Goal: Task Accomplishment & Management: Complete application form

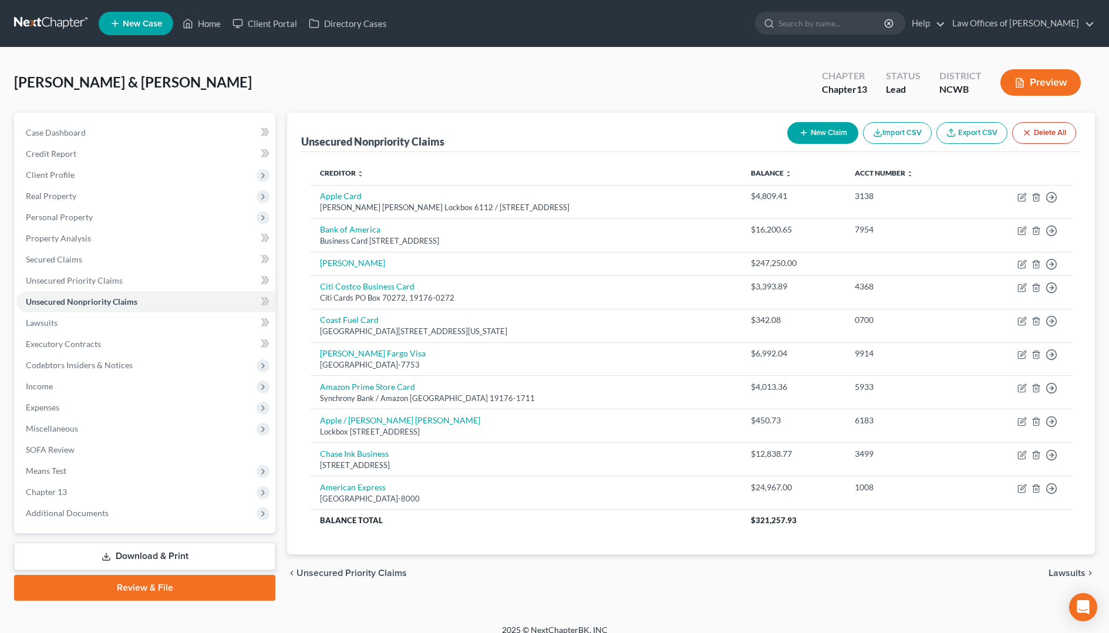
click at [821, 139] on button "New Claim" at bounding box center [823, 133] width 71 height 22
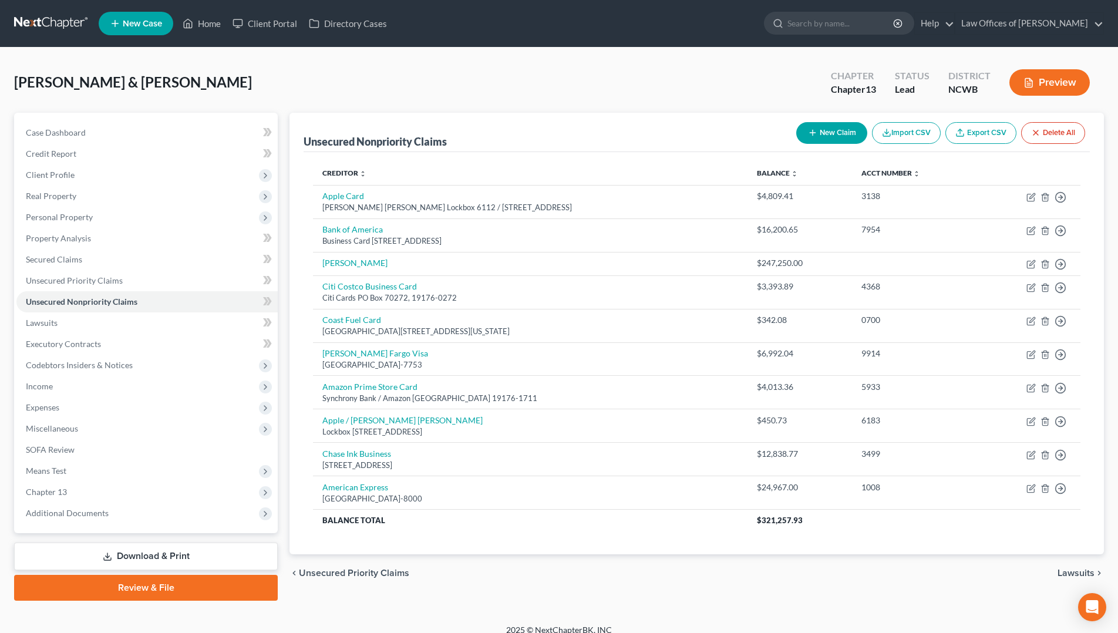
select select "2"
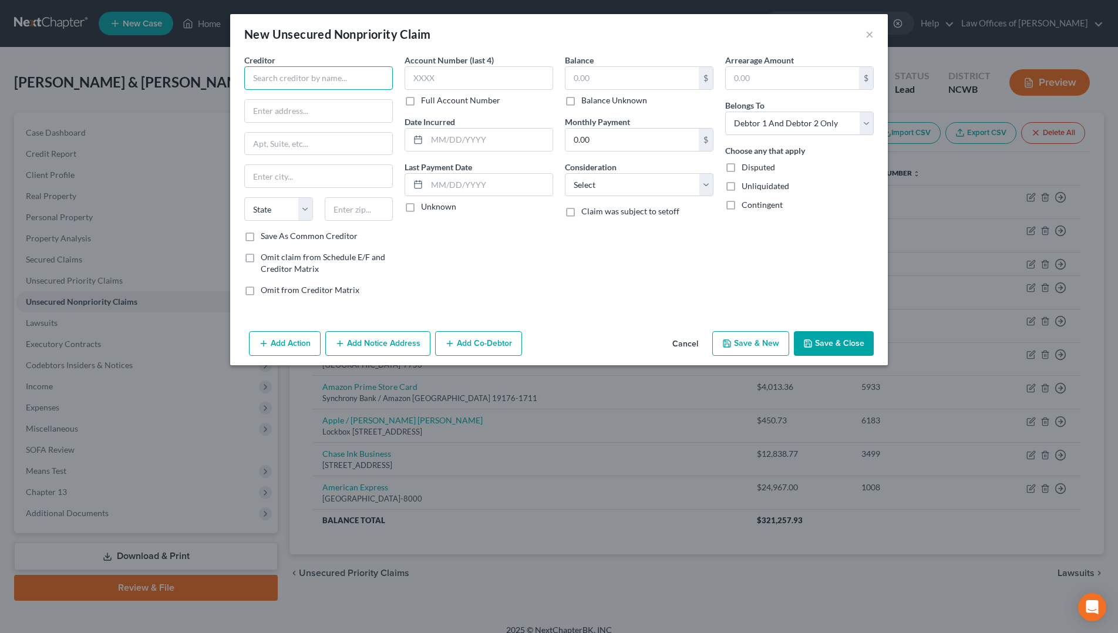
drag, startPoint x: 296, startPoint y: 83, endPoint x: 355, endPoint y: 85, distance: 58.8
click at [308, 83] on input "text" at bounding box center [318, 77] width 149 height 23
type input "Capitol One Spark Business"
type input "PO Box 71087"
type input "28272-1087"
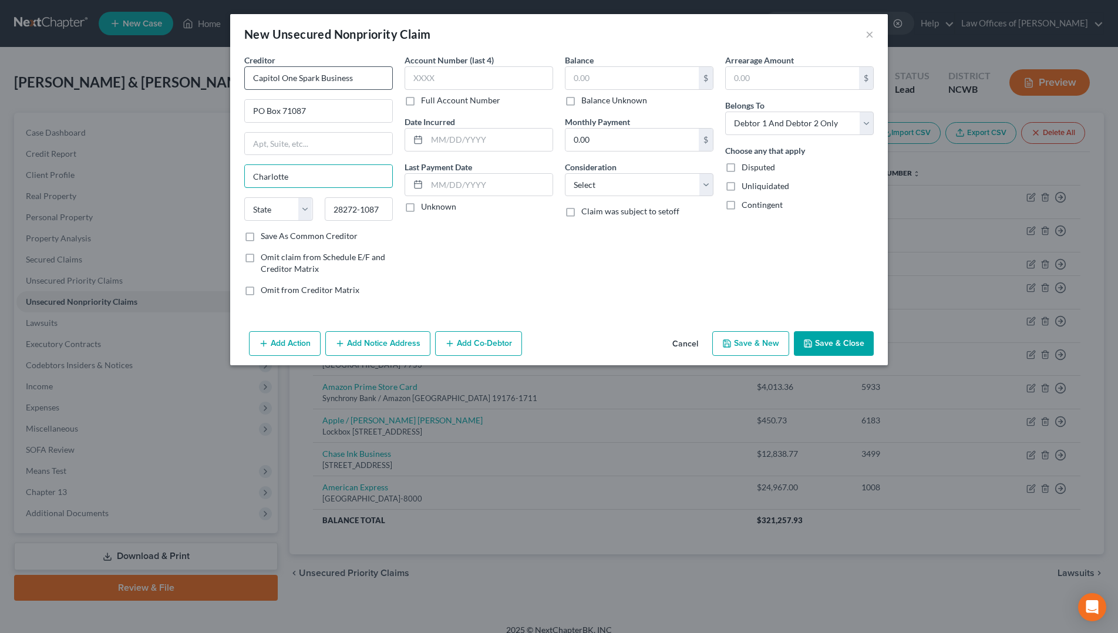
type input "Charlotte"
select select "28"
click at [484, 82] on input "text" at bounding box center [479, 77] width 149 height 23
type input "9620"
click at [608, 79] on input "text" at bounding box center [632, 78] width 133 height 22
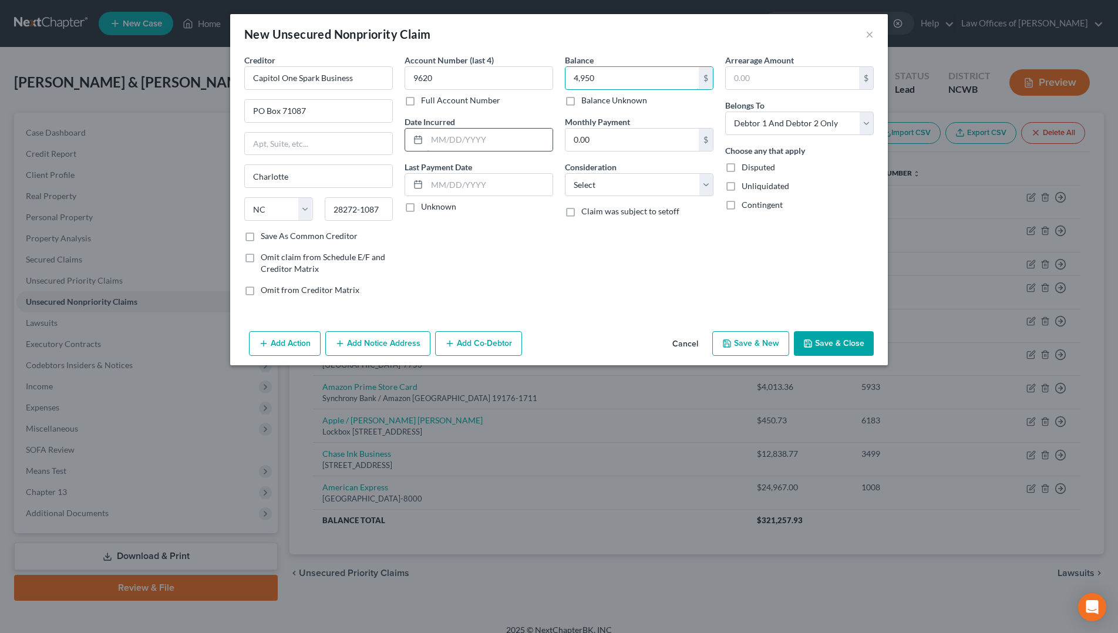
type input "4,950"
click at [473, 139] on input "text" at bounding box center [490, 140] width 126 height 22
type input "[DATE]"
click at [626, 184] on select "Select Cable / Satellite Services Collection Agency Credit Card Debt Debt Couns…" at bounding box center [639, 184] width 149 height 23
select select "2"
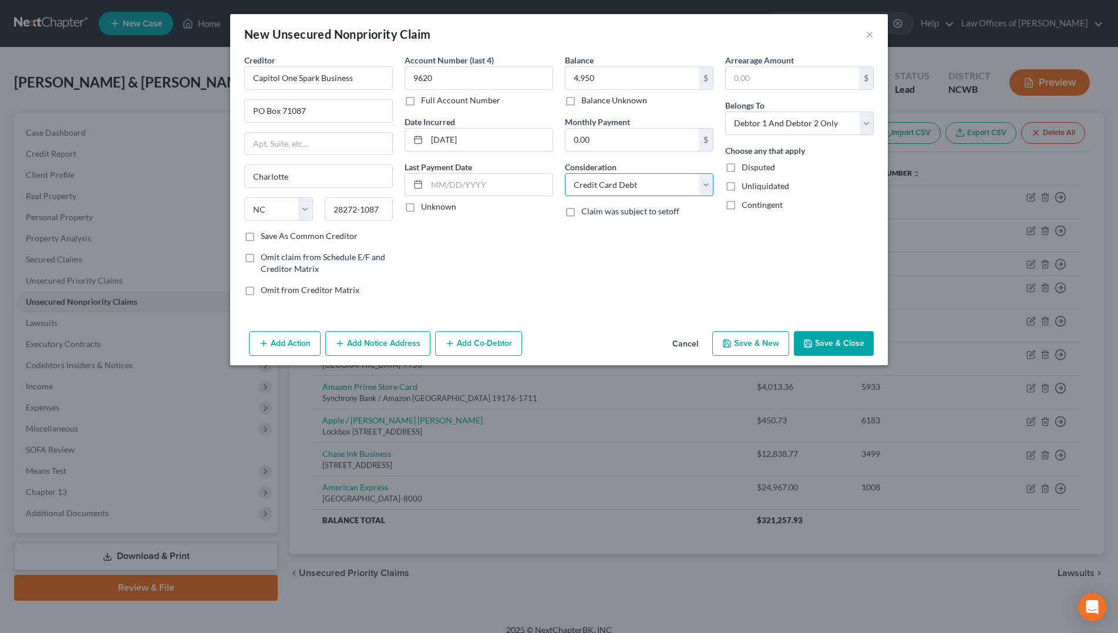
click at [565, 173] on select "Select Cable / Satellite Services Collection Agency Credit Card Debt Debt Couns…" at bounding box center [639, 184] width 149 height 23
click at [788, 125] on select "Select Debtor 1 Only Debtor 2 Only Debtor 1 And Debtor 2 Only At Least One Of T…" at bounding box center [799, 123] width 149 height 23
select select "0"
click at [725, 112] on select "Select Debtor 1 Only Debtor 2 Only Debtor 1 And Debtor 2 Only At Least One Of T…" at bounding box center [799, 123] width 149 height 23
click at [815, 343] on button "Save & Close" at bounding box center [834, 343] width 80 height 25
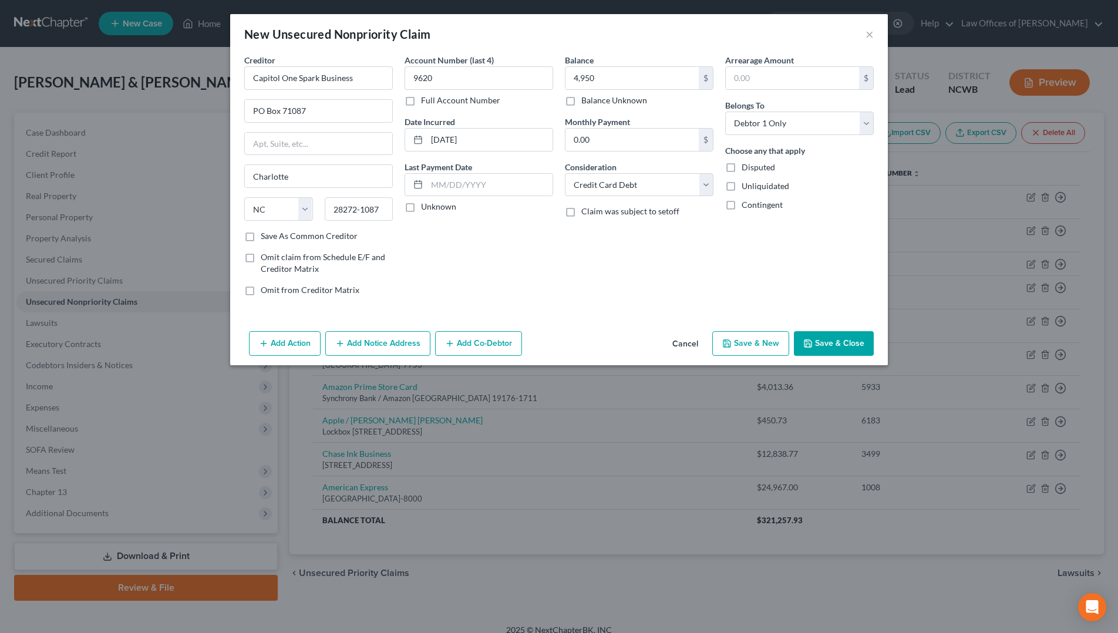
type input "4,950.00"
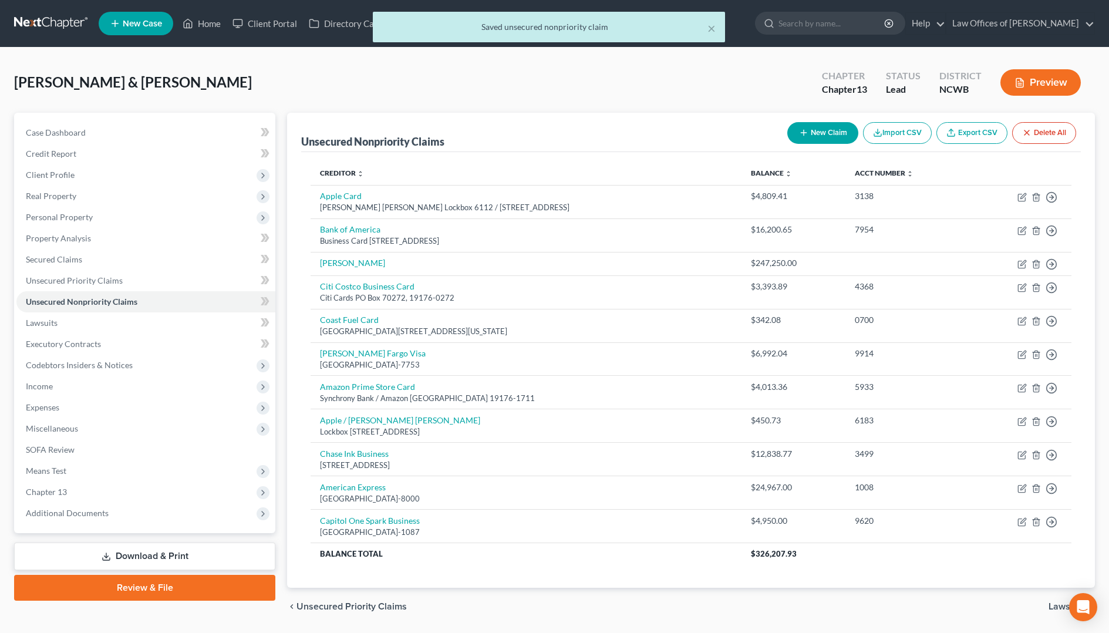
click at [816, 128] on button "New Claim" at bounding box center [823, 133] width 71 height 22
select select "2"
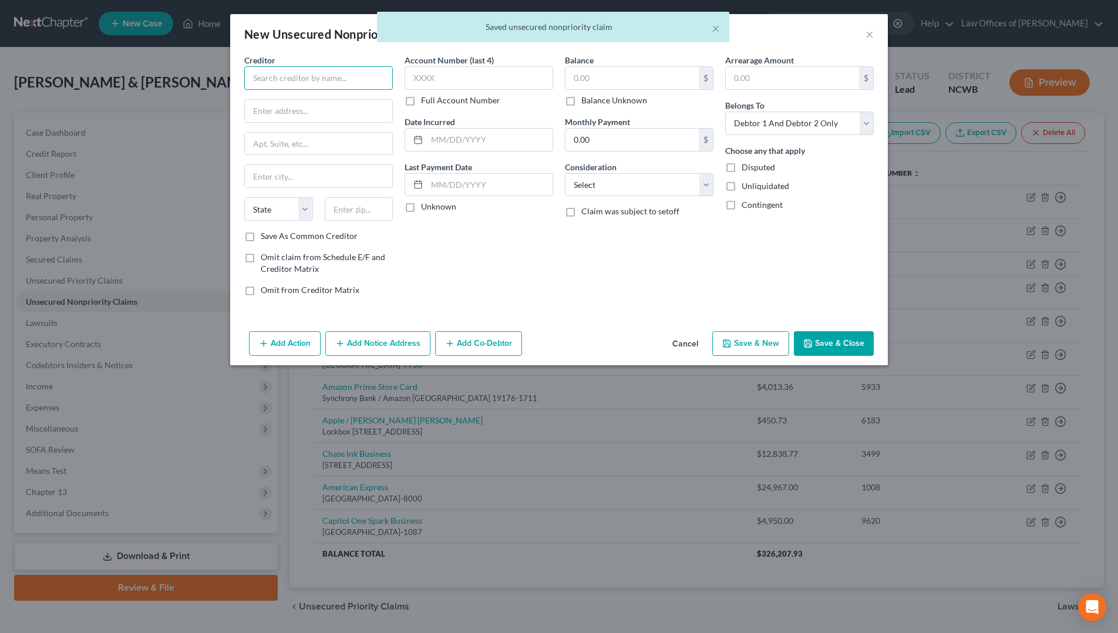
click at [338, 78] on input "text" at bounding box center [318, 77] width 149 height 23
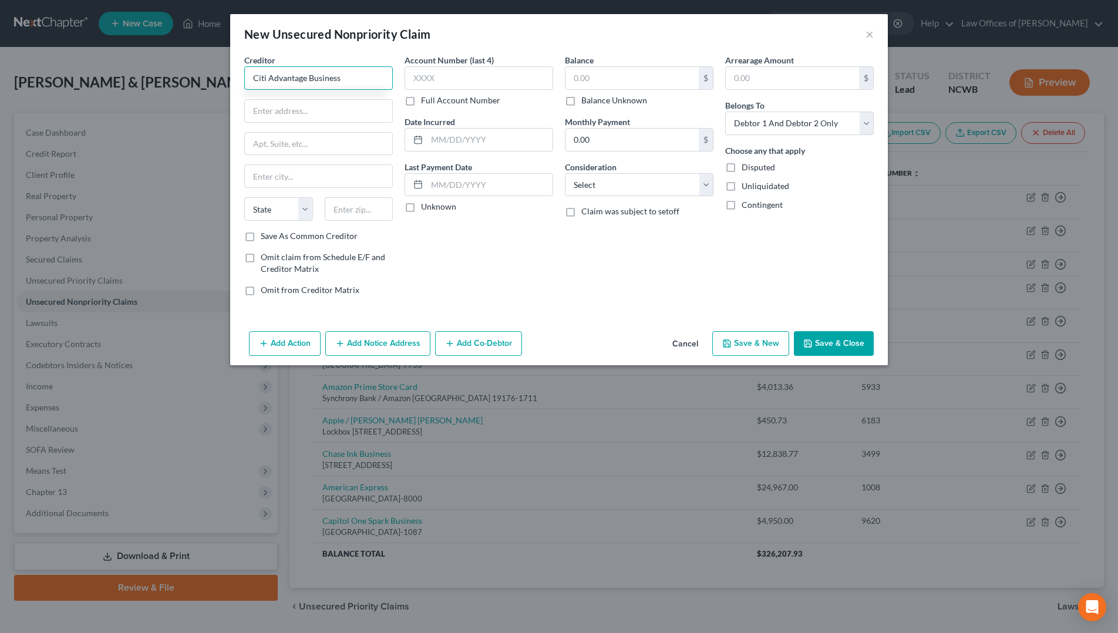
type input "Citi Advantage Business"
type input "Citi Cards"
type input "PO Box 71820"
type input "19176-1820"
type input "[GEOGRAPHIC_DATA]"
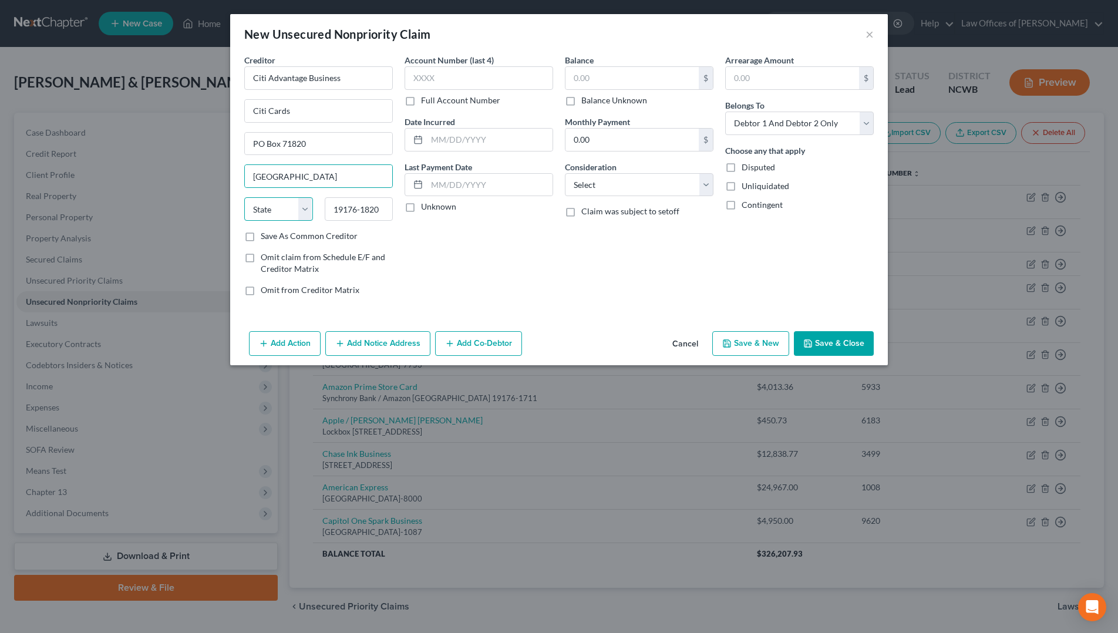
click at [282, 207] on select "State [US_STATE] AK AR AZ CA CO CT DE DC [GEOGRAPHIC_DATA] [GEOGRAPHIC_DATA] GU…" at bounding box center [278, 208] width 69 height 23
select select "28"
click at [525, 240] on div "Account Number (last 4) Full Account Number Date Incurred Last Payment Date Unk…" at bounding box center [479, 179] width 160 height 251
click at [490, 82] on input "text" at bounding box center [479, 77] width 149 height 23
type input "6534"
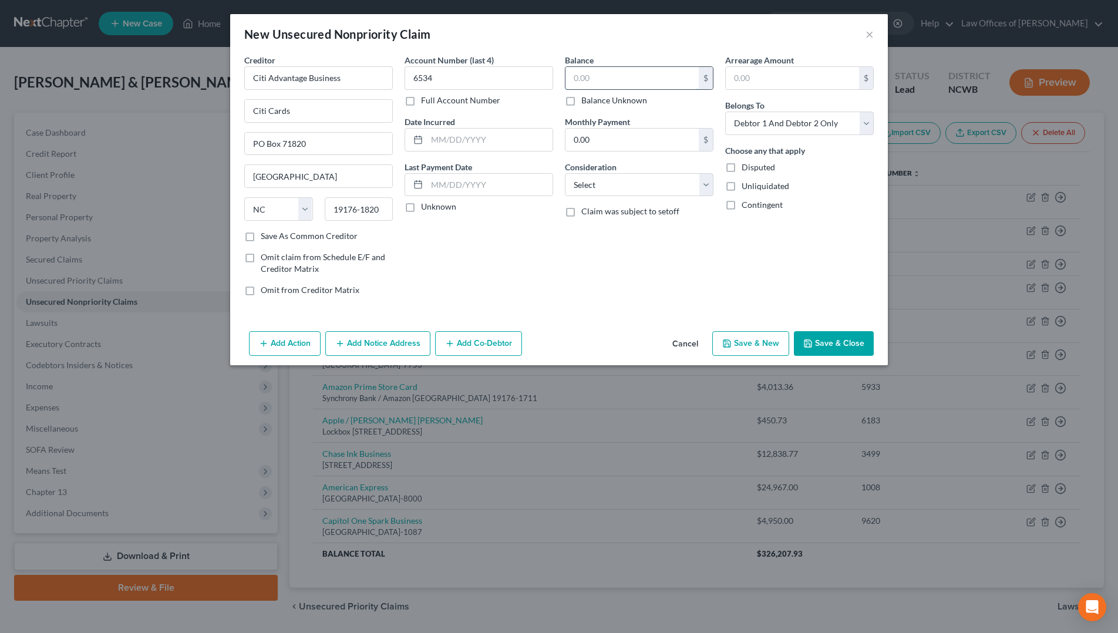
click at [592, 82] on input "text" at bounding box center [632, 78] width 133 height 22
type input "10,843.86"
click at [475, 137] on input "text" at bounding box center [490, 140] width 126 height 22
type input "[DATE]"
click at [578, 184] on select "Select Cable / Satellite Services Collection Agency Credit Card Debt Debt Couns…" at bounding box center [639, 184] width 149 height 23
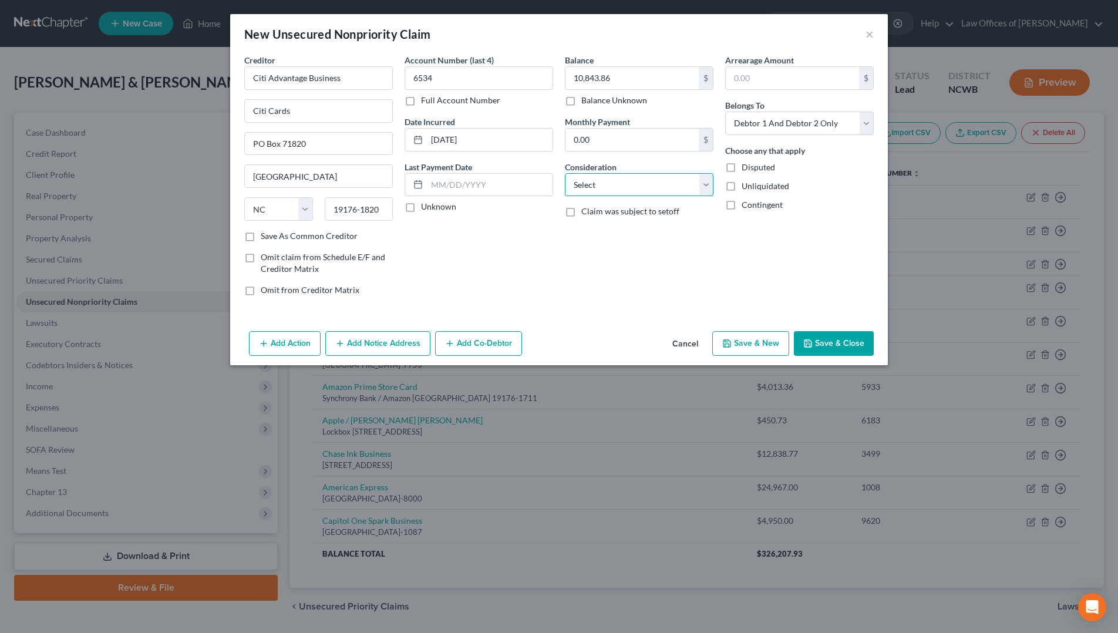
select select "2"
click at [565, 173] on select "Select Cable / Satellite Services Collection Agency Credit Card Debt Debt Couns…" at bounding box center [639, 184] width 149 height 23
click at [769, 118] on select "Select Debtor 1 Only Debtor 2 Only Debtor 1 And Debtor 2 Only At Least One Of T…" at bounding box center [799, 123] width 149 height 23
select select "0"
click at [725, 112] on select "Select Debtor 1 Only Debtor 2 Only Debtor 1 And Debtor 2 Only At Least One Of T…" at bounding box center [799, 123] width 149 height 23
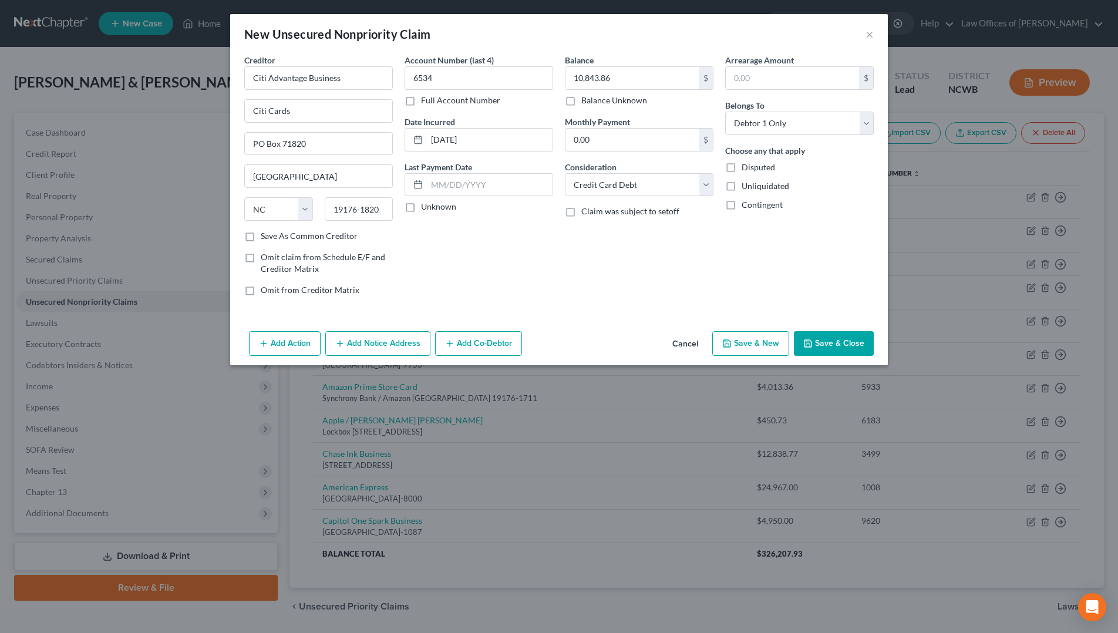
click at [819, 345] on button "Save & Close" at bounding box center [834, 343] width 80 height 25
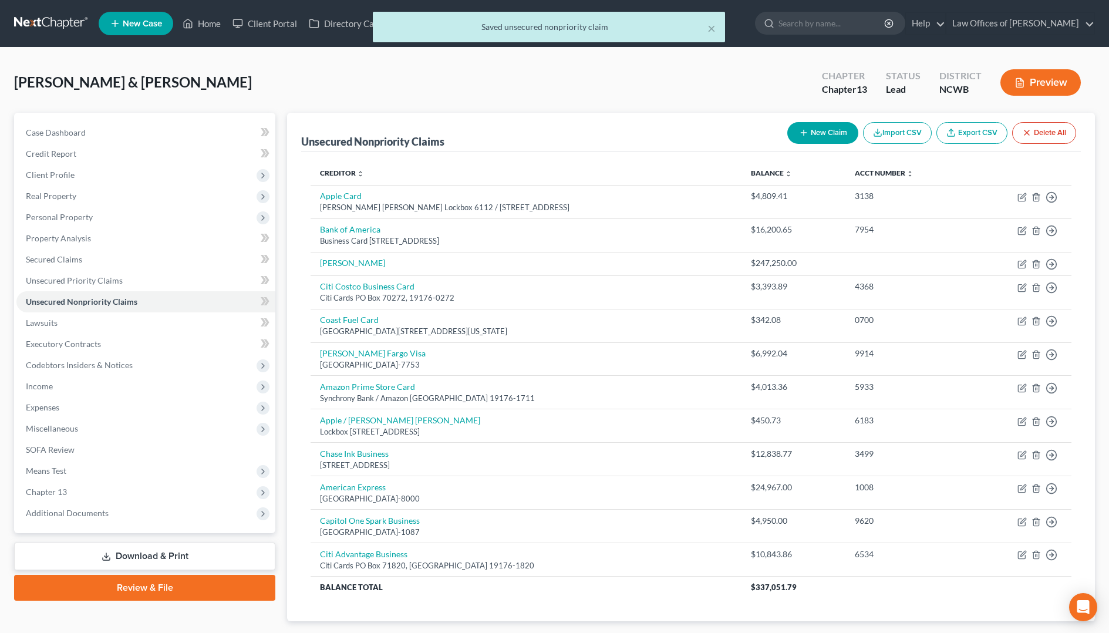
click at [815, 133] on button "New Claim" at bounding box center [823, 133] width 71 height 22
select select "2"
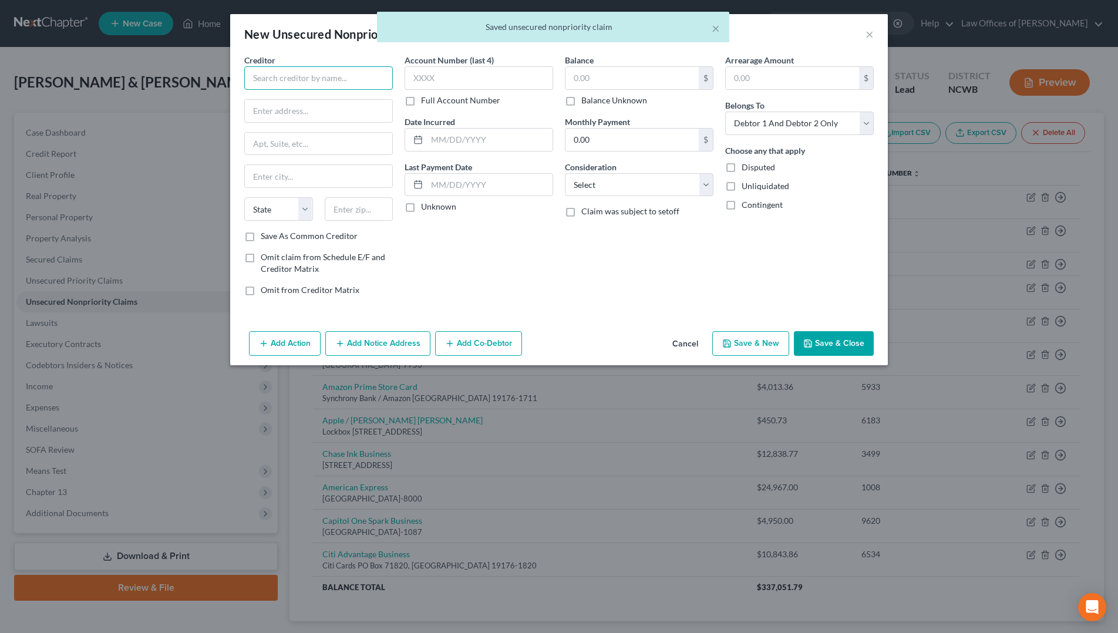
click at [345, 80] on input "text" at bounding box center [318, 77] width 149 height 23
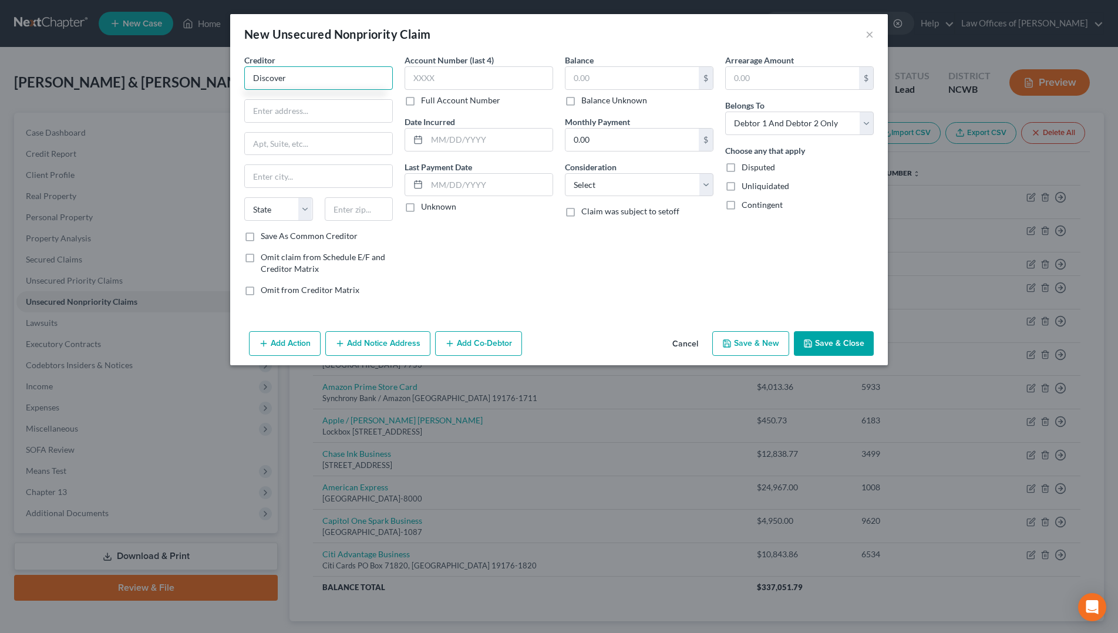
type input "Discover"
type input "PO Box 6103"
type input "[PERSON_NAME] Stream"
select select "14"
type input "60197-6103"
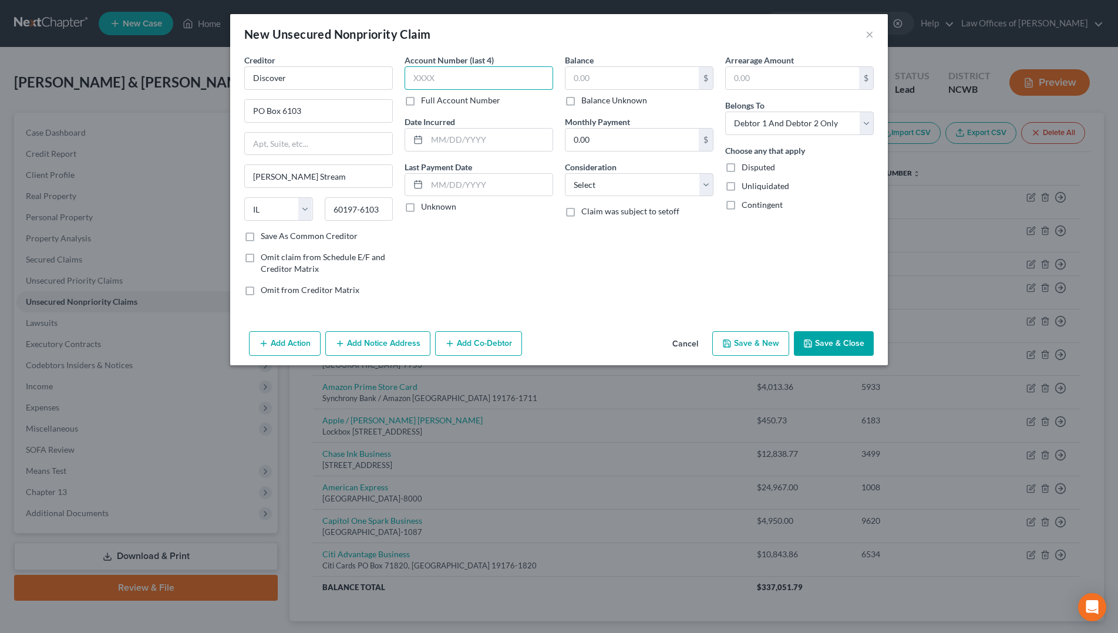
click at [455, 87] on input "text" at bounding box center [479, 77] width 149 height 23
type input "5112"
click at [612, 78] on input "text" at bounding box center [632, 78] width 133 height 22
type input "800.36"
click at [492, 147] on input "text" at bounding box center [490, 140] width 126 height 22
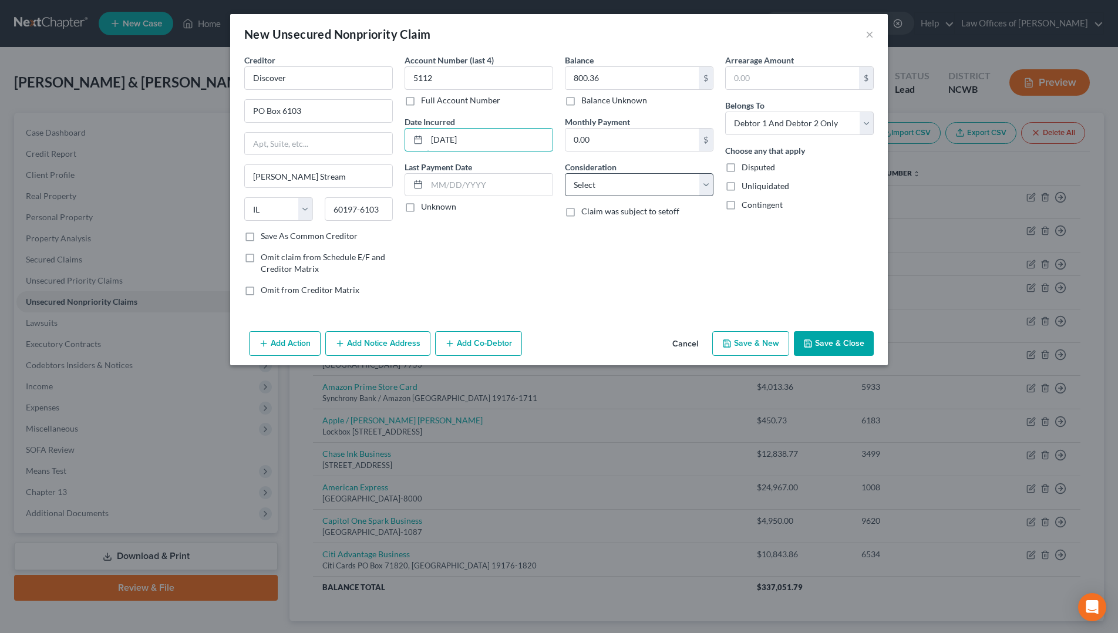
type input "[DATE]"
click at [673, 189] on select "Select Cable / Satellite Services Collection Agency Credit Card Debt Debt Couns…" at bounding box center [639, 184] width 149 height 23
select select "2"
click at [565, 173] on select "Select Cable / Satellite Services Collection Agency Credit Card Debt Debt Couns…" at bounding box center [639, 184] width 149 height 23
click at [790, 127] on select "Select Debtor 1 Only Debtor 2 Only Debtor 1 And Debtor 2 Only At Least One Of T…" at bounding box center [799, 123] width 149 height 23
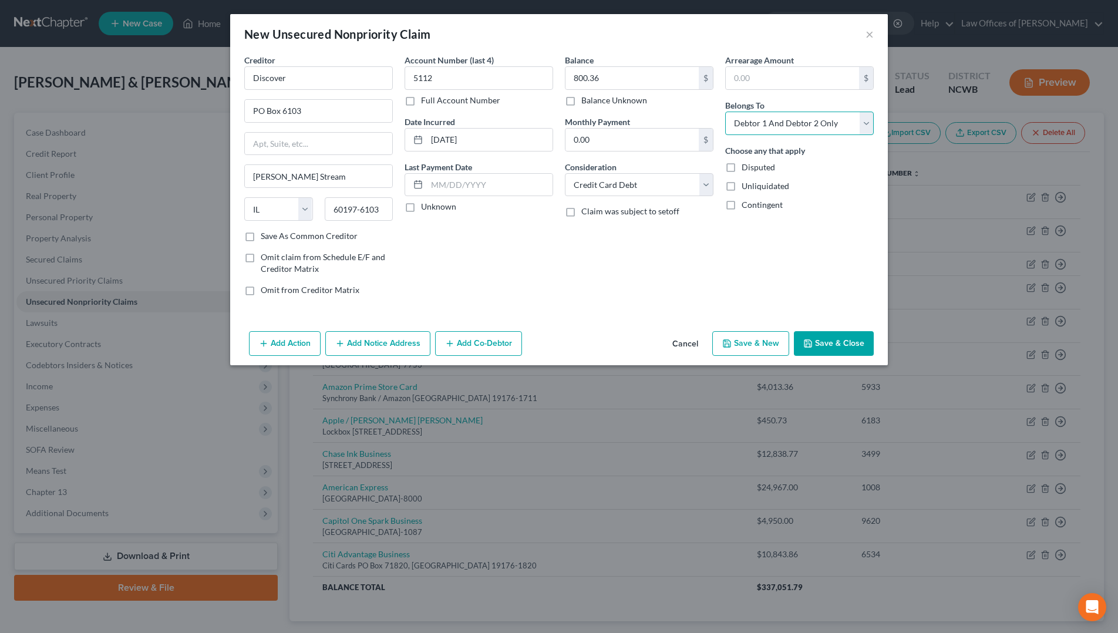
select select "0"
click at [725, 112] on select "Select Debtor 1 Only Debtor 2 Only Debtor 1 And Debtor 2 Only At Least One Of T…" at bounding box center [799, 123] width 149 height 23
click at [584, 75] on input "800.36" at bounding box center [632, 78] width 133 height 22
type input "8,000.36"
click at [822, 345] on button "Save & Close" at bounding box center [834, 343] width 80 height 25
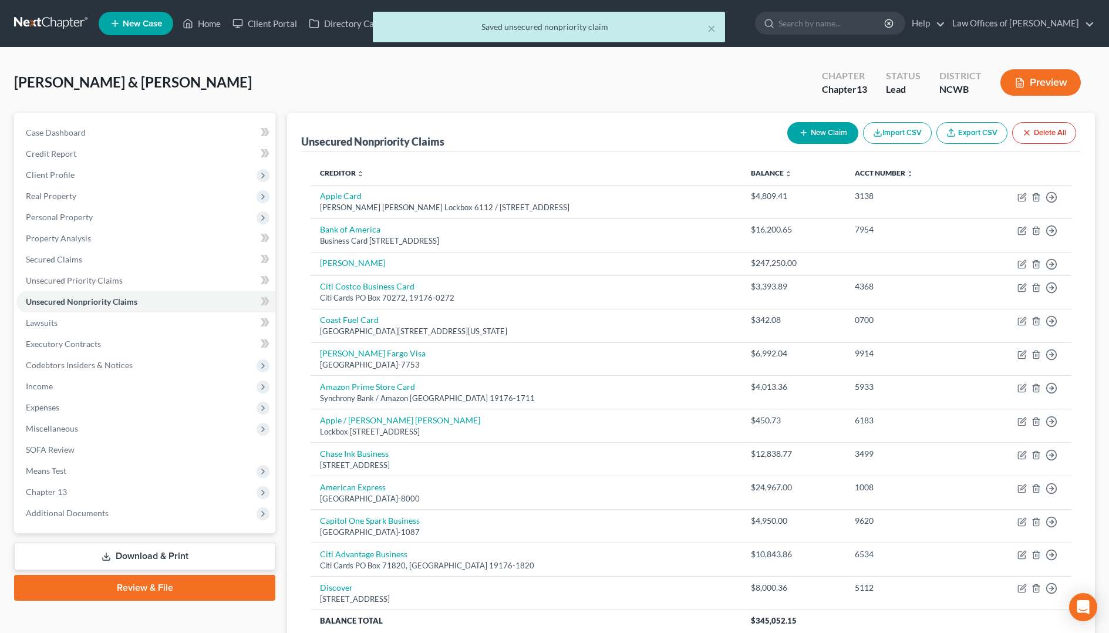
click at [831, 129] on button "New Claim" at bounding box center [823, 133] width 71 height 22
select select "2"
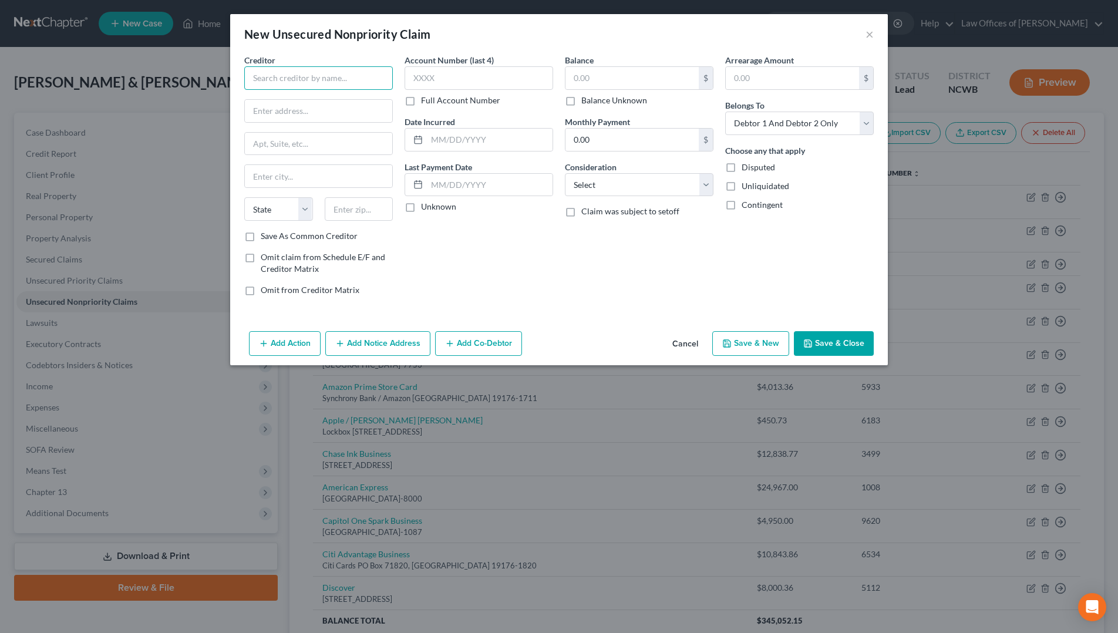
click at [271, 77] on input "text" at bounding box center [318, 77] width 149 height 23
type input "Discover"
type input "PO Box 6103"
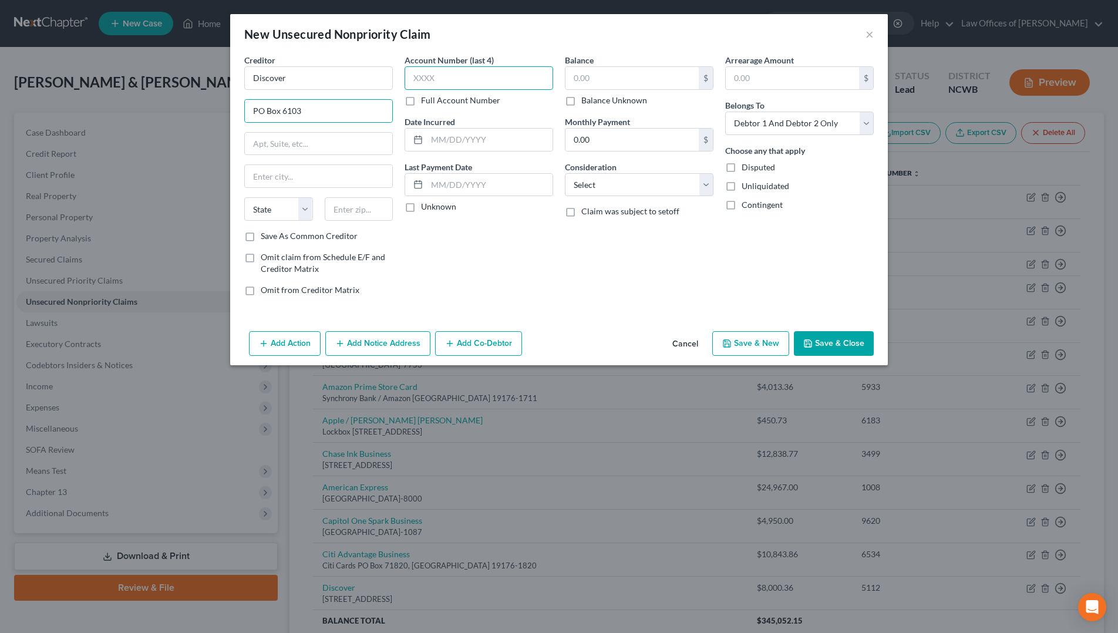
click at [412, 75] on input "text" at bounding box center [479, 77] width 149 height 23
type input "2193"
click at [581, 77] on input "text" at bounding box center [632, 78] width 133 height 22
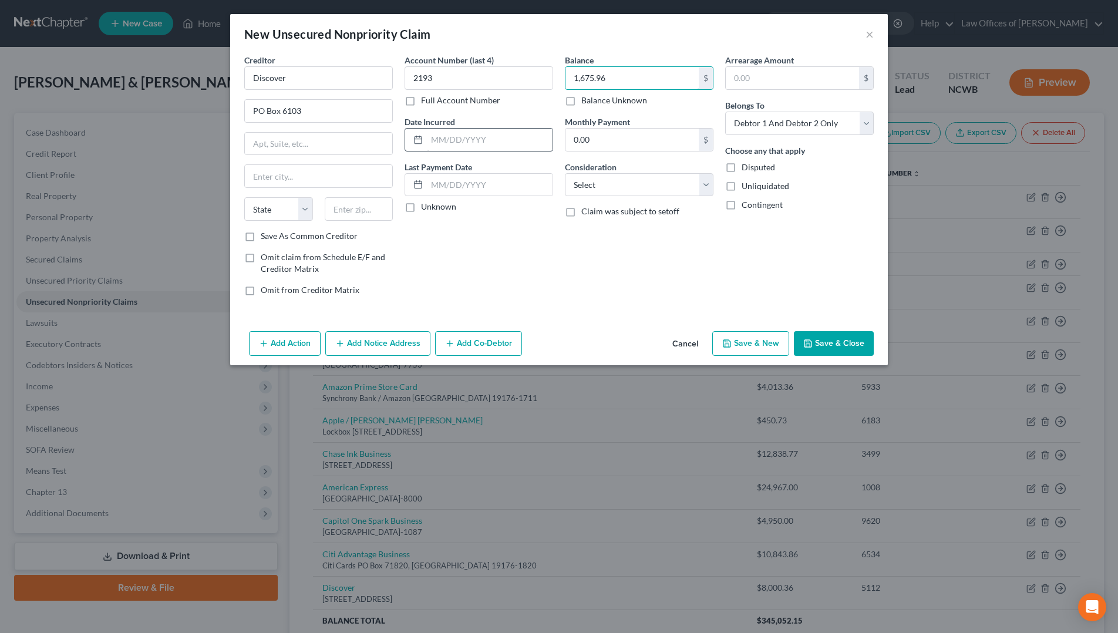
type input "1,675.96"
click at [487, 140] on input "text" at bounding box center [490, 140] width 126 height 22
type input "[DATE]"
click at [611, 183] on select "Select Cable / Satellite Services Collection Agency Credit Card Debt Debt Couns…" at bounding box center [639, 184] width 149 height 23
select select "2"
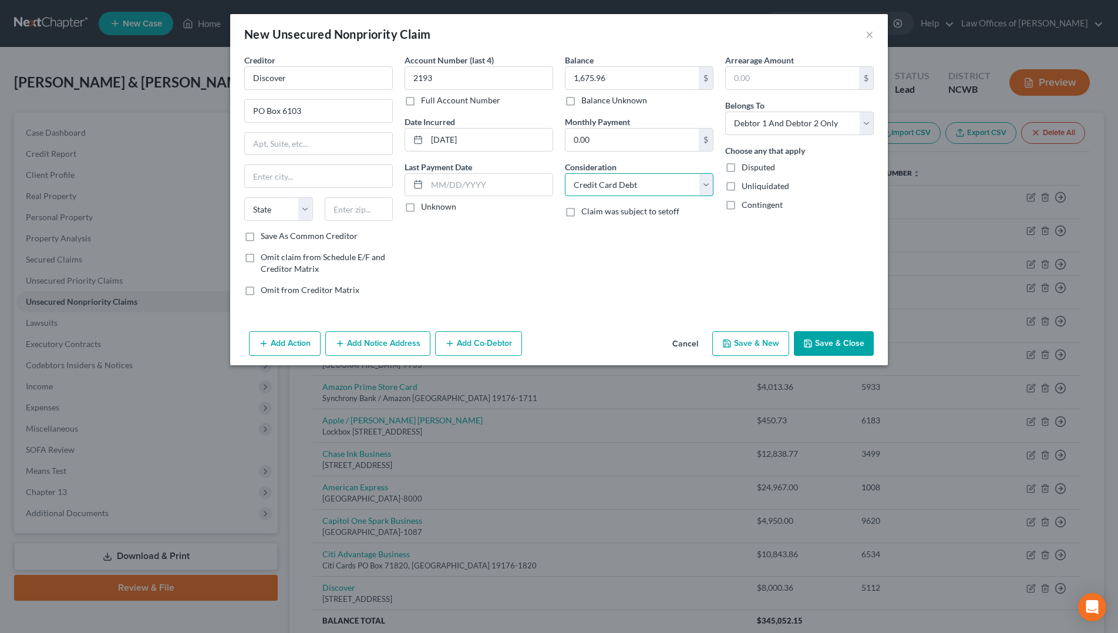
click at [565, 173] on select "Select Cable / Satellite Services Collection Agency Credit Card Debt Debt Couns…" at bounding box center [639, 184] width 149 height 23
click at [756, 123] on select "Select Debtor 1 Only Debtor 2 Only Debtor 1 And Debtor 2 Only At Least One Of T…" at bounding box center [799, 123] width 149 height 23
select select "1"
click at [725, 112] on select "Select Debtor 1 Only Debtor 2 Only Debtor 1 And Debtor 2 Only At Least One Of T…" at bounding box center [799, 123] width 149 height 23
click at [295, 179] on input "text" at bounding box center [318, 176] width 147 height 22
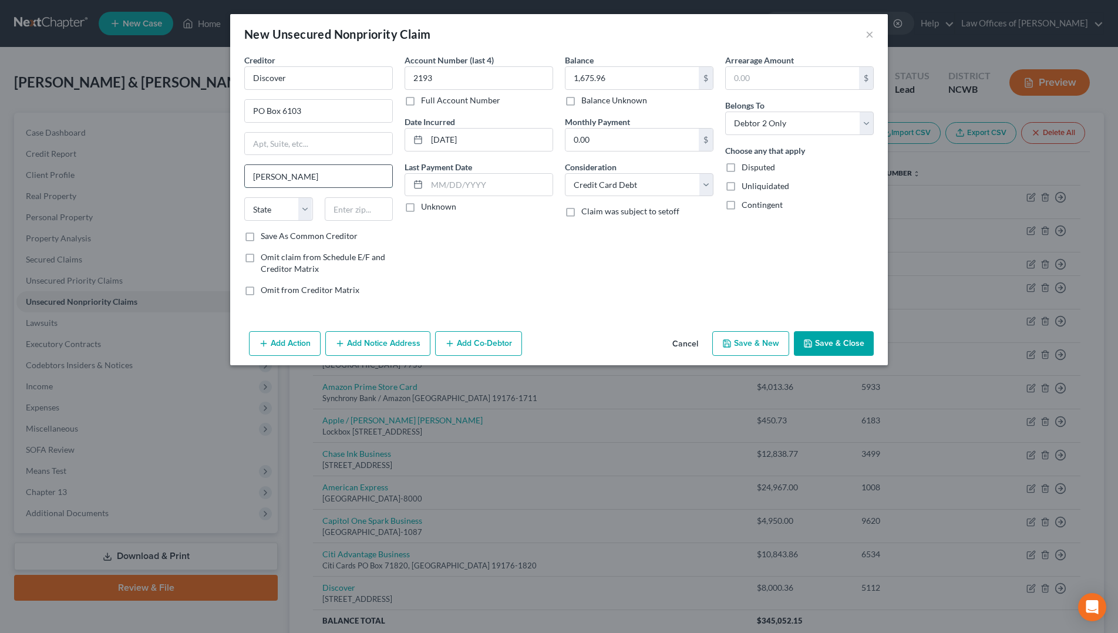
type input "[PERSON_NAME] Stream"
click at [284, 214] on select "State [US_STATE] AK AR AZ CA CO CT DE DC [GEOGRAPHIC_DATA] [GEOGRAPHIC_DATA] GU…" at bounding box center [278, 208] width 69 height 23
select select "14"
click at [244, 197] on select "State [US_STATE] AK AR AZ CA CO CT DE DC [GEOGRAPHIC_DATA] [GEOGRAPHIC_DATA] GU…" at bounding box center [278, 208] width 69 height 23
type input "60197-6103"
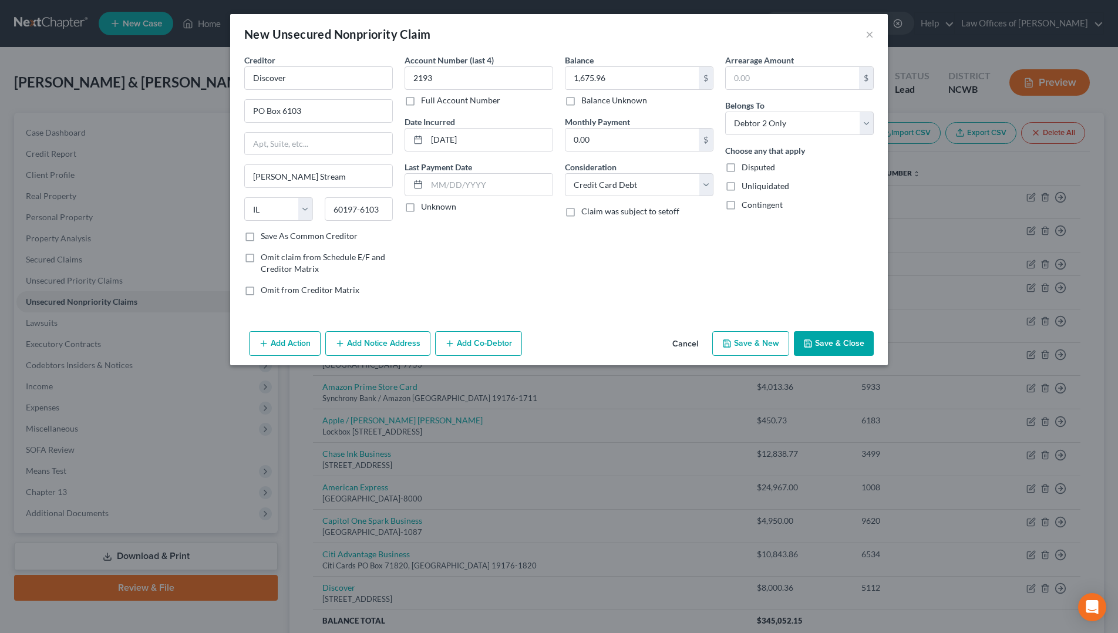
click at [832, 336] on button "Save & Close" at bounding box center [834, 343] width 80 height 25
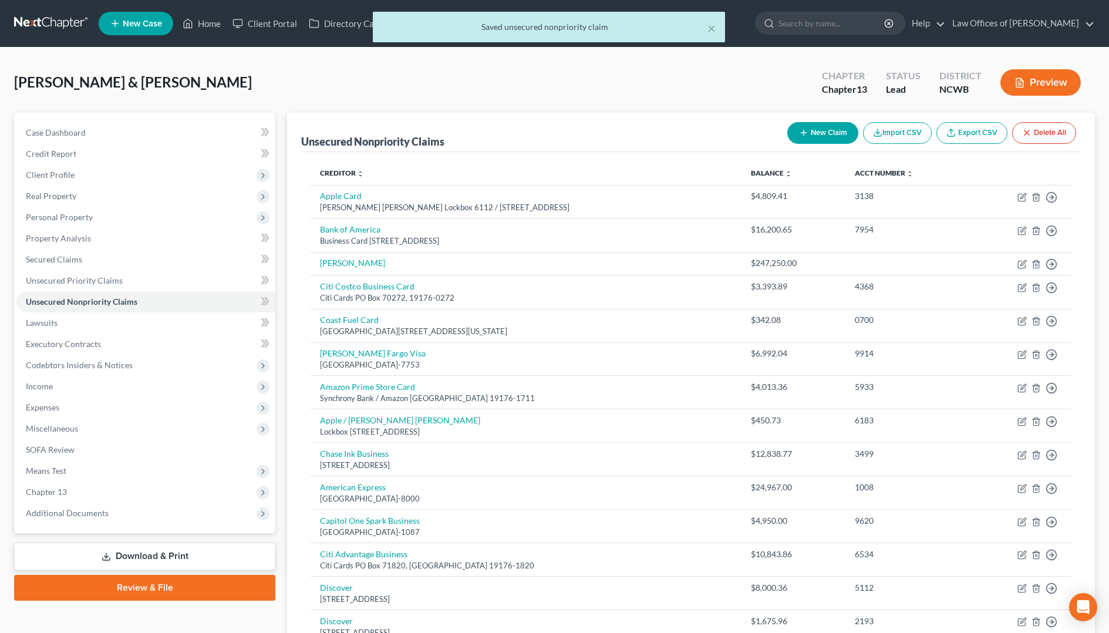
click at [827, 129] on button "New Claim" at bounding box center [823, 133] width 71 height 22
select select "2"
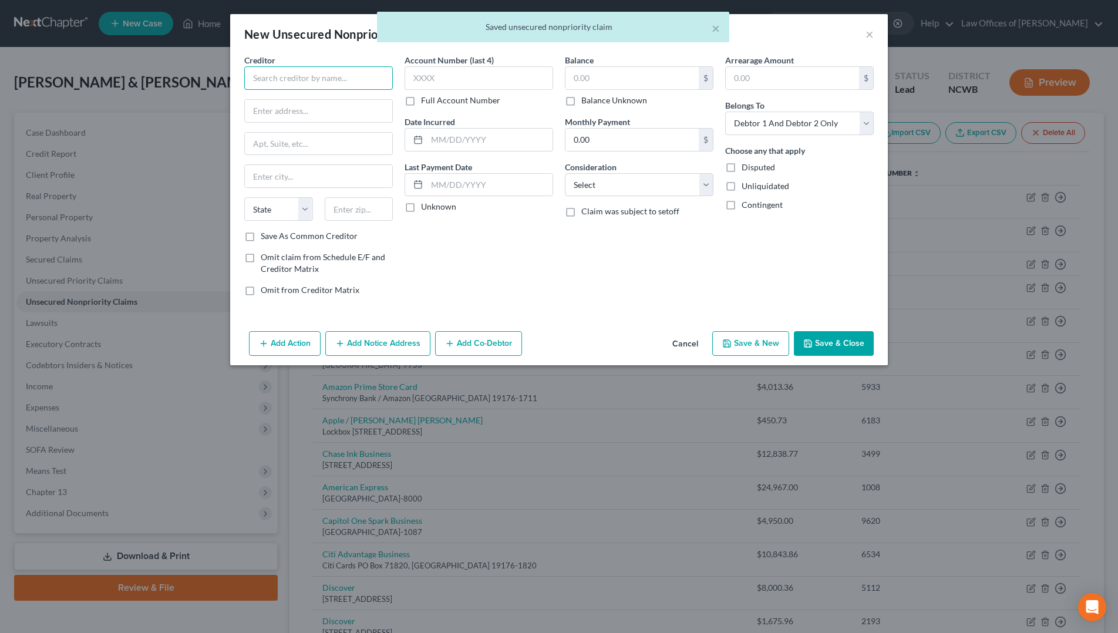
click at [293, 76] on input "text" at bounding box center [318, 77] width 149 height 23
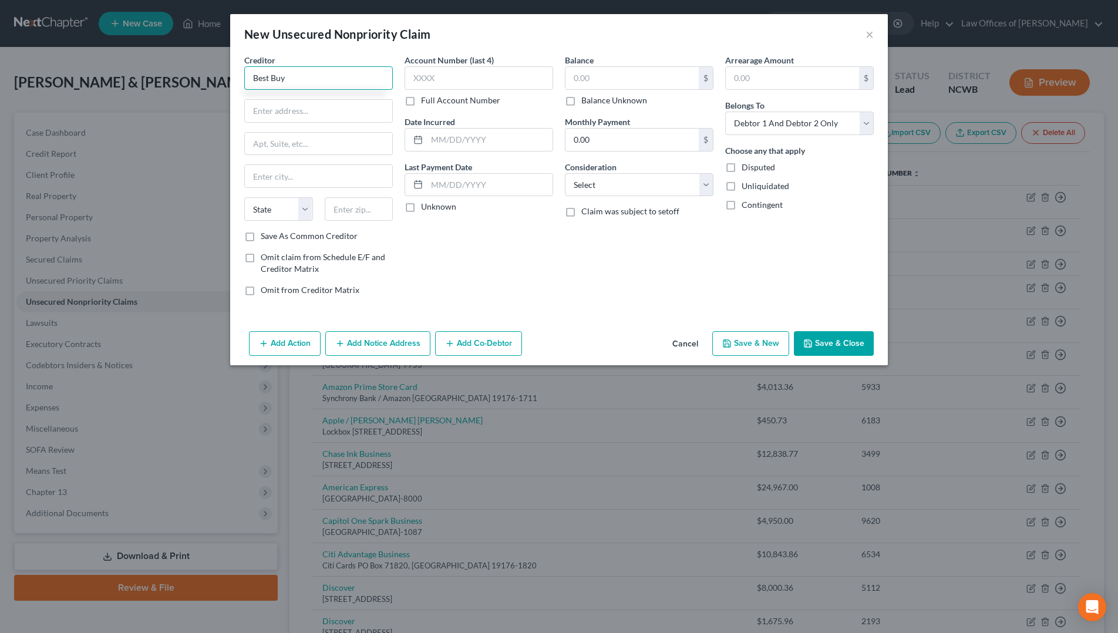
type input "Best Buy"
click at [292, 112] on input "PO Box 710441" at bounding box center [318, 111] width 147 height 22
type input "PO Box 790441"
click at [352, 186] on input "text" at bounding box center [318, 176] width 147 height 22
type input "[GEOGRAPHIC_DATA][PERSON_NAME]"
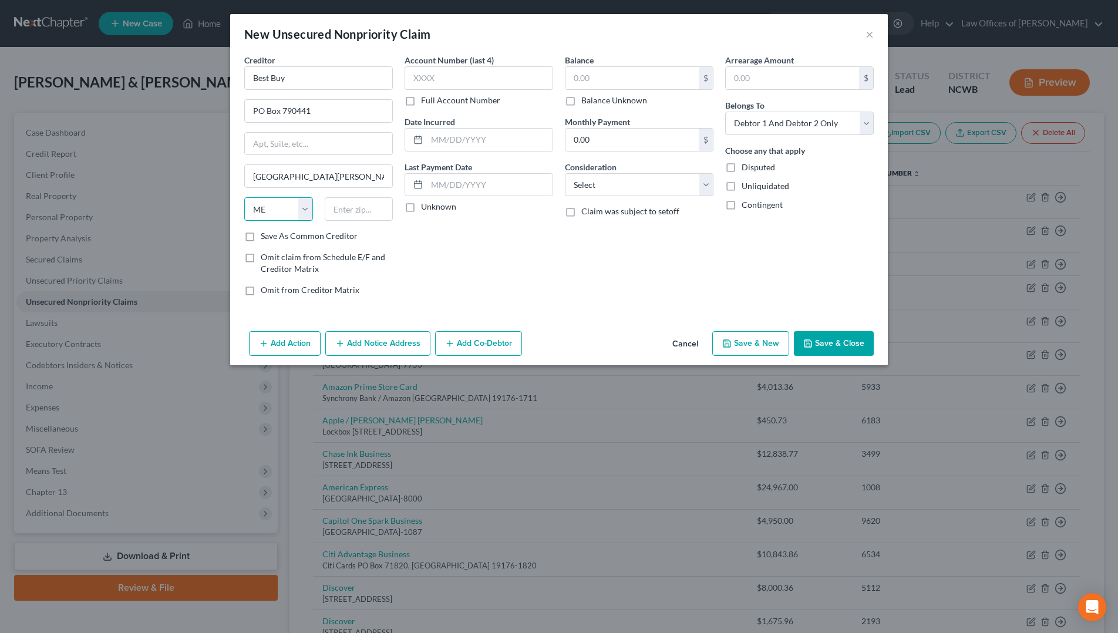
select select "26"
type input "63179-0441"
click at [526, 86] on input "text" at bounding box center [479, 77] width 149 height 23
click at [482, 76] on input "text" at bounding box center [479, 77] width 149 height 23
type input "4527"
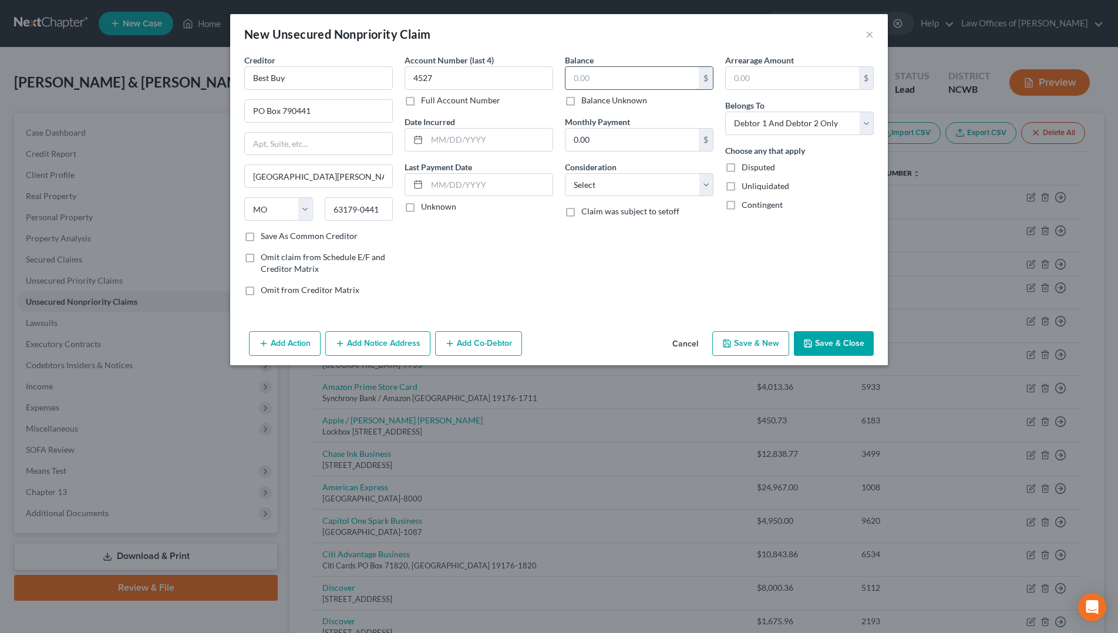
click at [604, 80] on input "text" at bounding box center [632, 78] width 133 height 22
type input "106.74"
click at [590, 192] on select "Select Cable / Satellite Services Collection Agency Credit Card Debt Debt Couns…" at bounding box center [639, 184] width 149 height 23
select select "2"
click at [565, 173] on select "Select Cable / Satellite Services Collection Agency Credit Card Debt Debt Couns…" at bounding box center [639, 184] width 149 height 23
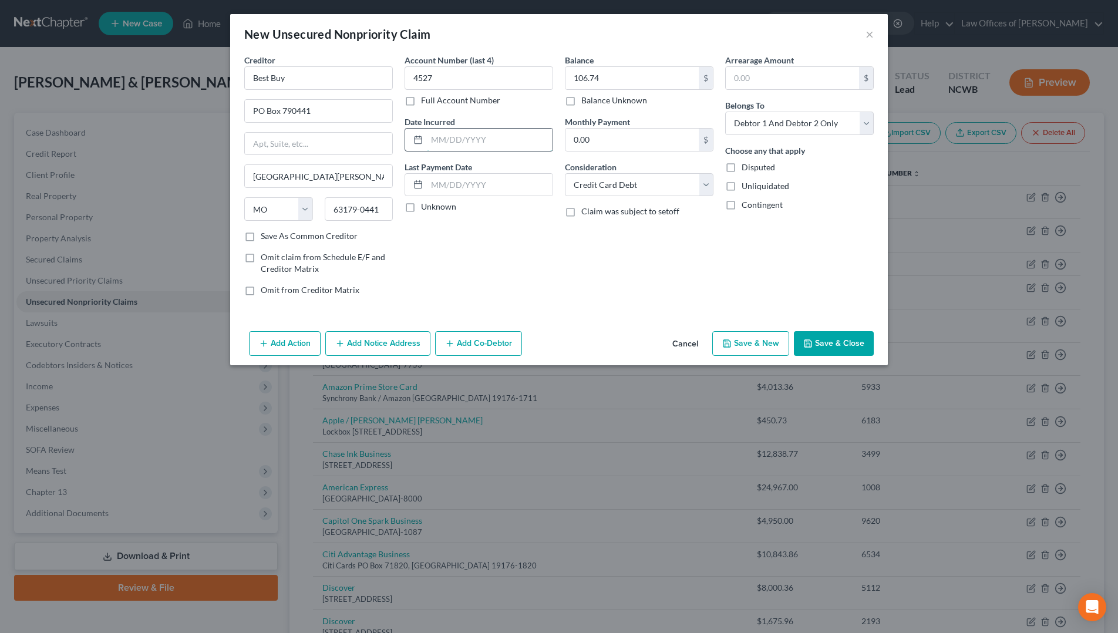
click at [473, 135] on input "text" at bounding box center [490, 140] width 126 height 22
type input "[DATE]"
click at [791, 126] on select "Select Debtor 1 Only Debtor 2 Only Debtor 1 And Debtor 2 Only At Least One Of T…" at bounding box center [799, 123] width 149 height 23
select select "1"
click at [725, 112] on select "Select Debtor 1 Only Debtor 2 Only Debtor 1 And Debtor 2 Only At Least One Of T…" at bounding box center [799, 123] width 149 height 23
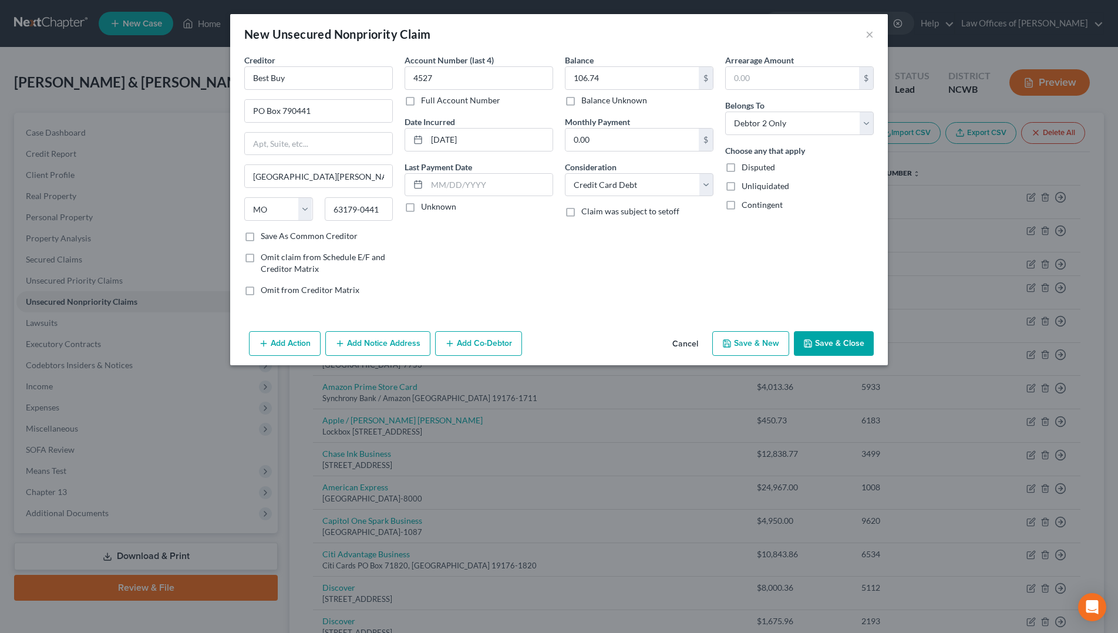
click at [819, 340] on button "Save & Close" at bounding box center [834, 343] width 80 height 25
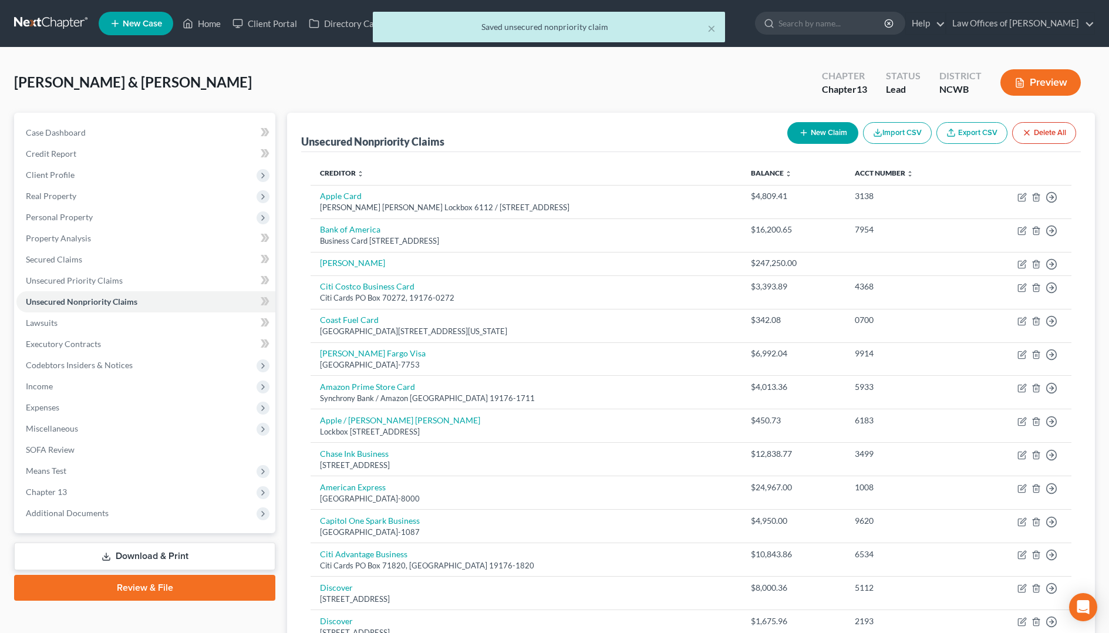
click at [832, 132] on button "New Claim" at bounding box center [823, 133] width 71 height 22
select select "2"
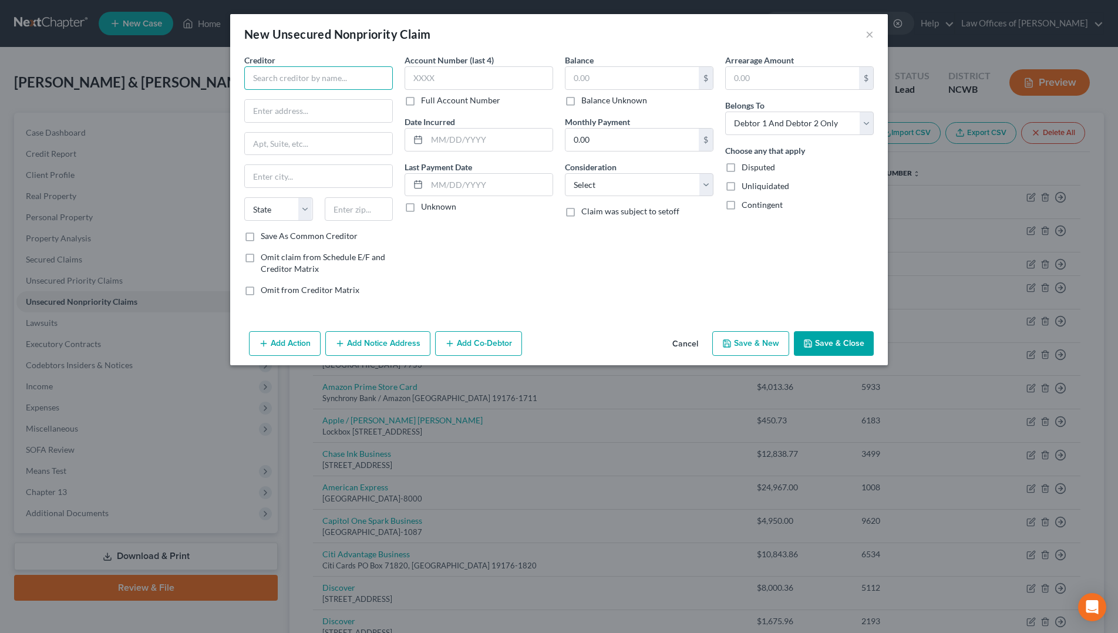
click at [274, 78] on input "text" at bounding box center [318, 77] width 149 height 23
type input "[PERSON_NAME] Fargo"
type input "PO Box 77053"
type input "[GEOGRAPHIC_DATA]"
select select "24"
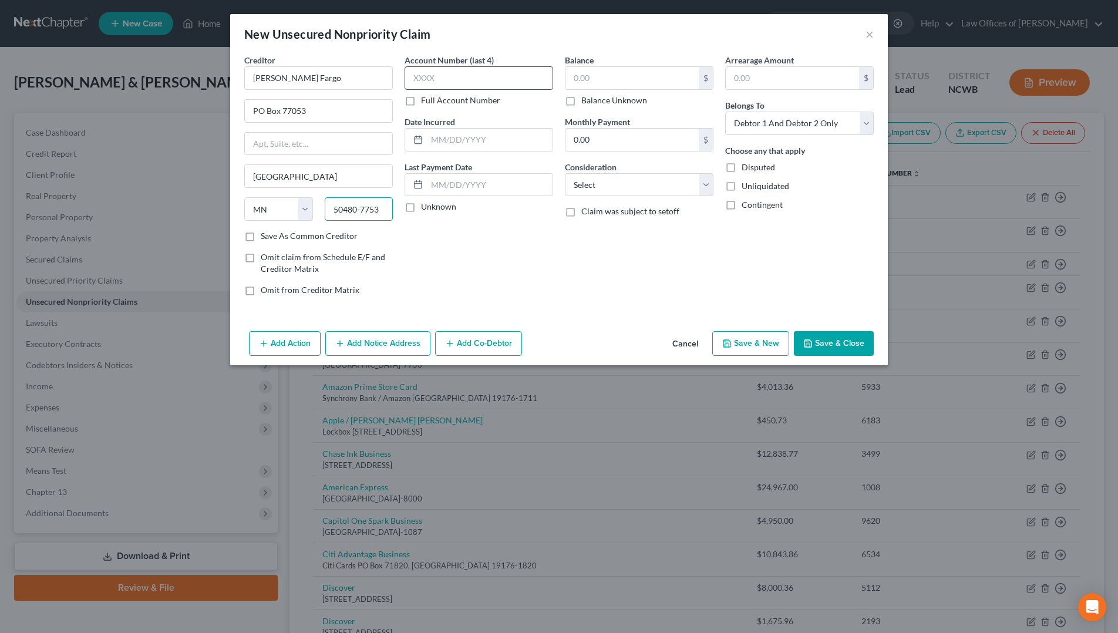
type input "50480-7753"
click at [458, 74] on input "text" at bounding box center [479, 77] width 149 height 23
type input "5375"
click at [580, 85] on input "text" at bounding box center [632, 78] width 133 height 22
type input "15,839.26"
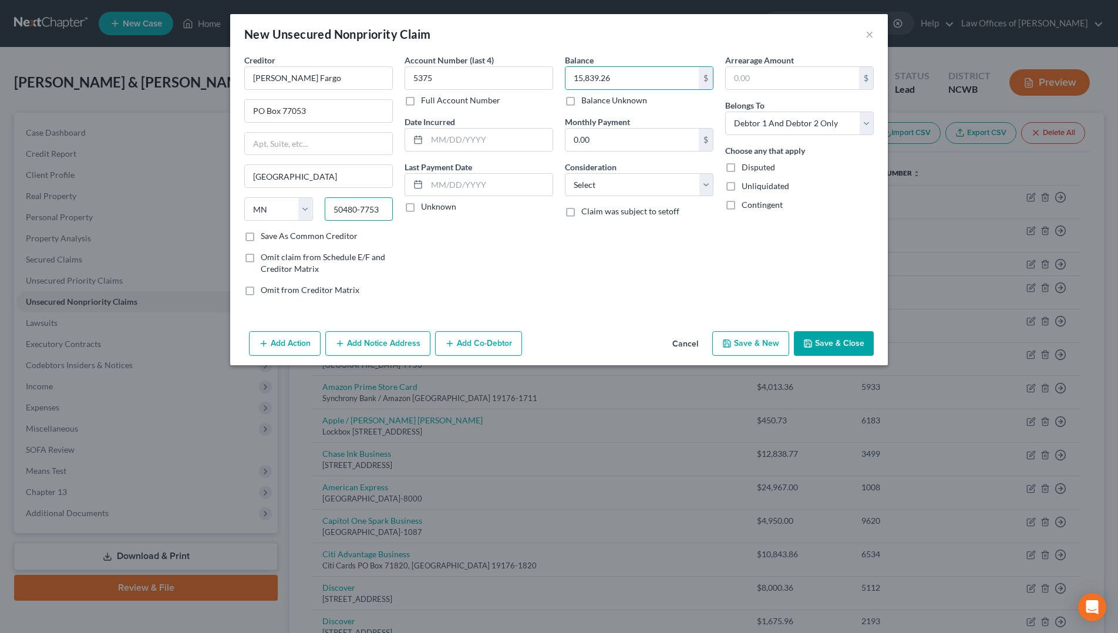
click at [341, 207] on input "50480-7753" at bounding box center [359, 208] width 69 height 23
type input "55480-7753"
click at [464, 80] on input "5375" at bounding box center [479, 77] width 149 height 23
click at [503, 148] on input "text" at bounding box center [490, 140] width 126 height 22
type input "[DATE]"
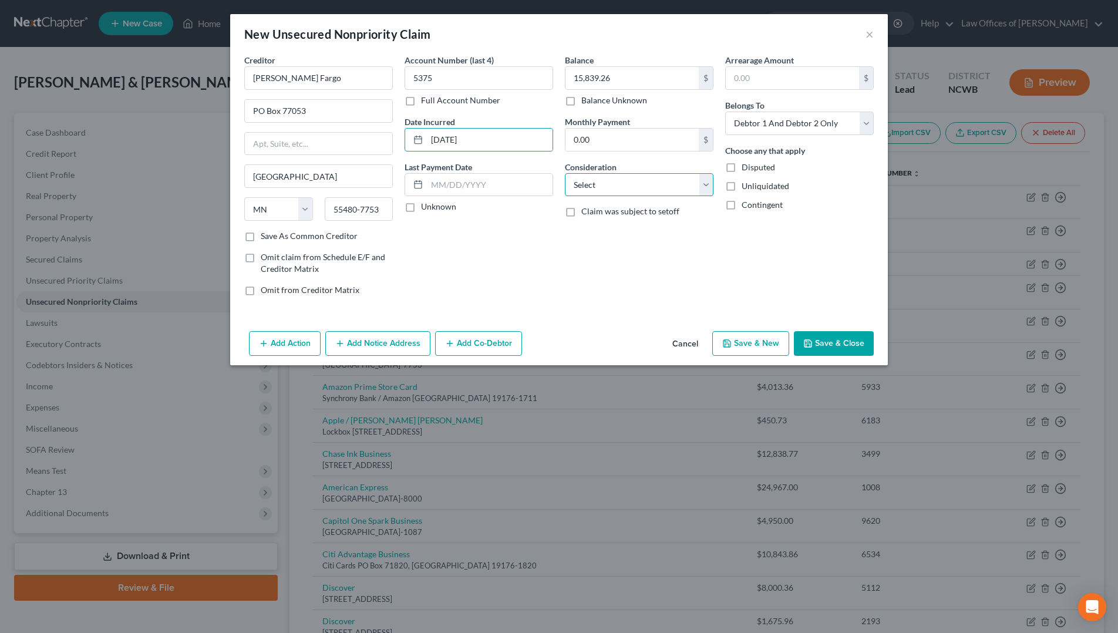
click at [597, 187] on select "Select Cable / Satellite Services Collection Agency Credit Card Debt Debt Couns…" at bounding box center [639, 184] width 149 height 23
select select "2"
click at [565, 173] on select "Select Cable / Satellite Services Collection Agency Credit Card Debt Debt Couns…" at bounding box center [639, 184] width 149 height 23
click at [761, 125] on select "Select Debtor 1 Only Debtor 2 Only Debtor 1 And Debtor 2 Only At Least One Of T…" at bounding box center [799, 123] width 149 height 23
select select "1"
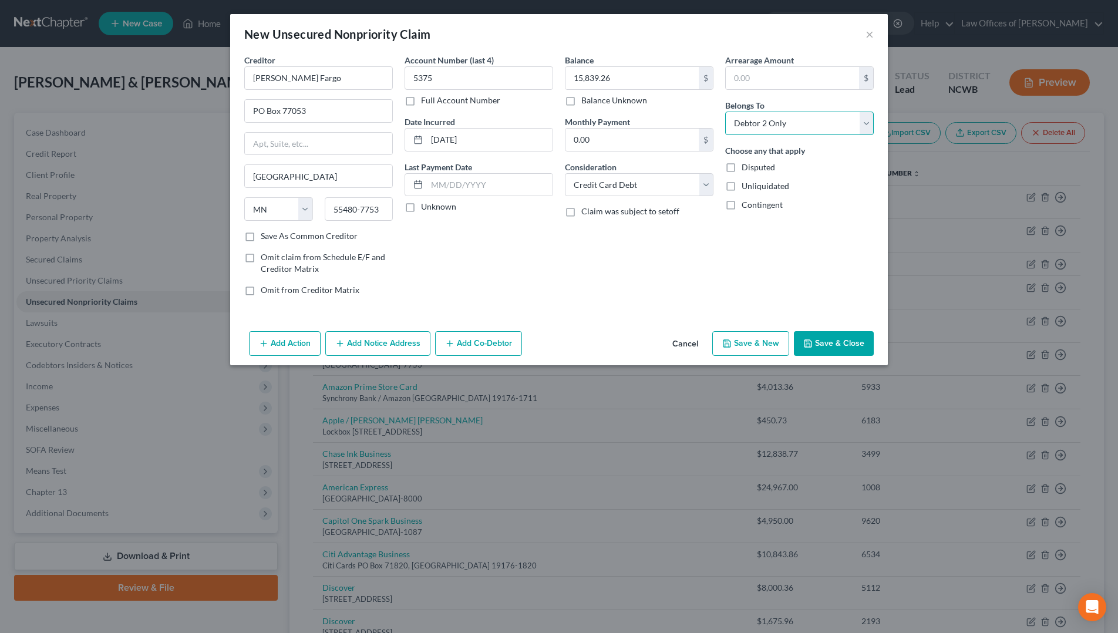
click at [725, 112] on select "Select Debtor 1 Only Debtor 2 Only Debtor 1 And Debtor 2 Only At Least One Of T…" at bounding box center [799, 123] width 149 height 23
click at [813, 341] on icon "button" at bounding box center [807, 343] width 9 height 9
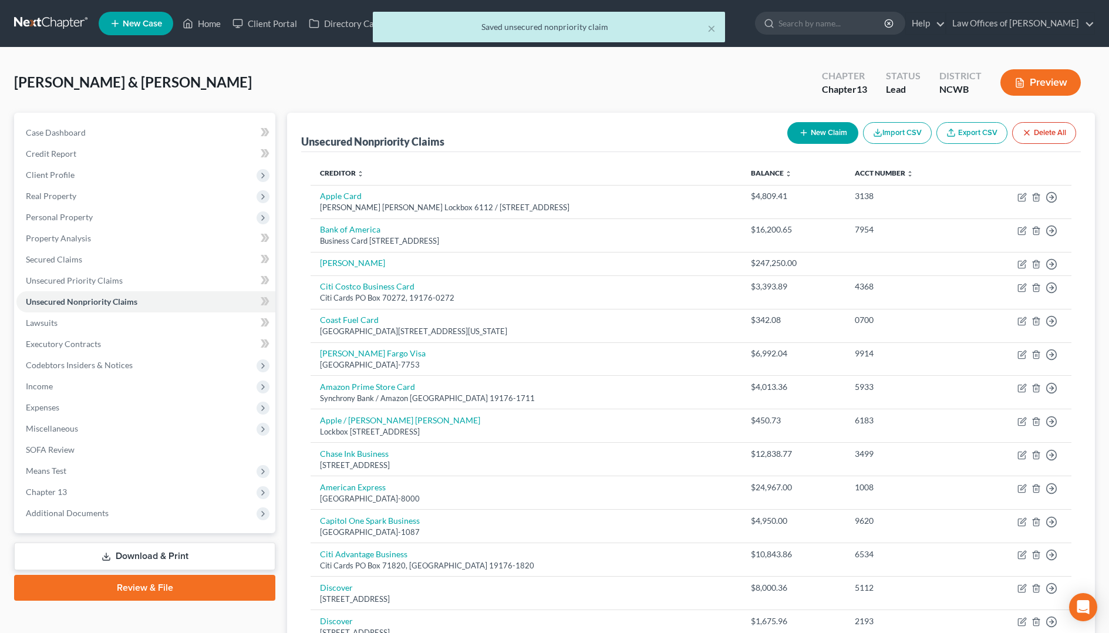
click at [837, 136] on button "New Claim" at bounding box center [823, 133] width 71 height 22
select select "2"
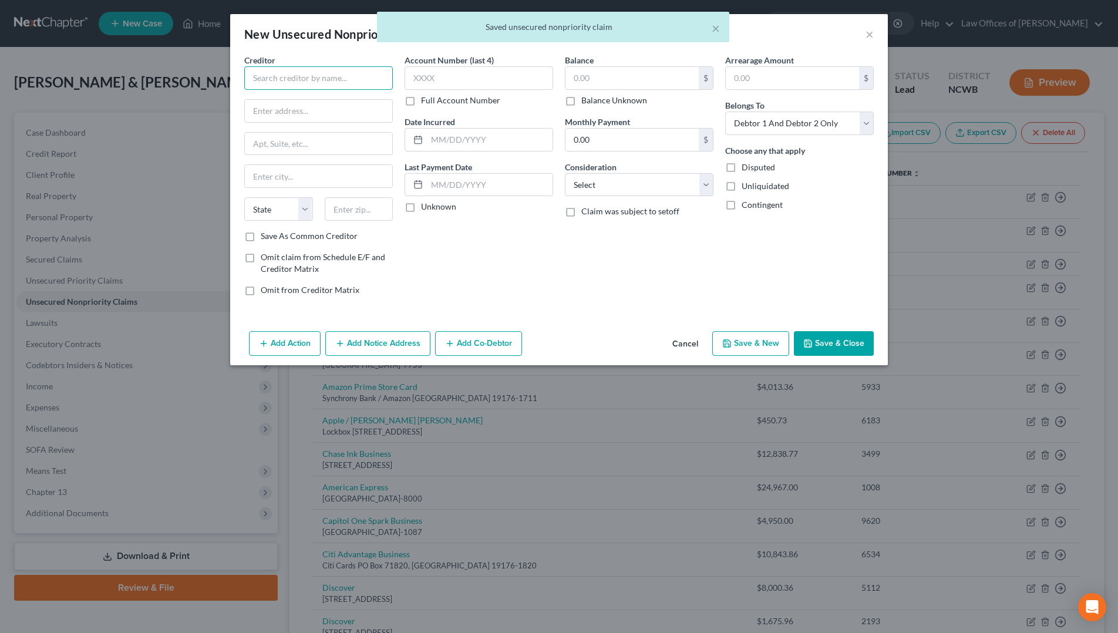
drag, startPoint x: 322, startPoint y: 86, endPoint x: 337, endPoint y: 83, distance: 15.5
click at [321, 87] on input "text" at bounding box center [318, 77] width 149 height 23
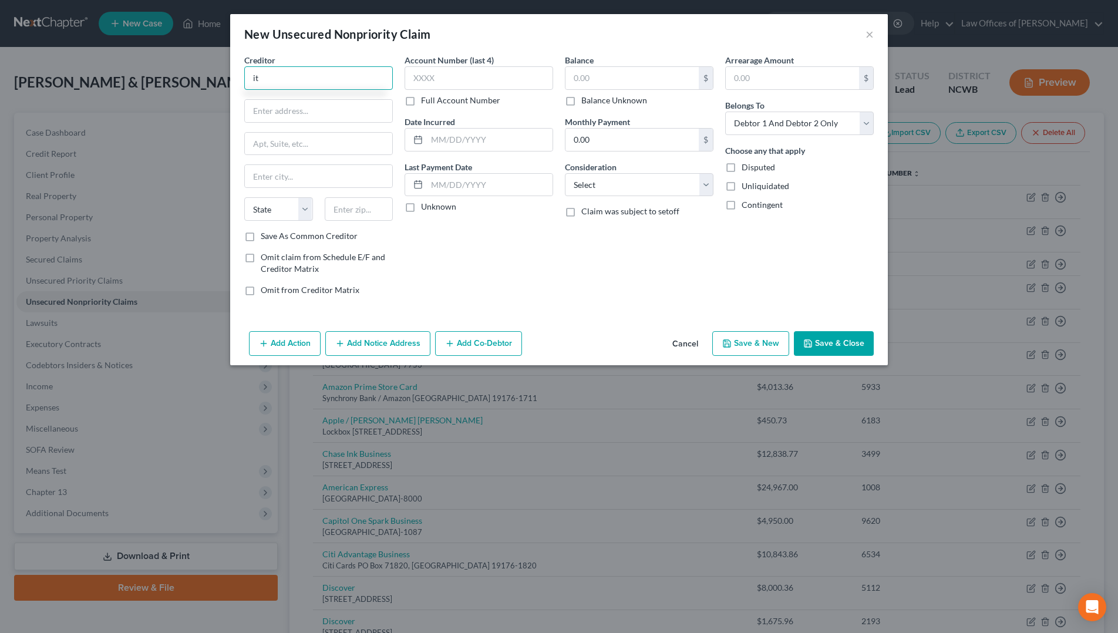
type input "i"
type input "Citi Rewards"
type input "PO Box 70166"
type input "[GEOGRAPHIC_DATA]"
type input "19101-7346"
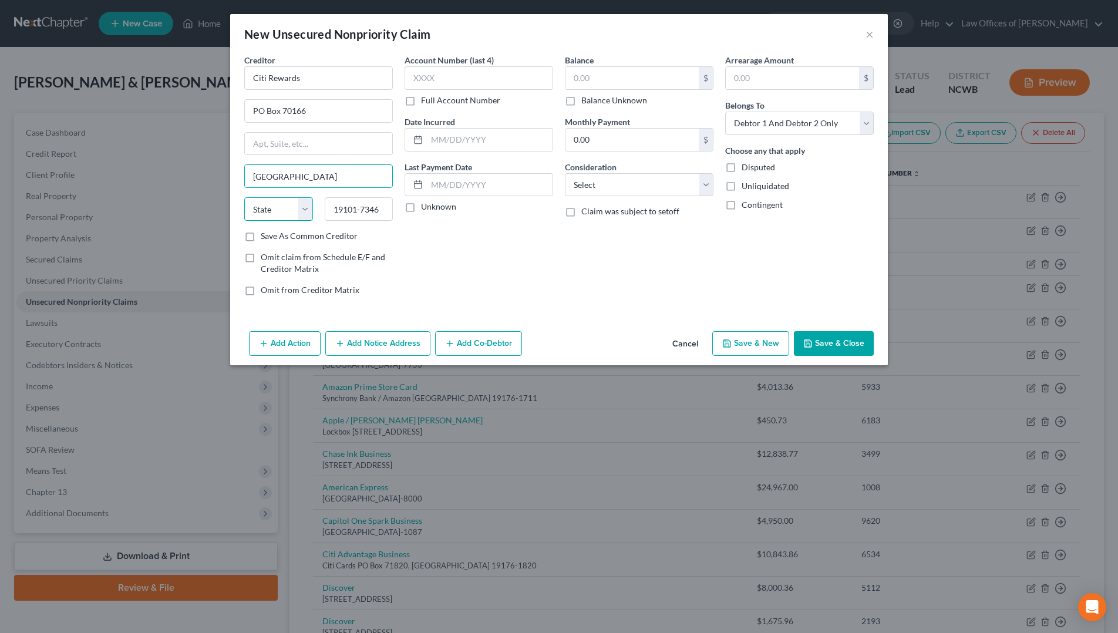
click at [279, 215] on select "State [US_STATE] AK AR AZ CA CO CT DE DC [GEOGRAPHIC_DATA] [GEOGRAPHIC_DATA] GU…" at bounding box center [278, 208] width 69 height 23
select select "39"
click at [244, 197] on select "State [US_STATE] AK AR AZ CA CO CT DE DC [GEOGRAPHIC_DATA] [GEOGRAPHIC_DATA] GU…" at bounding box center [278, 208] width 69 height 23
type input "19146-0166"
click at [470, 73] on input "text" at bounding box center [479, 77] width 149 height 23
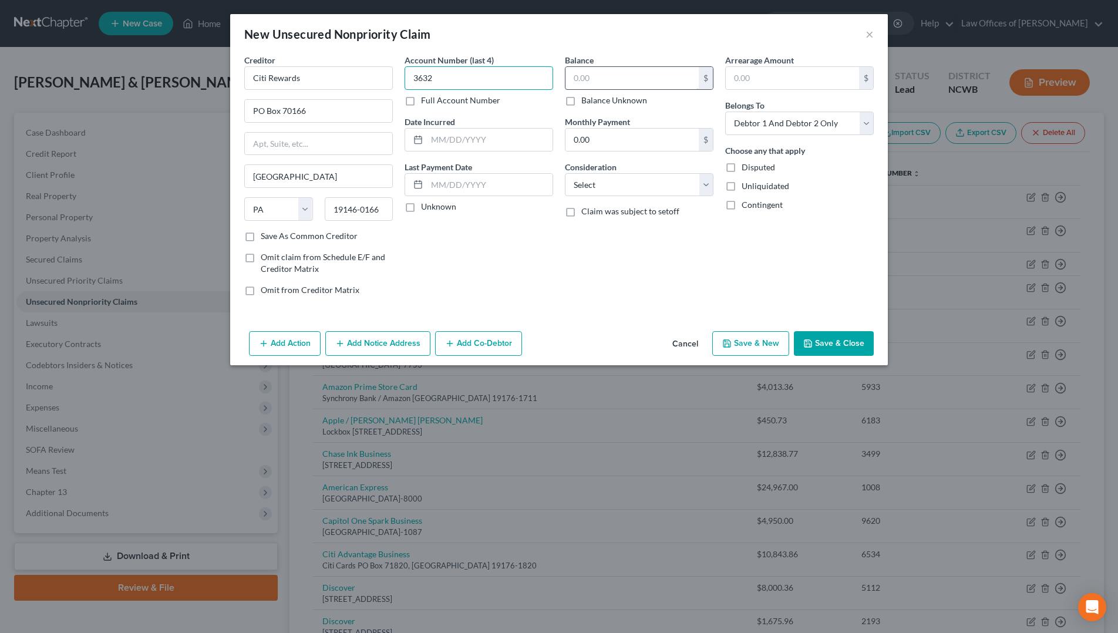
type input "3632"
click at [579, 80] on input "text" at bounding box center [632, 78] width 133 height 22
type input "3,297.57"
click at [510, 131] on input "text" at bounding box center [490, 140] width 126 height 22
type input "[DATE]"
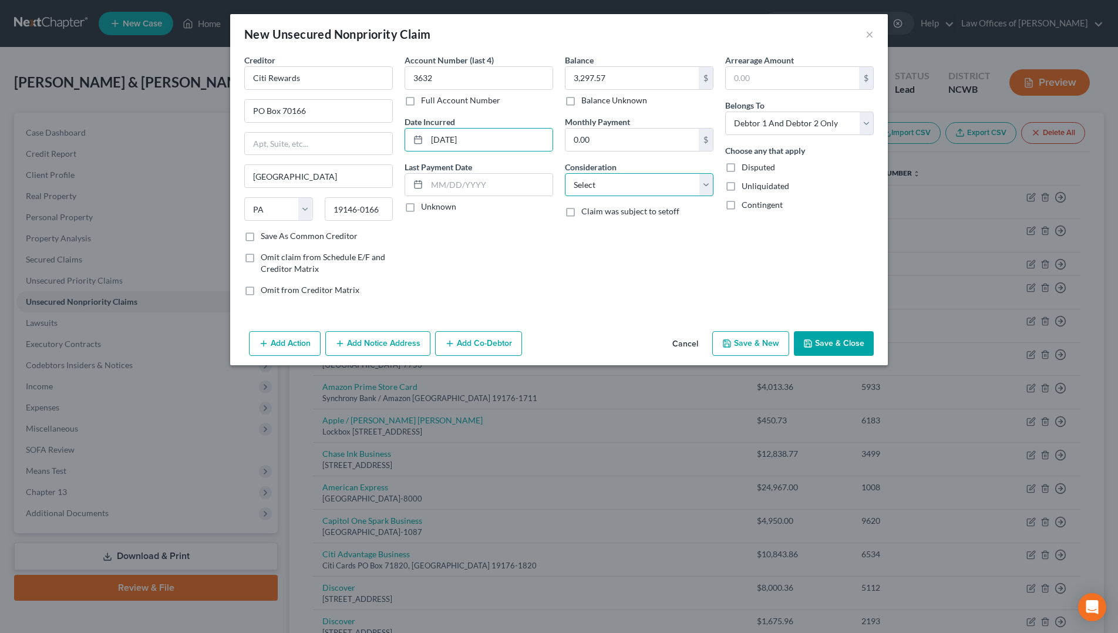
click at [684, 186] on select "Select Cable / Satellite Services Collection Agency Credit Card Debt Debt Couns…" at bounding box center [639, 184] width 149 height 23
select select "2"
click at [565, 173] on select "Select Cable / Satellite Services Collection Agency Credit Card Debt Debt Couns…" at bounding box center [639, 184] width 149 height 23
click at [785, 122] on select "Select Debtor 1 Only Debtor 2 Only Debtor 1 And Debtor 2 Only At Least One Of T…" at bounding box center [799, 123] width 149 height 23
select select "1"
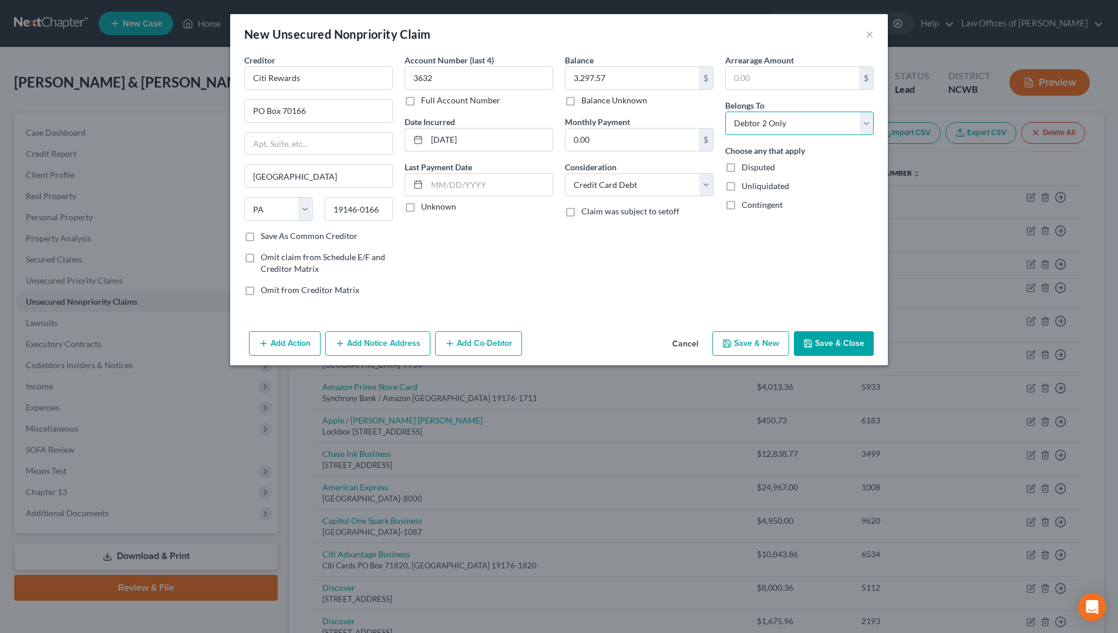
click at [725, 112] on select "Select Debtor 1 Only Debtor 2 Only Debtor 1 And Debtor 2 Only At Least One Of T…" at bounding box center [799, 123] width 149 height 23
click at [837, 339] on button "Save & Close" at bounding box center [834, 343] width 80 height 25
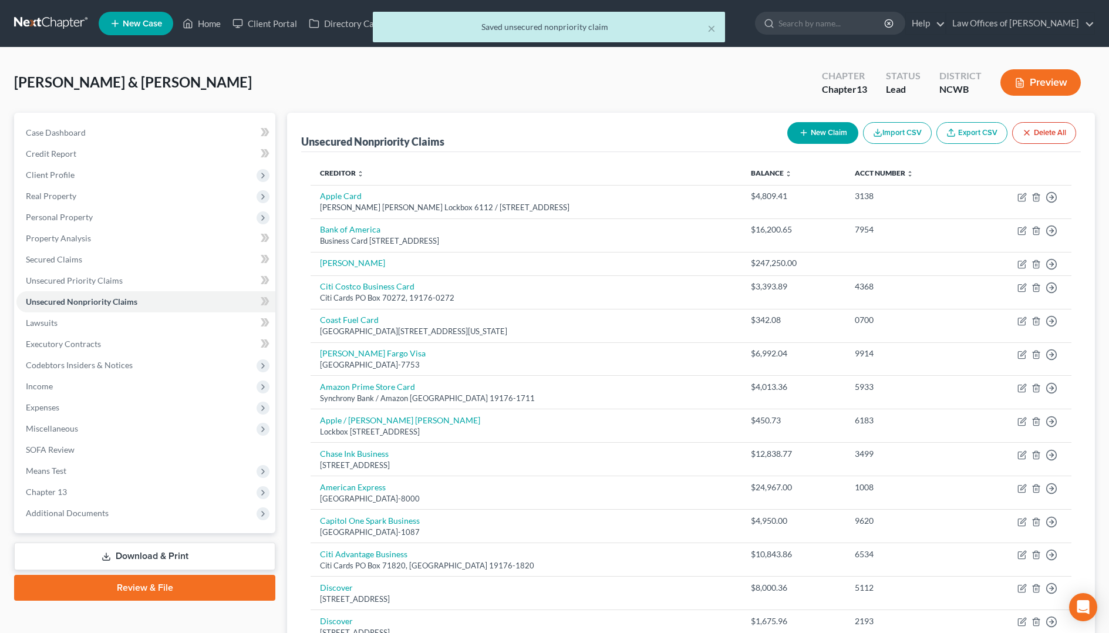
click at [803, 131] on icon "button" at bounding box center [803, 132] width 9 height 9
select select "2"
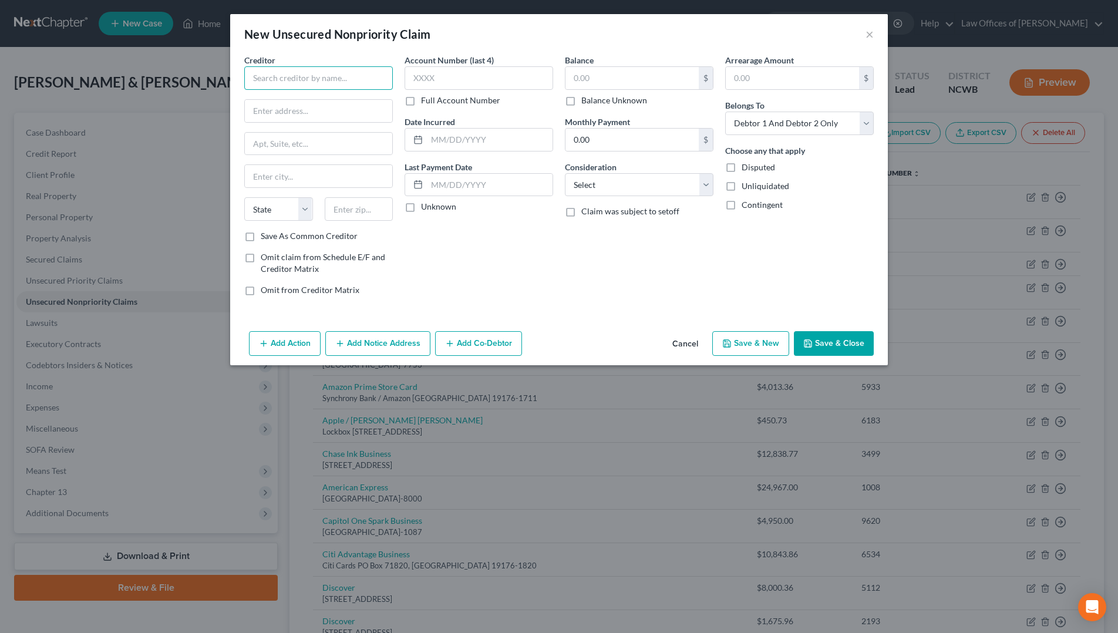
click at [324, 79] on input "text" at bounding box center [318, 77] width 149 height 23
type input "Citgo Card / Sync"
type input "PO Box 669813"
click at [261, 186] on input "text" at bounding box center [318, 176] width 147 height 22
type input "[GEOGRAPHIC_DATA]"
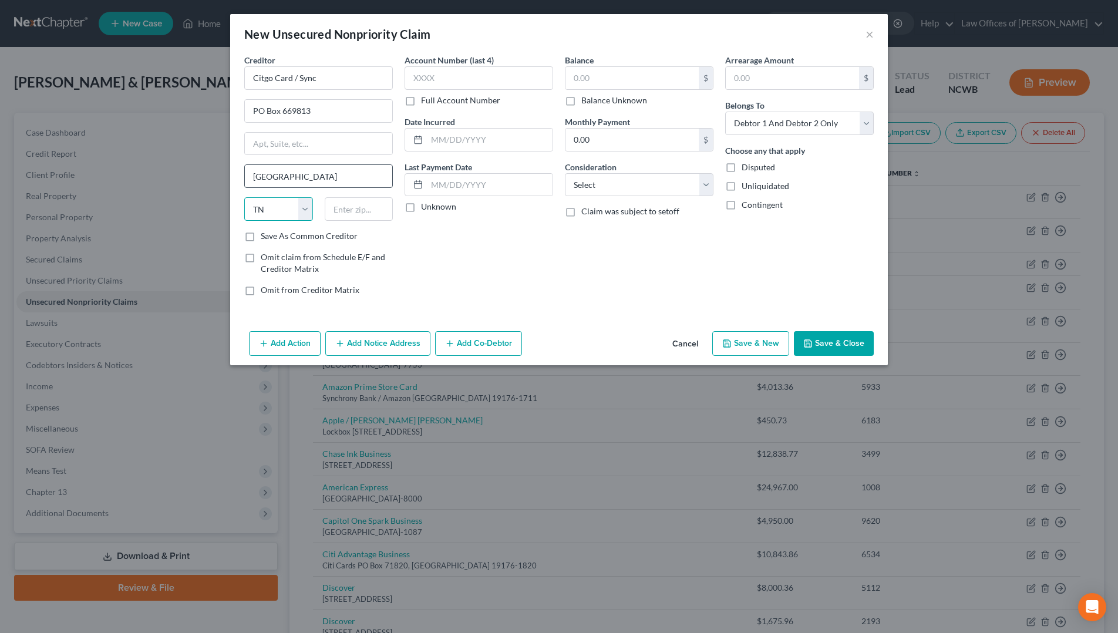
select select "45"
type input "75266-0760"
click at [467, 74] on input "text" at bounding box center [479, 77] width 149 height 23
type input "0052"
click at [674, 72] on input "text" at bounding box center [632, 78] width 133 height 22
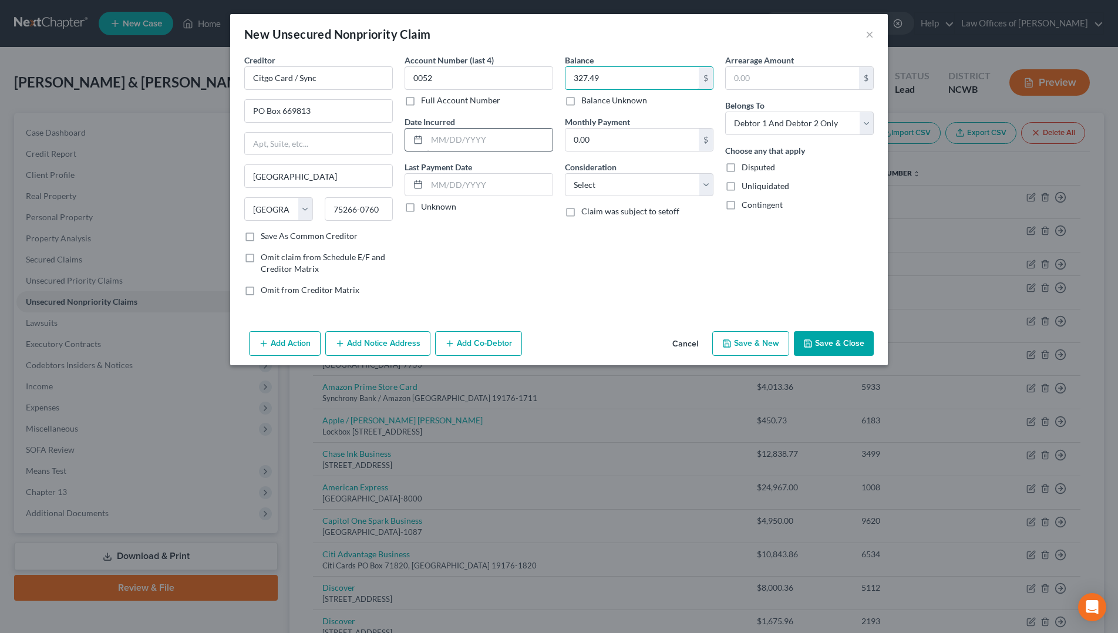
type input "327.49"
drag, startPoint x: 465, startPoint y: 139, endPoint x: 499, endPoint y: 131, distance: 35.0
click at [465, 139] on input "text" at bounding box center [490, 140] width 126 height 22
type input "[DATE]"
click at [626, 181] on select "Select Cable / Satellite Services Collection Agency Credit Card Debt Debt Couns…" at bounding box center [639, 184] width 149 height 23
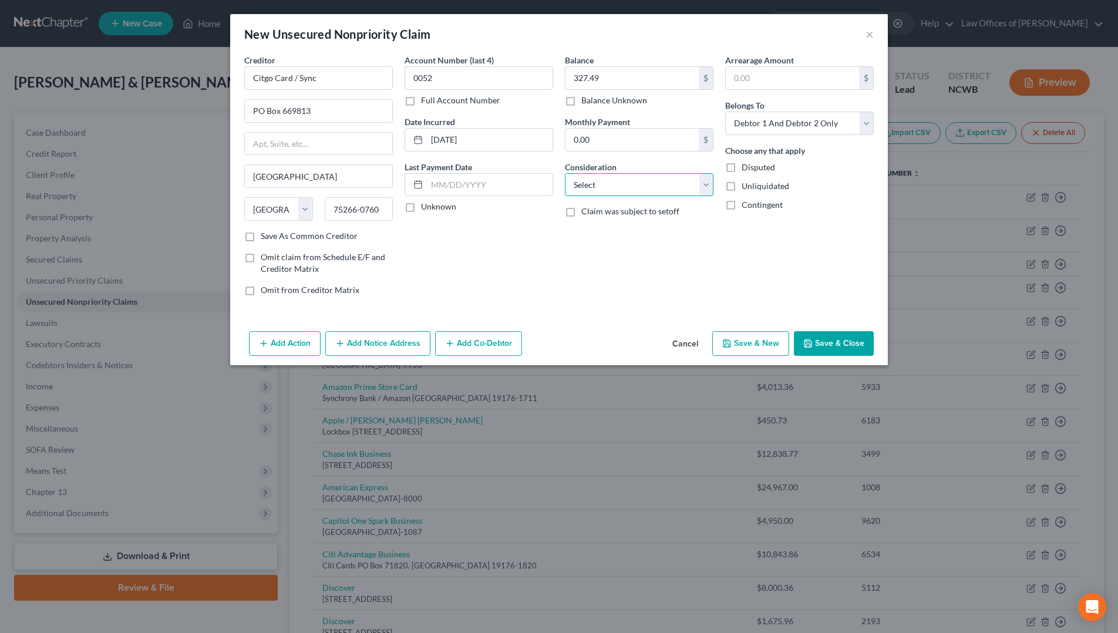
select select "2"
click at [565, 173] on select "Select Cable / Satellite Services Collection Agency Credit Card Debt Debt Couns…" at bounding box center [639, 184] width 149 height 23
click at [764, 125] on select "Select Debtor 1 Only Debtor 2 Only Debtor 1 And Debtor 2 Only At Least One Of T…" at bounding box center [799, 123] width 149 height 23
select select "0"
click at [725, 112] on select "Select Debtor 1 Only Debtor 2 Only Debtor 1 And Debtor 2 Only At Least One Of T…" at bounding box center [799, 123] width 149 height 23
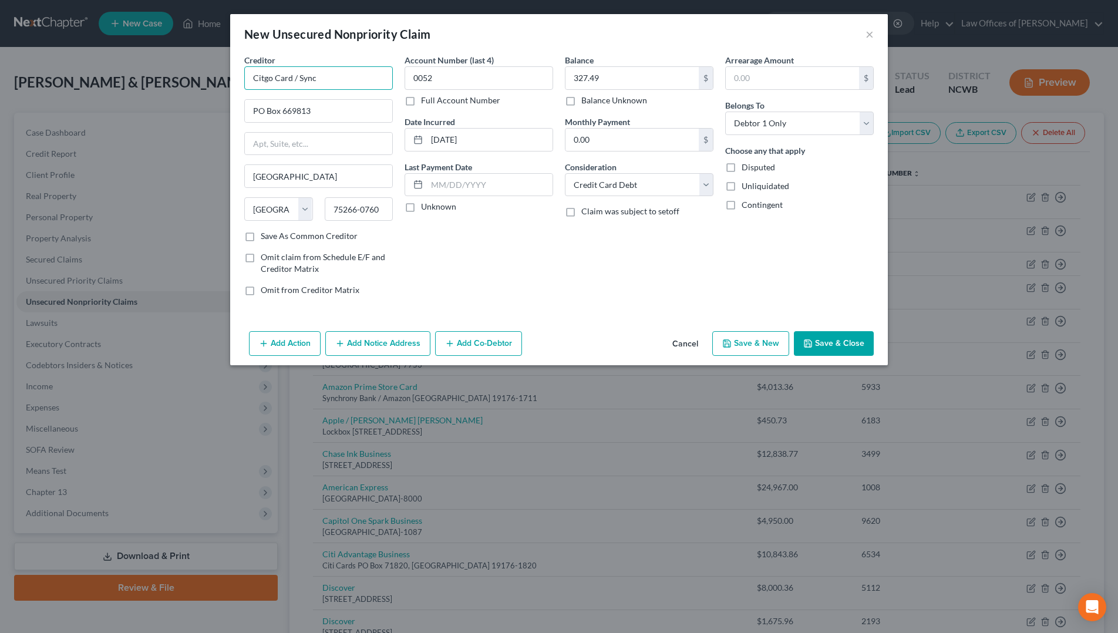
click at [277, 72] on input "Citgo Card / Sync" at bounding box center [318, 77] width 149 height 23
type input "Citgo Gas Card / Sync"
click at [824, 347] on button "Save & Close" at bounding box center [834, 343] width 80 height 25
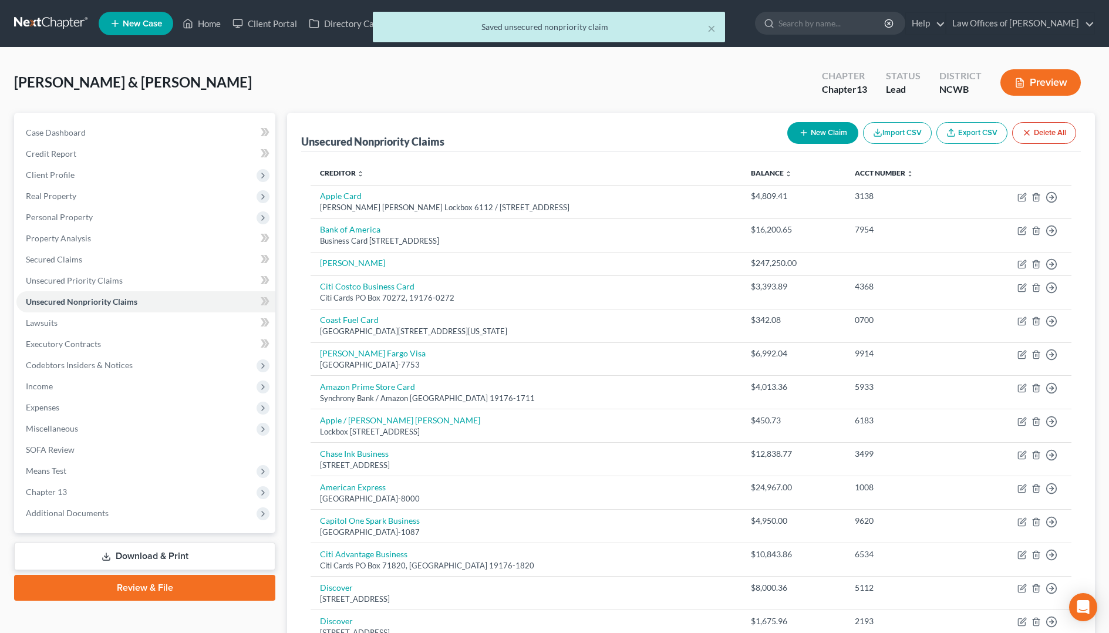
click at [820, 133] on button "New Claim" at bounding box center [823, 133] width 71 height 22
select select "2"
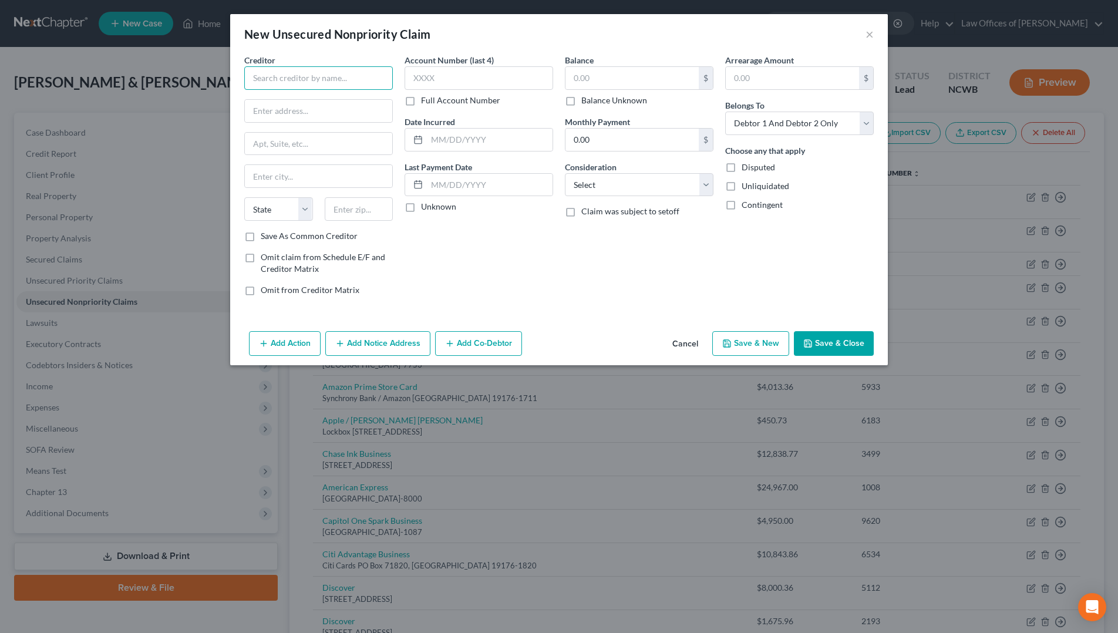
click at [324, 75] on input "text" at bounding box center [318, 77] width 149 height 23
type input "Citgo Costo"
type input "PO Box 70272"
type input "[GEOGRAPHIC_DATA]"
type input "19101-7346"
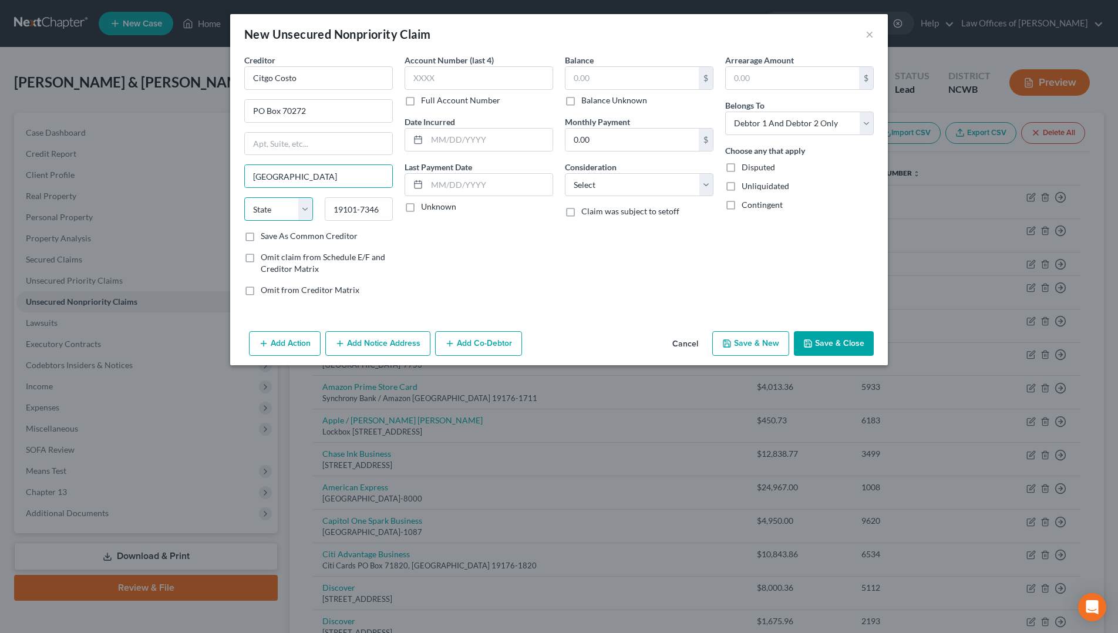
drag, startPoint x: 265, startPoint y: 218, endPoint x: 307, endPoint y: 218, distance: 41.1
click at [266, 218] on select "State [US_STATE] AK AR AZ CA CO CT DE DC [GEOGRAPHIC_DATA] [GEOGRAPHIC_DATA] GU…" at bounding box center [278, 208] width 69 height 23
select select "39"
click at [244, 197] on select "State [US_STATE] AK AR AZ CA CO CT DE DC [GEOGRAPHIC_DATA] [GEOGRAPHIC_DATA] GU…" at bounding box center [278, 208] width 69 height 23
click at [335, 211] on input "19101-7346" at bounding box center [359, 208] width 69 height 23
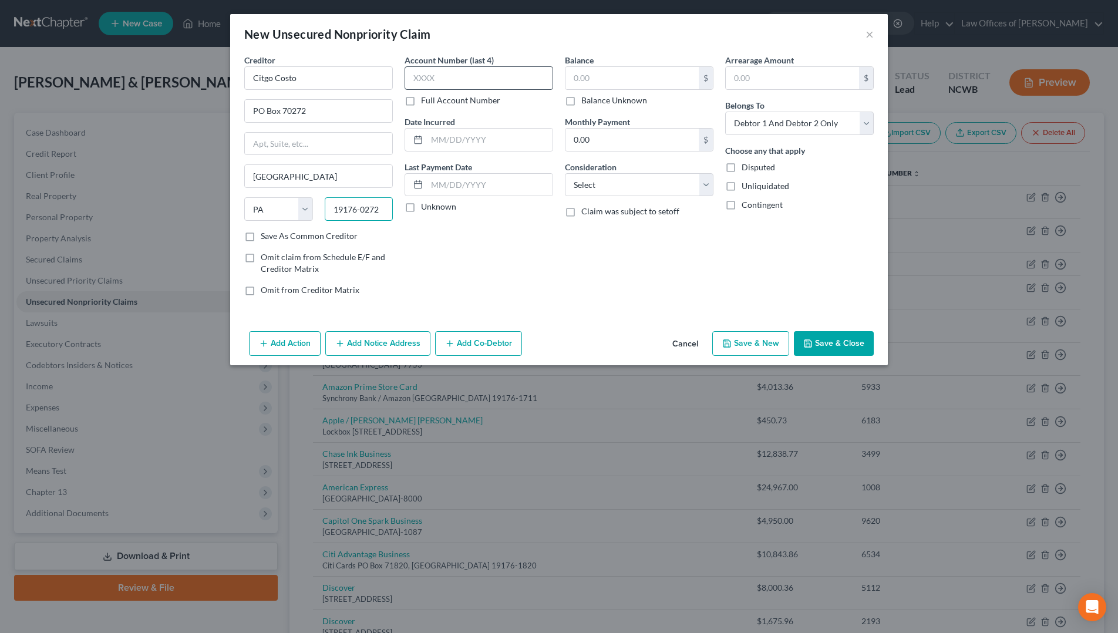
type input "19176-0272"
click at [502, 71] on input "text" at bounding box center [479, 77] width 149 height 23
click at [512, 78] on input "4578" at bounding box center [479, 77] width 149 height 23
type input "4518"
click at [581, 89] on div "$" at bounding box center [639, 77] width 149 height 23
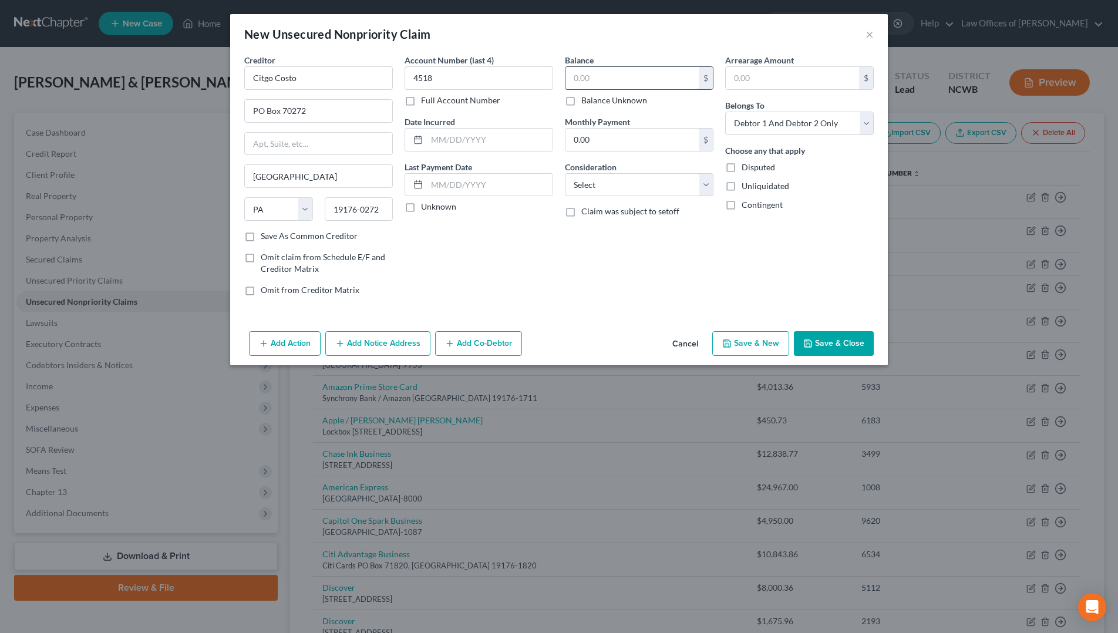
click at [580, 75] on input "text" at bounding box center [632, 78] width 133 height 22
type input "1,376.38"
click at [490, 142] on input "text" at bounding box center [490, 140] width 126 height 22
type input "[DATE]"
click at [628, 187] on select "Select Cable / Satellite Services Collection Agency Credit Card Debt Debt Couns…" at bounding box center [639, 184] width 149 height 23
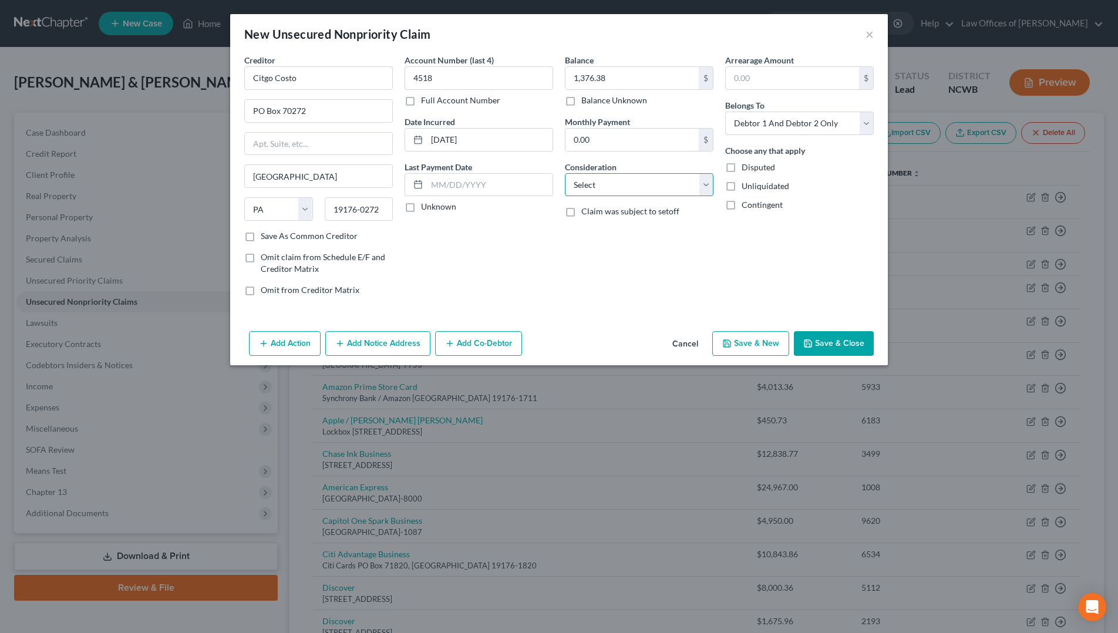
select select "2"
click at [565, 173] on select "Select Cable / Satellite Services Collection Agency Credit Card Debt Debt Couns…" at bounding box center [639, 184] width 149 height 23
click at [801, 123] on select "Select Debtor 1 Only Debtor 2 Only Debtor 1 And Debtor 2 Only At Least One Of T…" at bounding box center [799, 123] width 149 height 23
select select "1"
click at [725, 112] on select "Select Debtor 1 Only Debtor 2 Only Debtor 1 And Debtor 2 Only At Least One Of T…" at bounding box center [799, 123] width 149 height 23
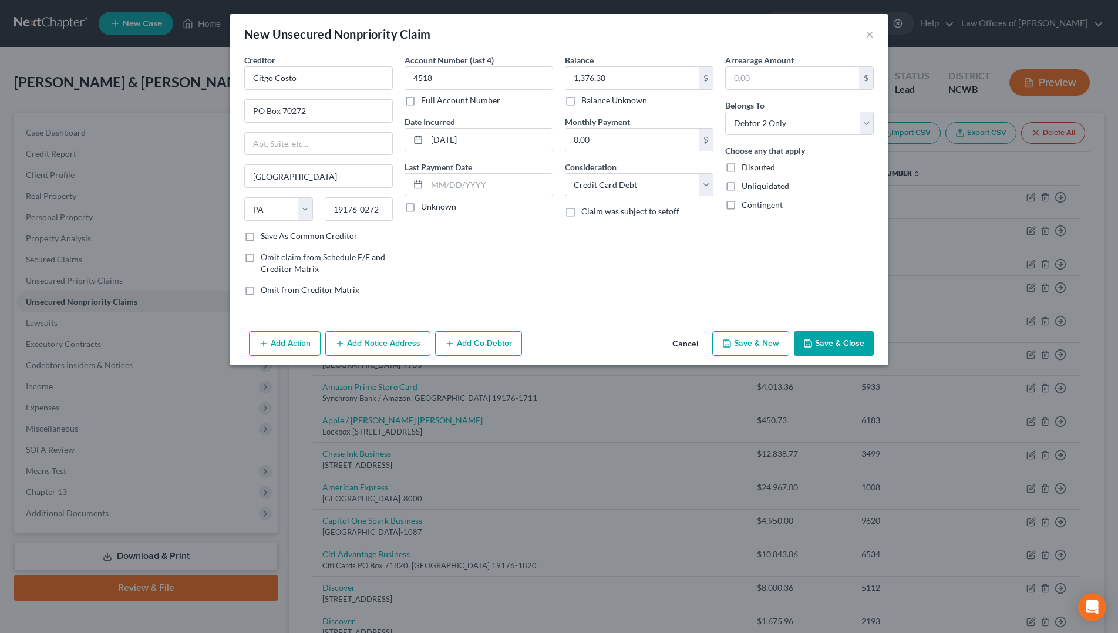
click at [847, 345] on button "Save & Close" at bounding box center [834, 343] width 80 height 25
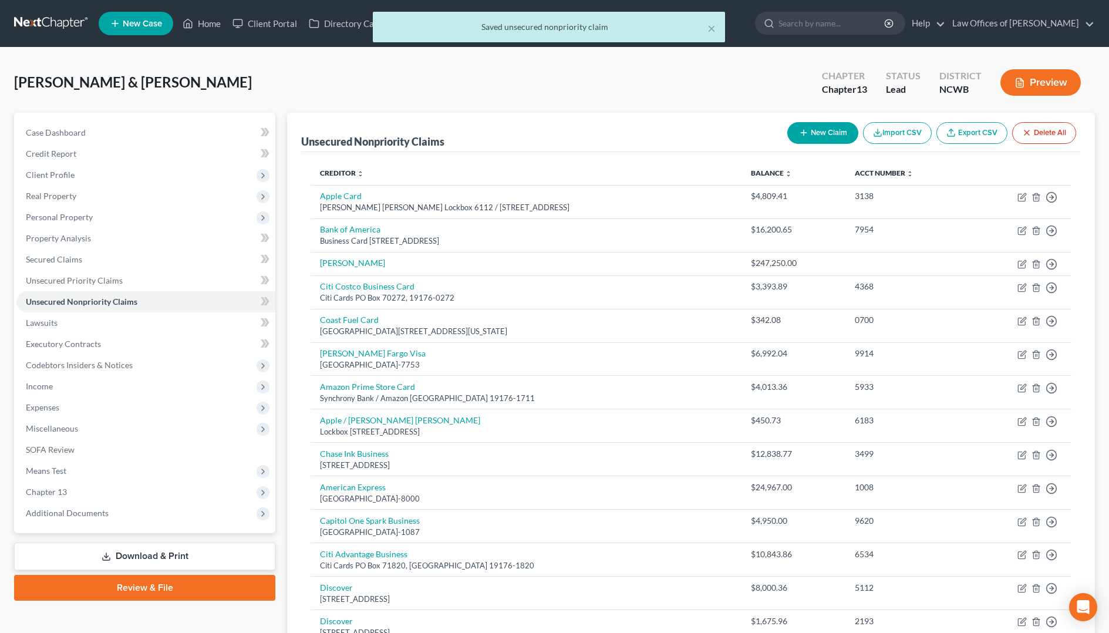
click at [818, 136] on button "New Claim" at bounding box center [823, 133] width 71 height 22
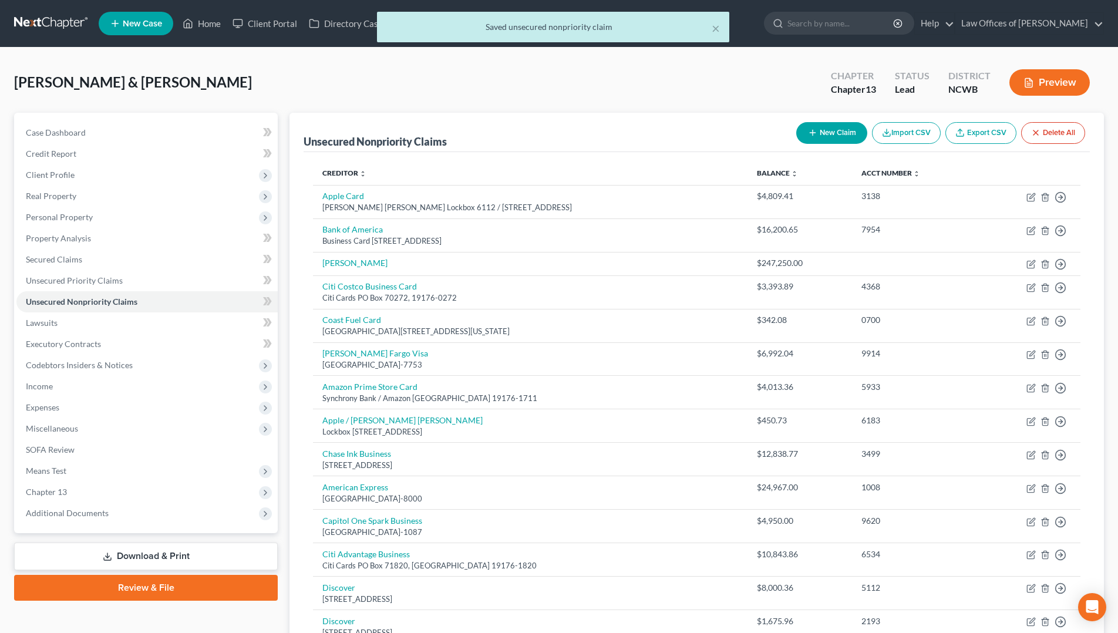
select select "2"
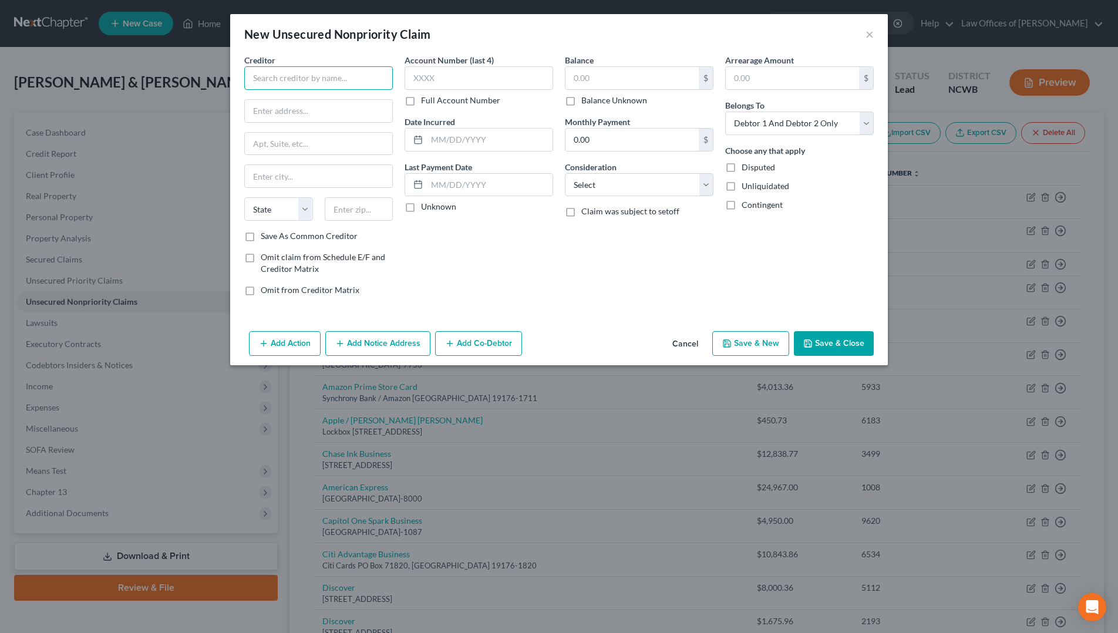
click at [305, 76] on input "text" at bounding box center [318, 77] width 149 height 23
type input "[PERSON_NAME] / Synchrony"
type input "PO Box 669815"
type input "[GEOGRAPHIC_DATA]"
select select "45"
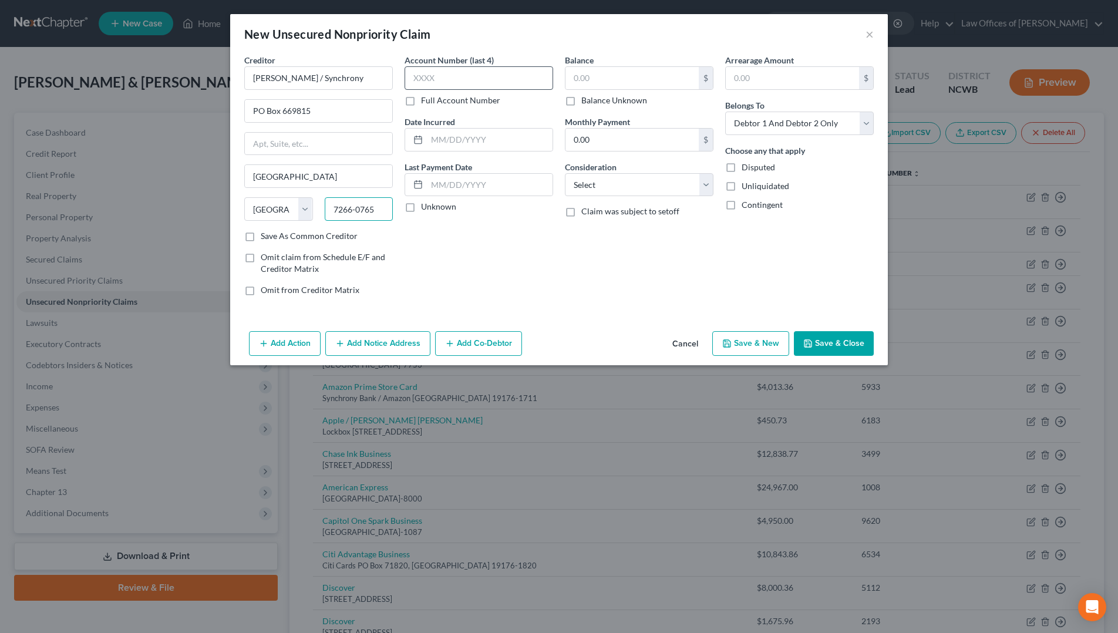
type input "7266-0765"
click at [499, 80] on input "text" at bounding box center [479, 77] width 149 height 23
type input "3458"
click at [581, 83] on input "text" at bounding box center [632, 78] width 133 height 22
type input "1,717.88"
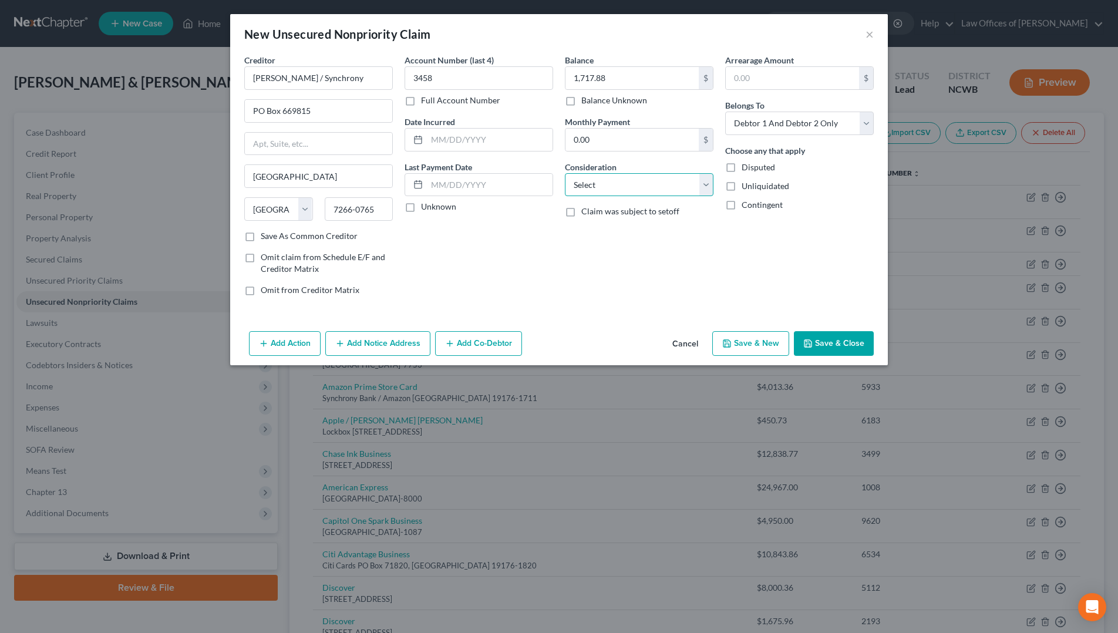
click at [617, 190] on select "Select Cable / Satellite Services Collection Agency Credit Card Debt Debt Couns…" at bounding box center [639, 184] width 149 height 23
select select "2"
click at [565, 173] on select "Select Cable / Satellite Services Collection Agency Credit Card Debt Debt Couns…" at bounding box center [639, 184] width 149 height 23
click at [754, 119] on select "Select Debtor 1 Only Debtor 2 Only Debtor 1 And Debtor 2 Only At Least One Of T…" at bounding box center [799, 123] width 149 height 23
select select "1"
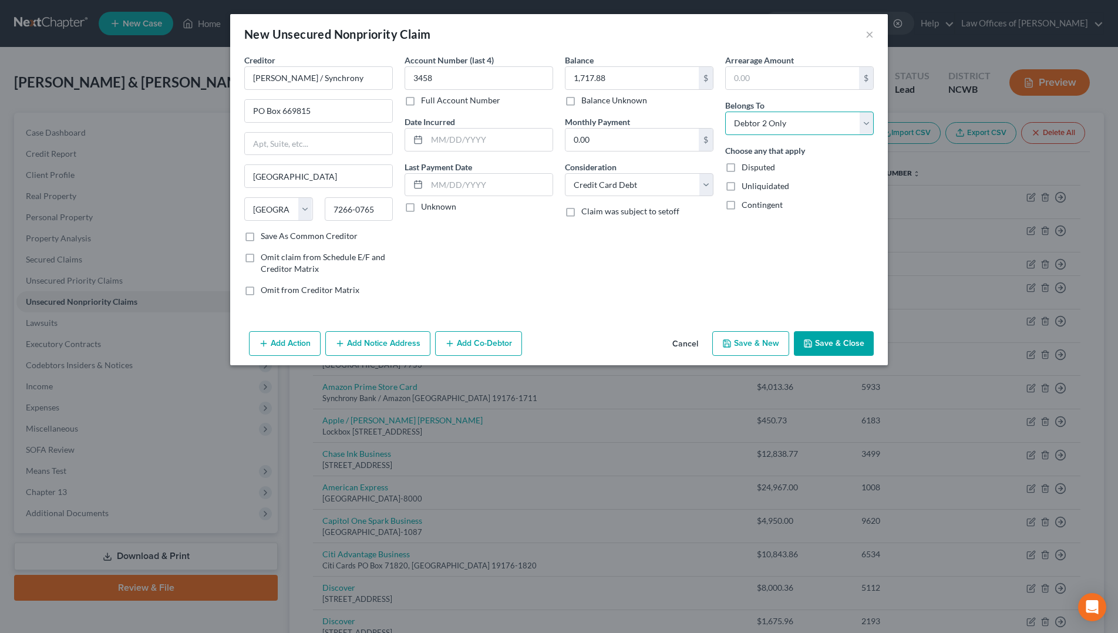
click at [725, 112] on select "Select Debtor 1 Only Debtor 2 Only Debtor 1 And Debtor 2 Only At Least One Of T…" at bounding box center [799, 123] width 149 height 23
click at [335, 210] on input "7266-0765" at bounding box center [359, 208] width 69 height 23
type input "75266-0765"
click at [822, 345] on button "Save & Close" at bounding box center [834, 343] width 80 height 25
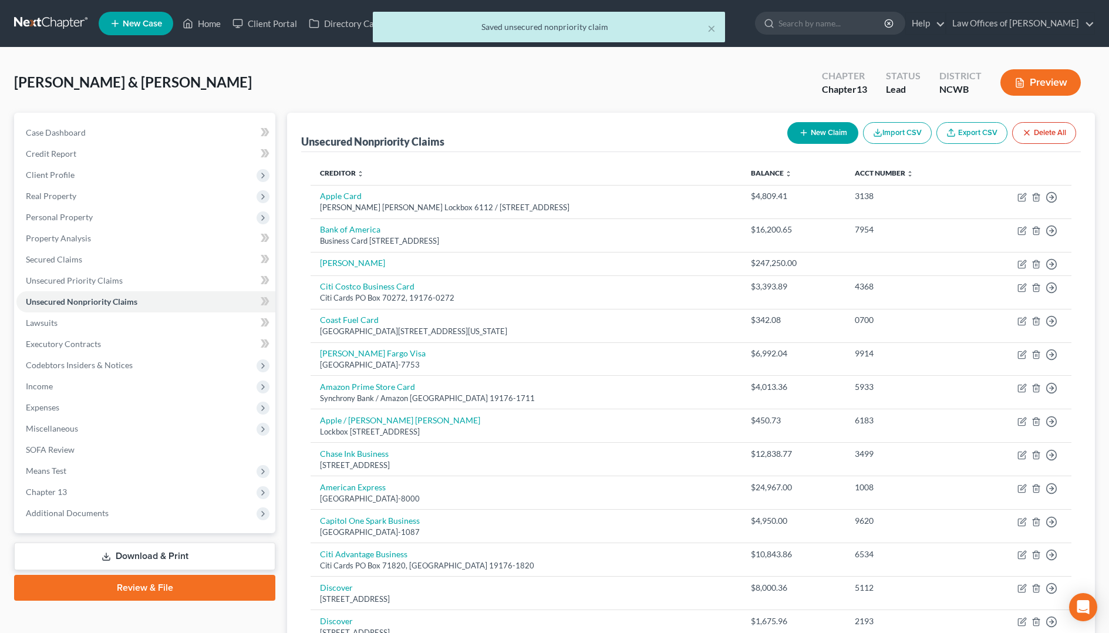
click at [839, 131] on button "New Claim" at bounding box center [823, 133] width 71 height 22
select select "2"
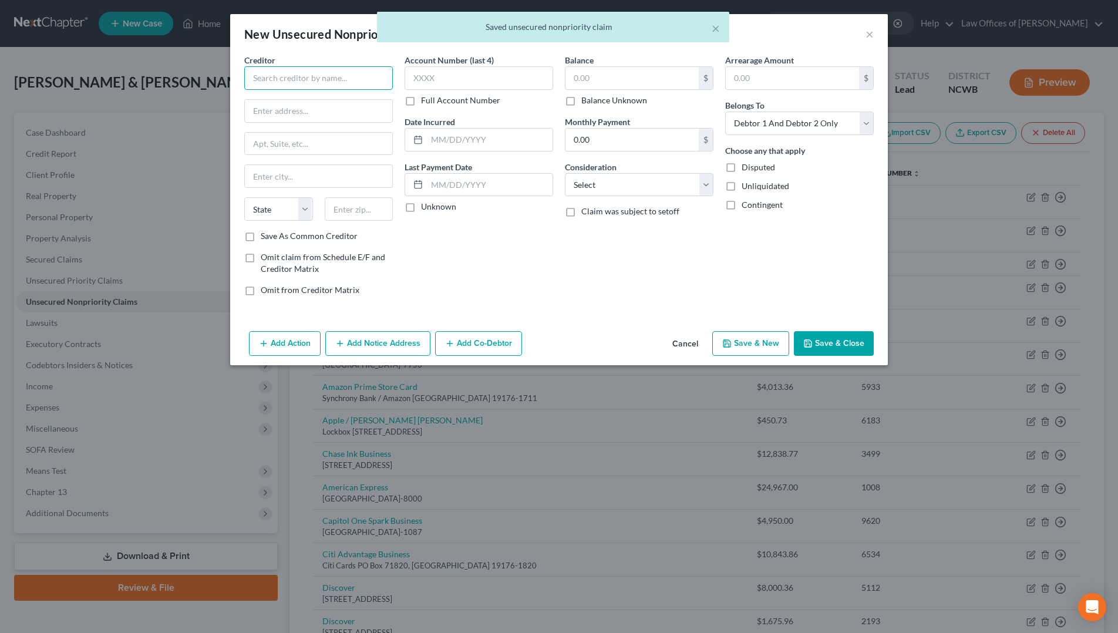
click at [281, 81] on input "text" at bounding box center [318, 77] width 149 height 23
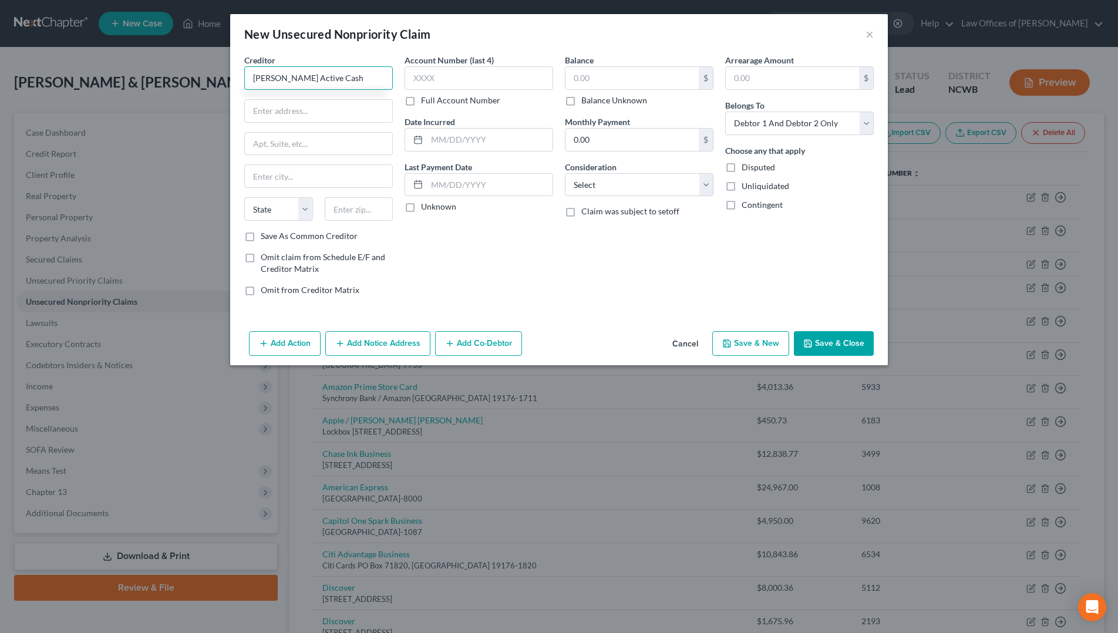
type input "[PERSON_NAME] Active Cash"
type input "PO Box 77053"
type input "[GEOGRAPHIC_DATA]"
click at [289, 209] on select "State [US_STATE] AK AR AZ CA CO CT DE DC [GEOGRAPHIC_DATA] [GEOGRAPHIC_DATA] GU…" at bounding box center [278, 208] width 69 height 23
select select "24"
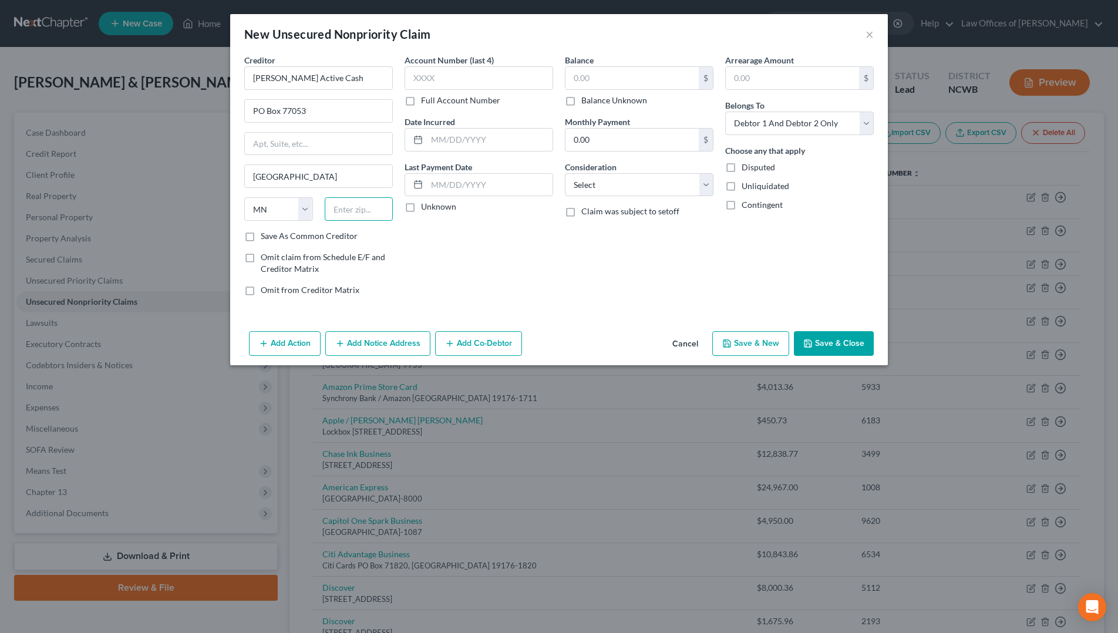
click at [353, 213] on input "text" at bounding box center [359, 208] width 69 height 23
type input "55480-7753"
click at [441, 80] on input "text" at bounding box center [479, 77] width 149 height 23
type input "2215"
click at [585, 82] on input "text" at bounding box center [632, 78] width 133 height 22
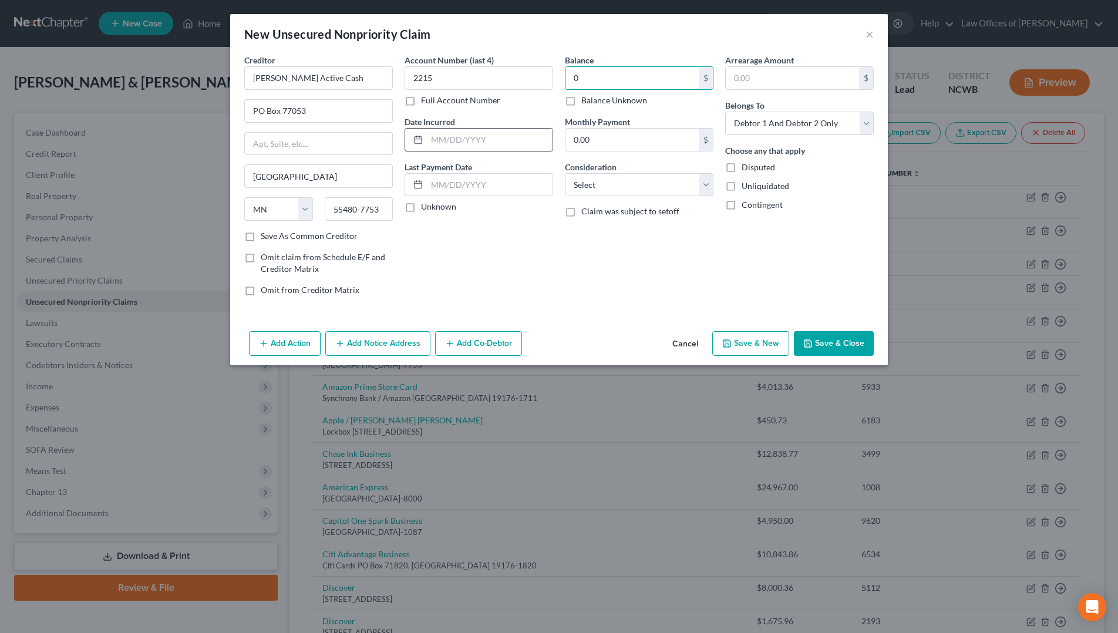
type input "0"
click at [471, 139] on input "text" at bounding box center [490, 140] width 126 height 22
type input "2024"
click at [747, 116] on select "Select Debtor 1 Only Debtor 2 Only Debtor 1 And Debtor 2 Only At Least One Of T…" at bounding box center [799, 123] width 149 height 23
select select "1"
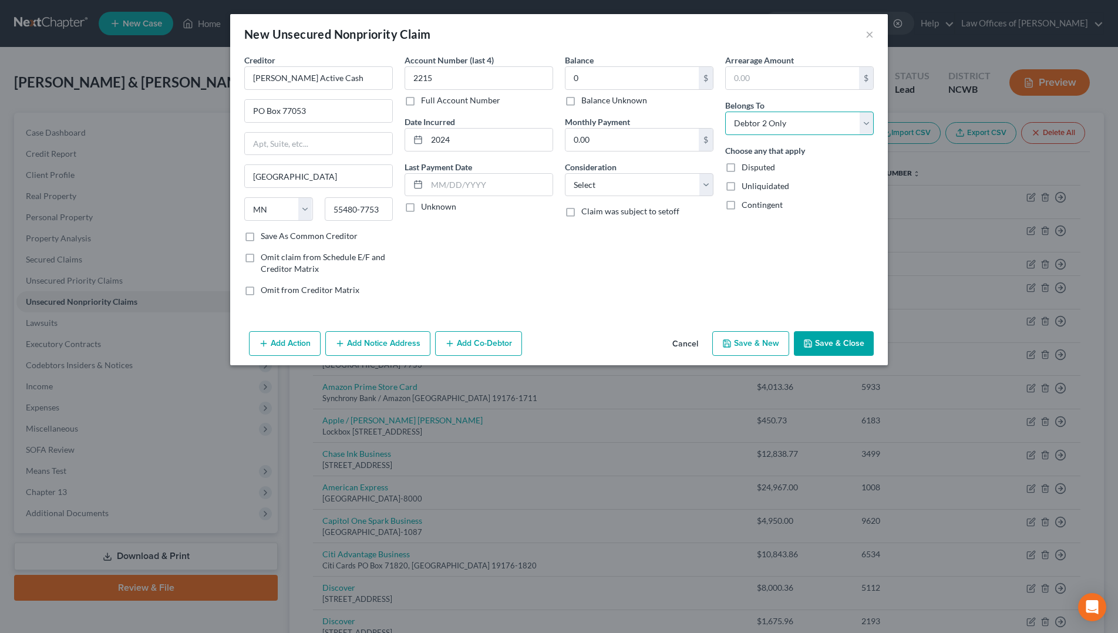
click at [725, 112] on select "Select Debtor 1 Only Debtor 2 Only Debtor 1 And Debtor 2 Only At Least One Of T…" at bounding box center [799, 123] width 149 height 23
click at [651, 190] on select "Select Cable / Satellite Services Collection Agency Credit Card Debt Debt Couns…" at bounding box center [639, 184] width 149 height 23
select select "2"
click at [565, 173] on select "Select Cable / Satellite Services Collection Agency Credit Card Debt Debt Couns…" at bounding box center [639, 184] width 149 height 23
click at [849, 343] on button "Save & Close" at bounding box center [834, 343] width 80 height 25
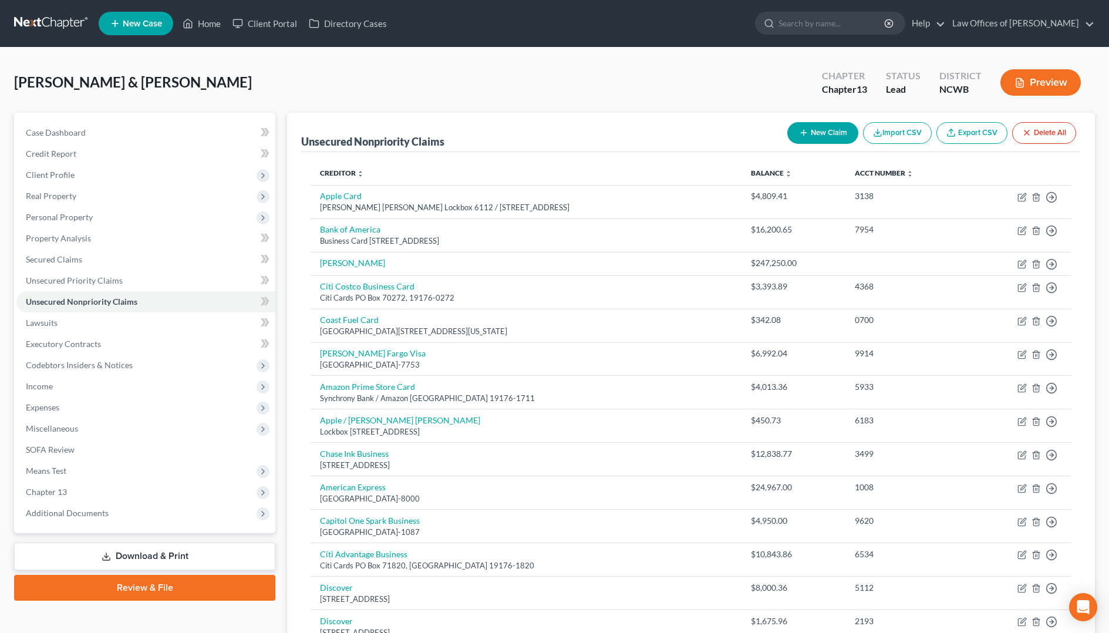
click at [832, 136] on button "New Claim" at bounding box center [823, 133] width 71 height 22
select select "2"
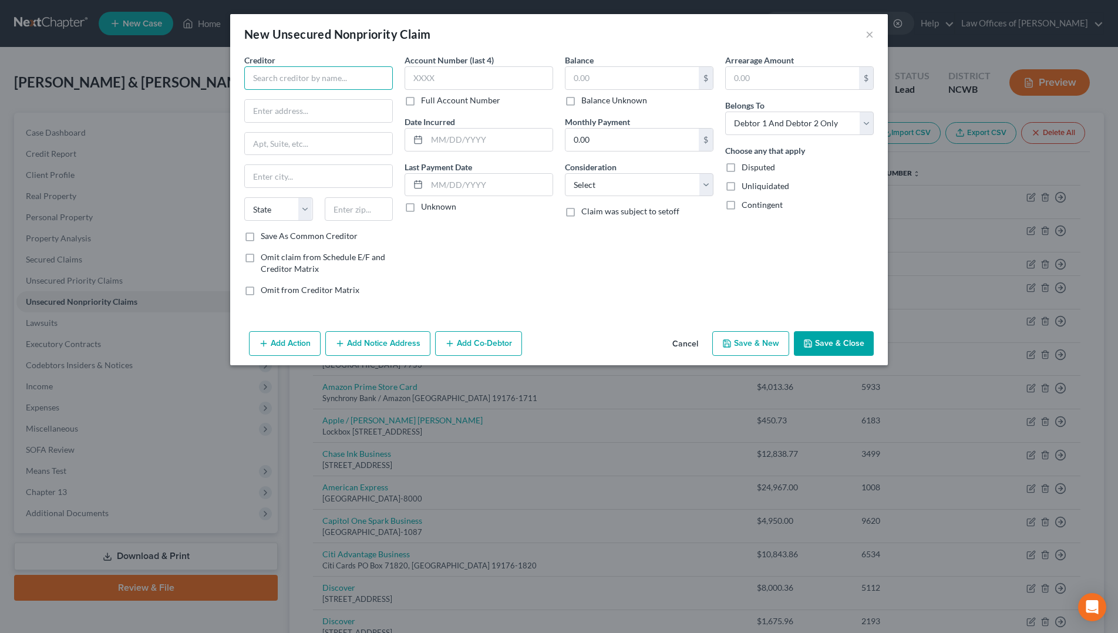
click at [367, 78] on input "text" at bounding box center [318, 77] width 149 height 23
type input "[PERSON_NAME] Home Improvement"
type input "PO Box 669807"
type input "[GEOGRAPHIC_DATA]"
select select "45"
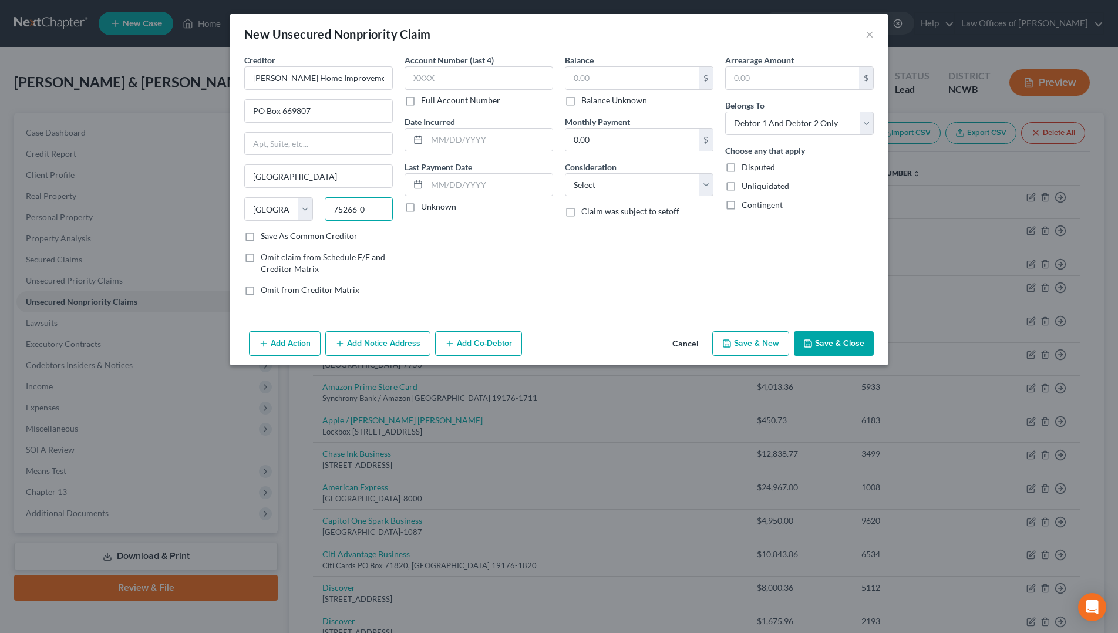
click at [383, 210] on input "75266-0" at bounding box center [359, 208] width 69 height 23
type input "75266-0759"
click at [503, 86] on input "text" at bounding box center [479, 77] width 149 height 23
click at [526, 84] on input "text" at bounding box center [479, 77] width 149 height 23
type input "0"
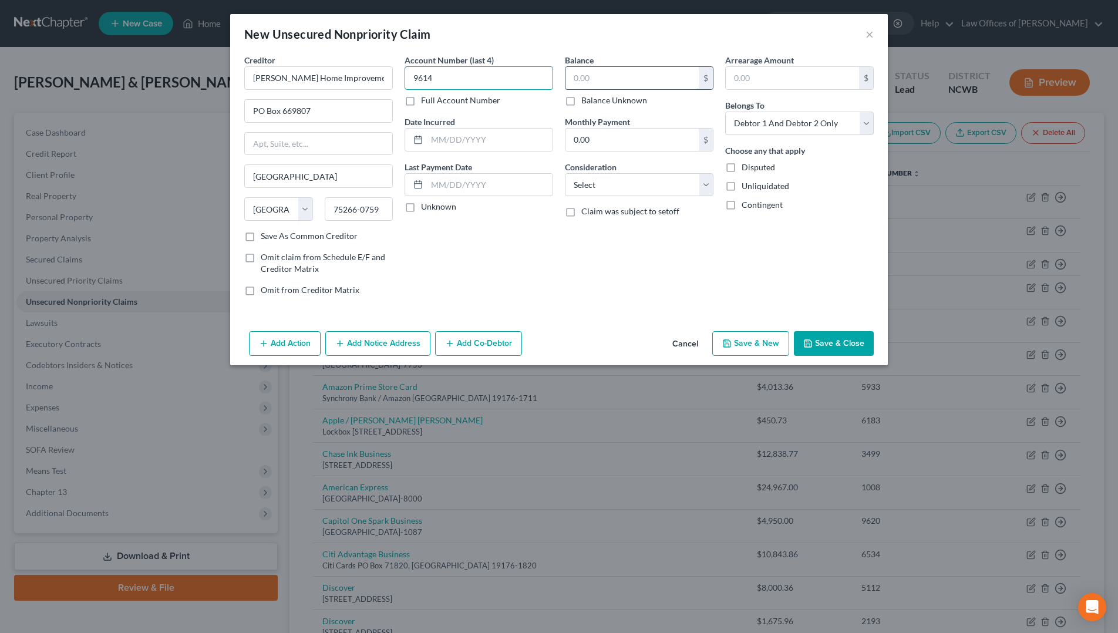
type input "9614"
click at [591, 78] on input "text" at bounding box center [632, 78] width 133 height 22
type input "0"
click at [769, 126] on select "Select Debtor 1 Only Debtor 2 Only Debtor 1 And Debtor 2 Only At Least One Of T…" at bounding box center [799, 123] width 149 height 23
select select "1"
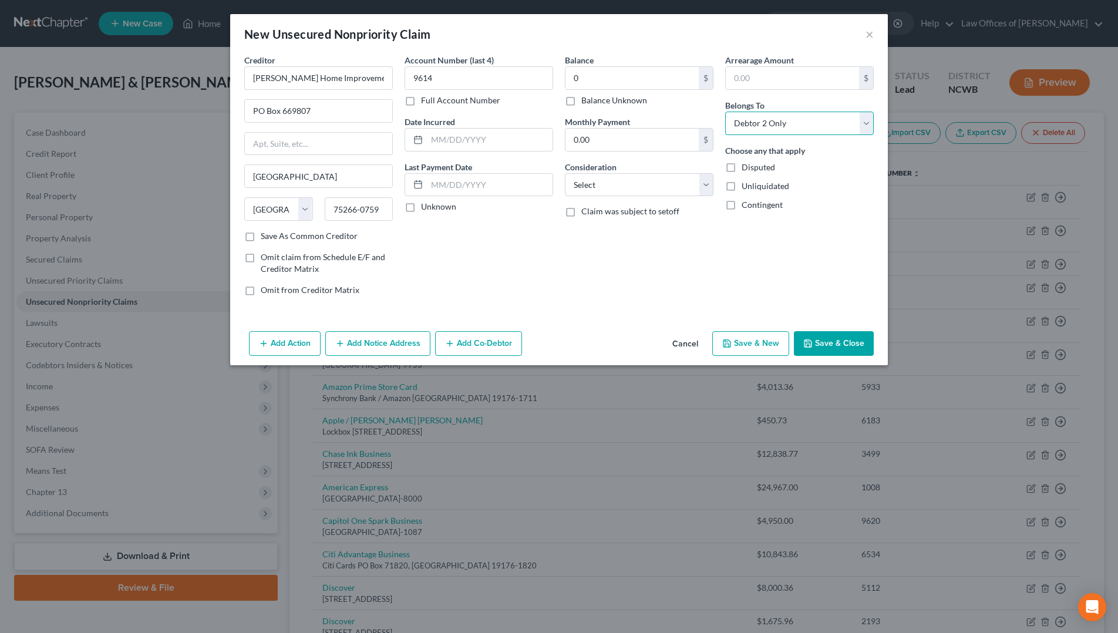
click at [725, 112] on select "Select Debtor 1 Only Debtor 2 Only Debtor 1 And Debtor 2 Only At Least One Of T…" at bounding box center [799, 123] width 149 height 23
click at [614, 180] on select "Select Cable / Satellite Services Collection Agency Credit Card Debt Debt Couns…" at bounding box center [639, 184] width 149 height 23
select select "2"
click at [565, 173] on select "Select Cable / Satellite Services Collection Agency Credit Card Debt Debt Couns…" at bounding box center [639, 184] width 149 height 23
click at [823, 341] on button "Save & Close" at bounding box center [834, 343] width 80 height 25
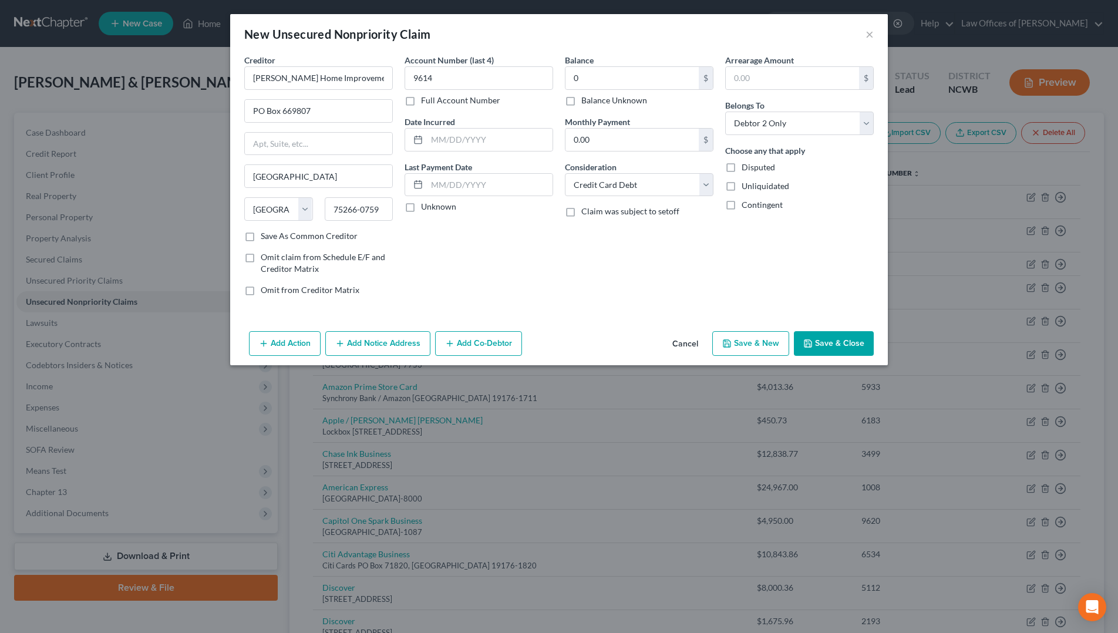
type input "0.00"
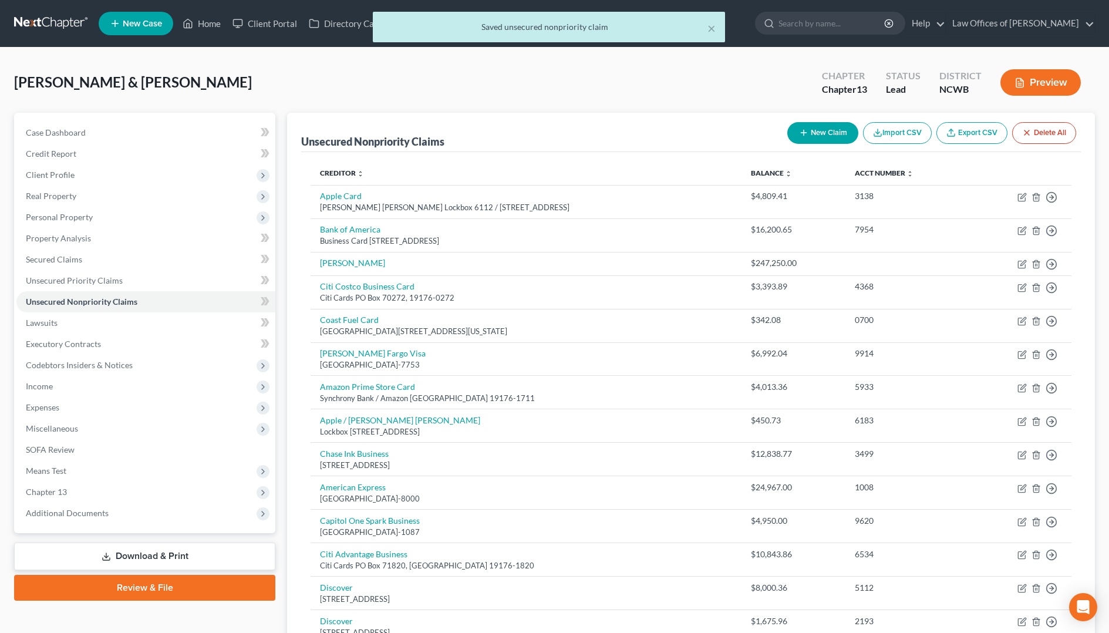
click at [809, 131] on button "New Claim" at bounding box center [823, 133] width 71 height 22
select select "2"
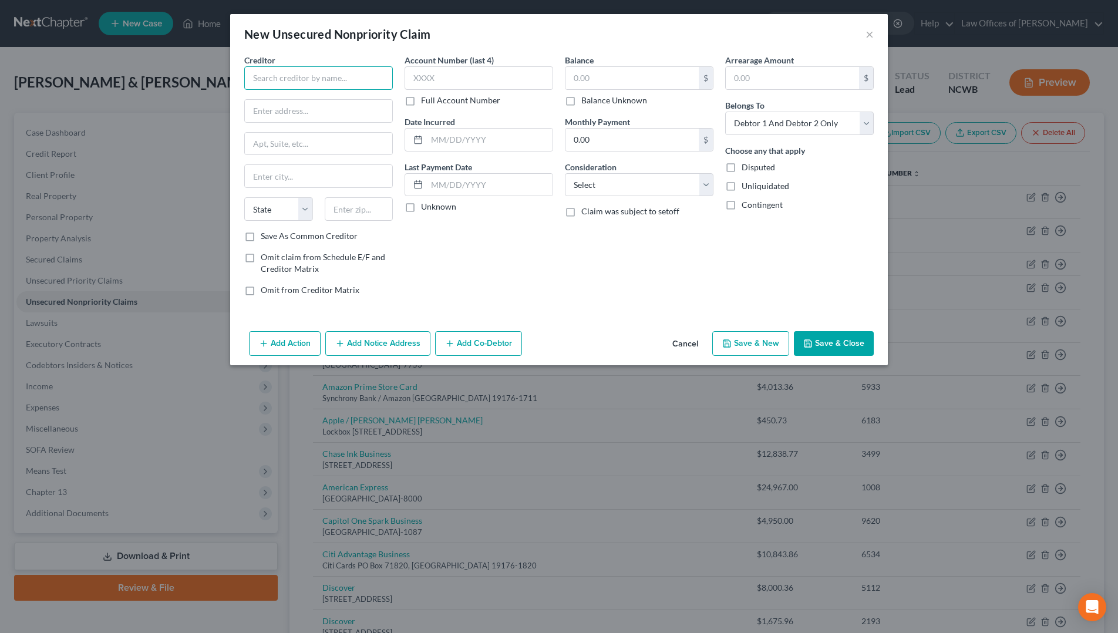
click at [294, 73] on input "text" at bounding box center [318, 77] width 149 height 23
type input "TJ Maxx / Synchrony Bank"
type input "PO Box 530949"
type input "[GEOGRAPHIC_DATA]"
select select "10"
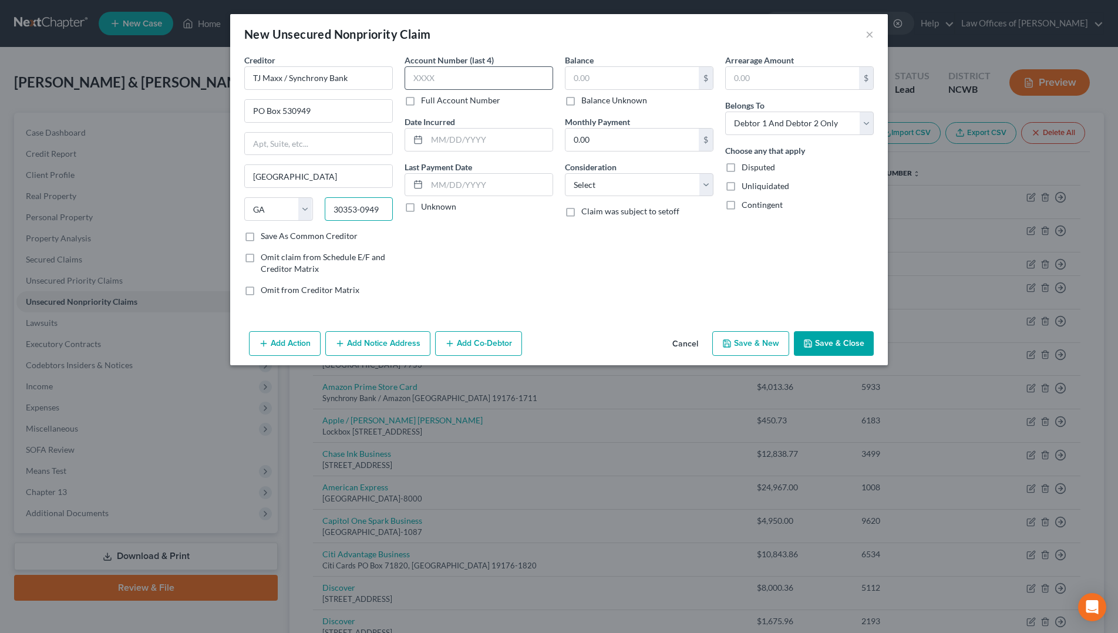
type input "30353-0949"
click at [441, 83] on input "text" at bounding box center [479, 77] width 149 height 23
type input "0304"
click at [588, 71] on input "text" at bounding box center [632, 78] width 133 height 22
type input "0"
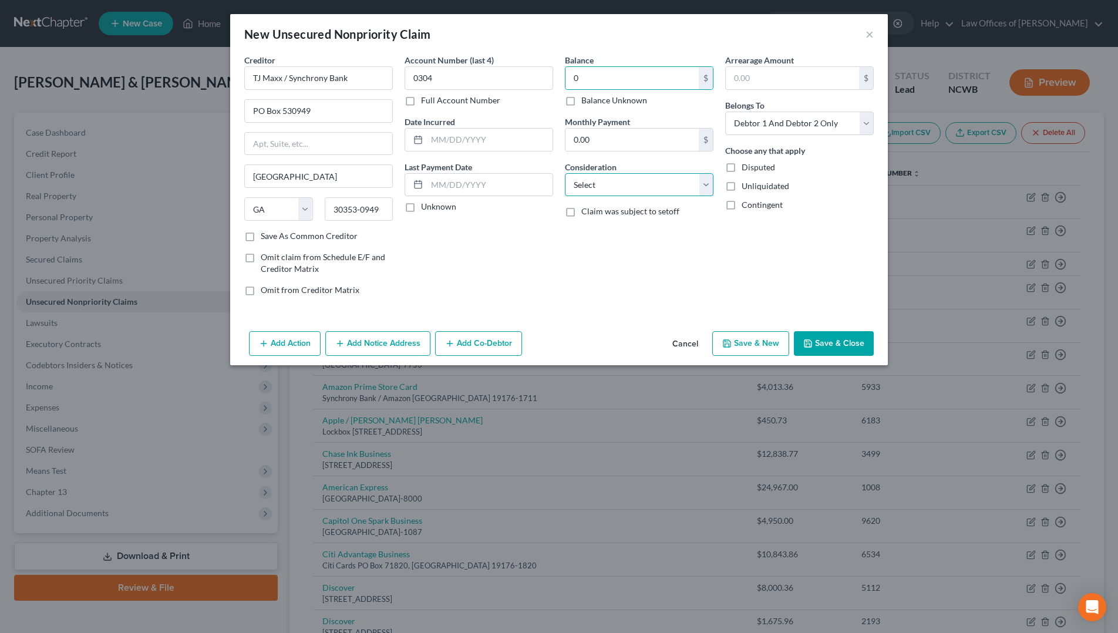
click at [654, 184] on select "Select Cable / Satellite Services Collection Agency Credit Card Debt Debt Couns…" at bounding box center [639, 184] width 149 height 23
select select "2"
click at [565, 173] on select "Select Cable / Satellite Services Collection Agency Credit Card Debt Debt Couns…" at bounding box center [639, 184] width 149 height 23
click at [761, 120] on select "Select Debtor 1 Only Debtor 2 Only Debtor 1 And Debtor 2 Only At Least One Of T…" at bounding box center [799, 123] width 149 height 23
select select "1"
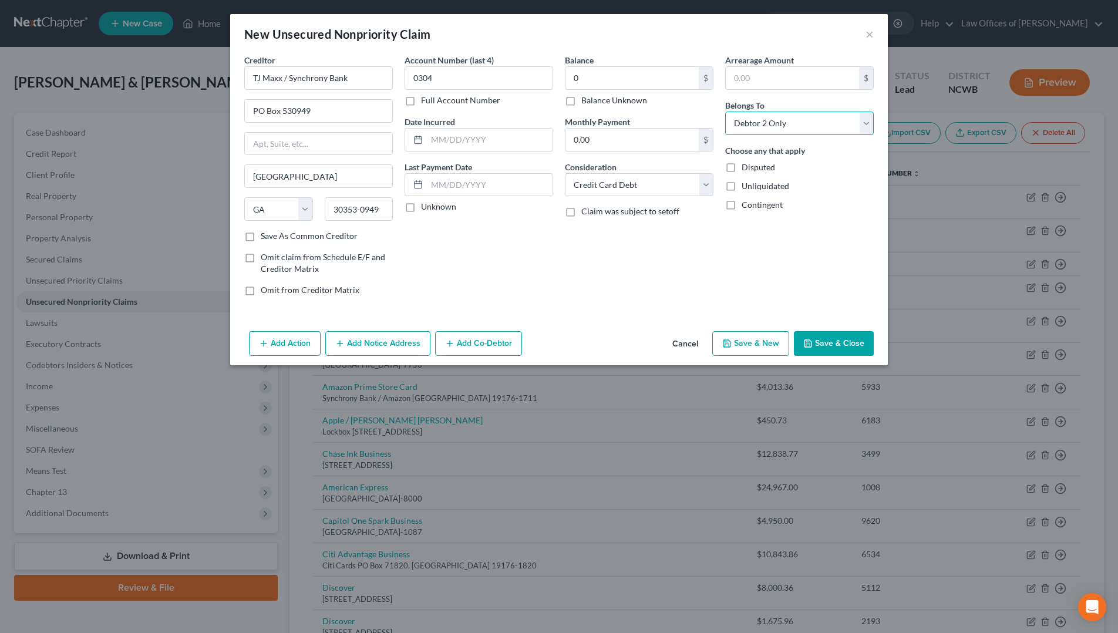
click at [725, 112] on select "Select Debtor 1 Only Debtor 2 Only Debtor 1 And Debtor 2 Only At Least One Of T…" at bounding box center [799, 123] width 149 height 23
click at [838, 341] on button "Save & Close" at bounding box center [834, 343] width 80 height 25
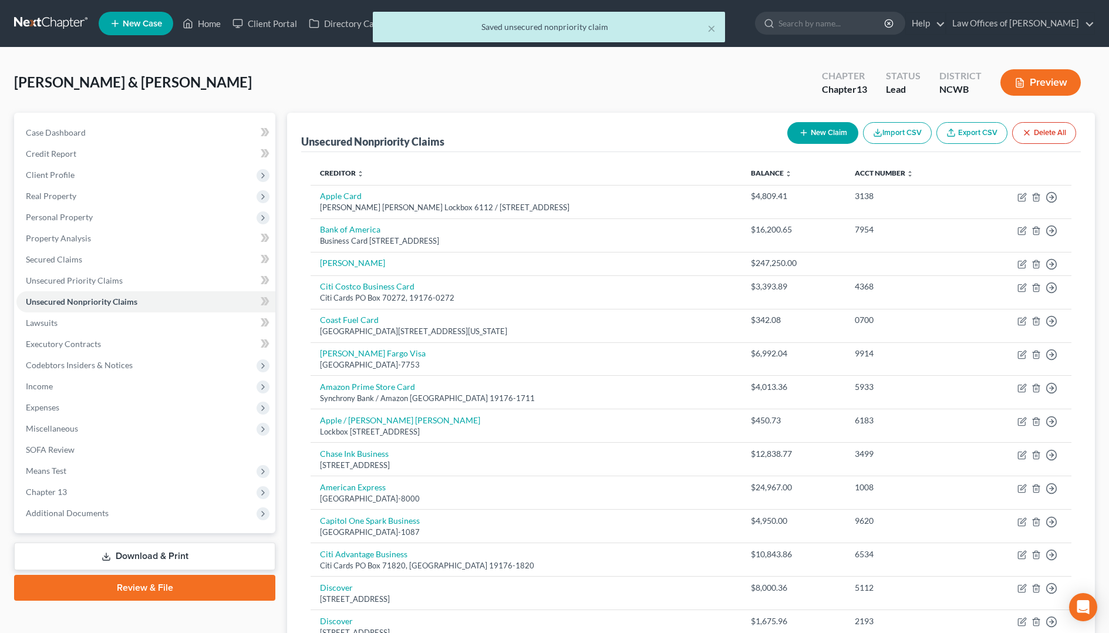
click at [833, 138] on button "New Claim" at bounding box center [823, 133] width 71 height 22
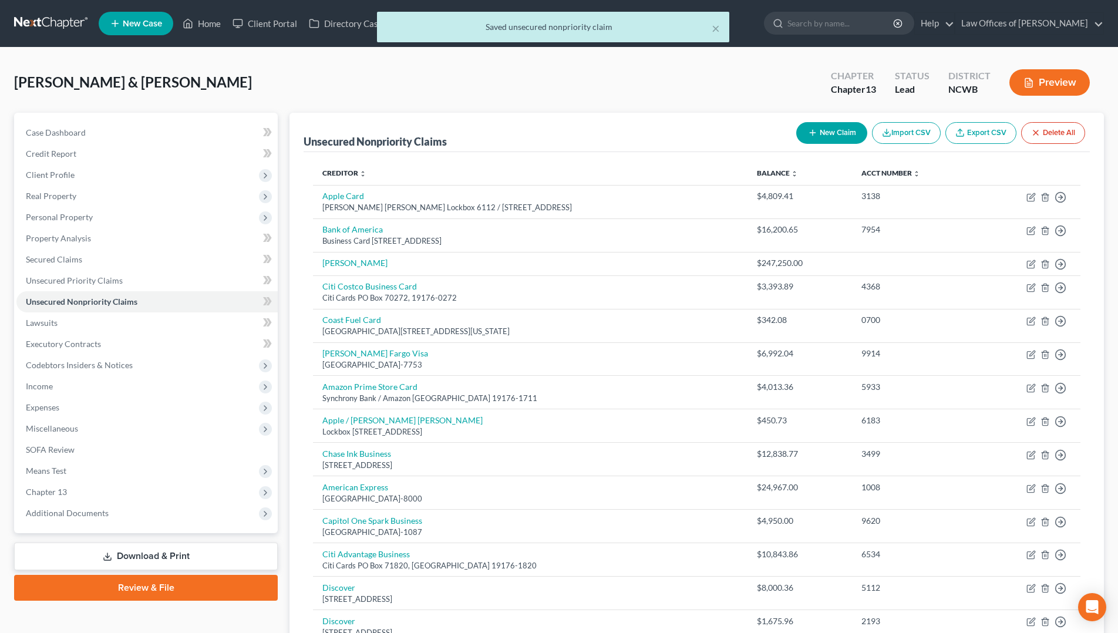
select select "2"
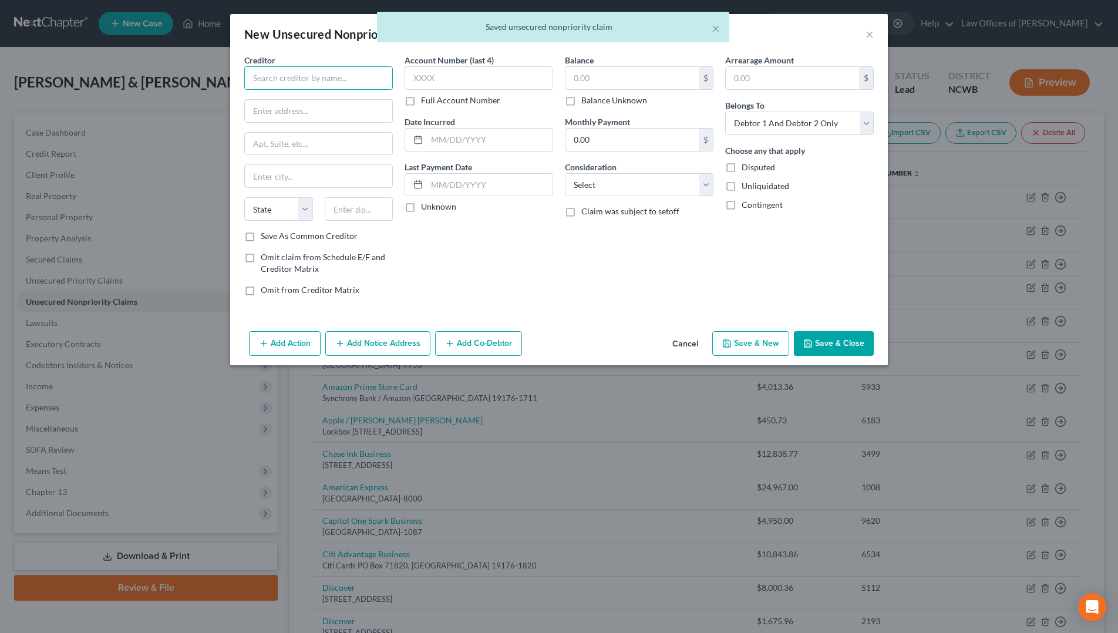
click at [317, 75] on input "text" at bounding box center [318, 77] width 149 height 23
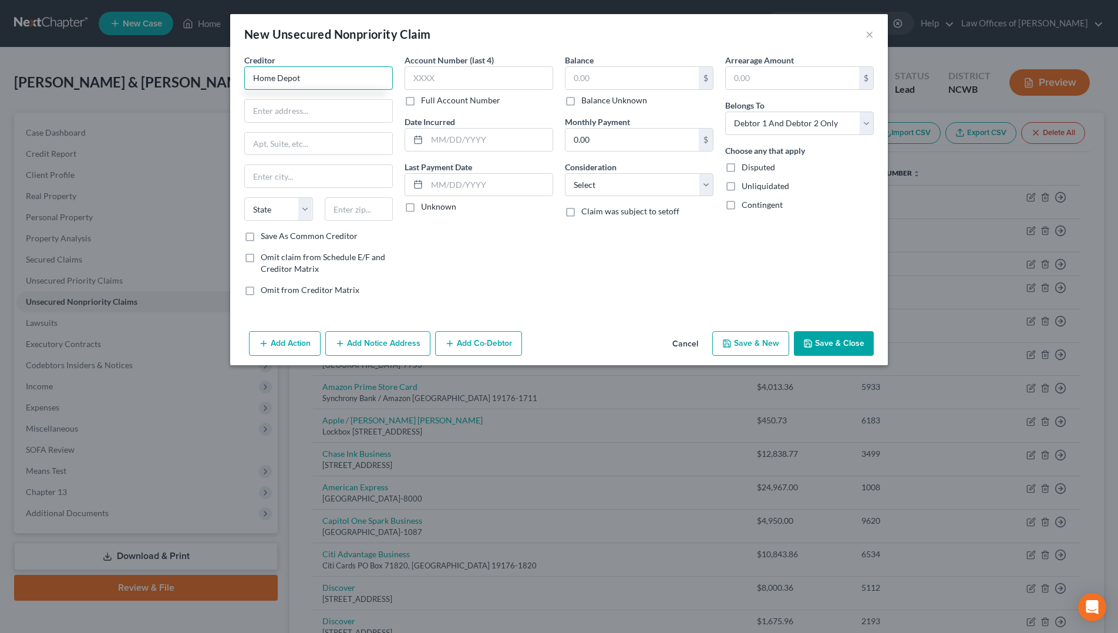
type input "Home Depot"
type input "PO Box 70600"
click at [302, 180] on input "text" at bounding box center [318, 176] width 147 height 22
type input "[GEOGRAPHIC_DATA]"
select select "39"
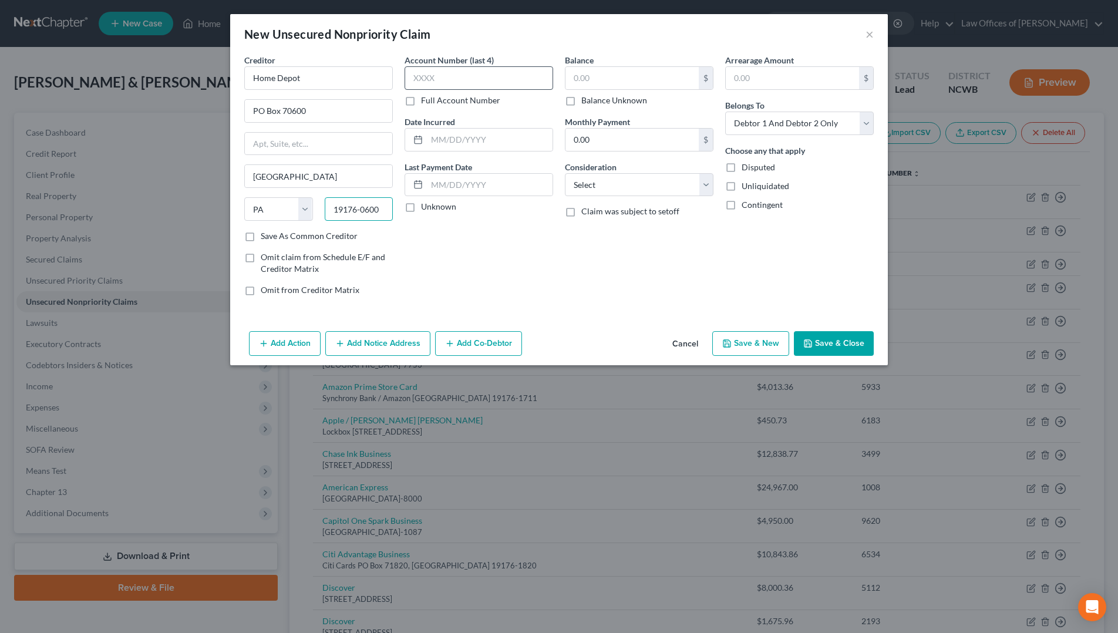
type input "19176-0600"
click at [455, 83] on input "text" at bounding box center [479, 77] width 149 height 23
type input "8856"
click at [465, 143] on input "text" at bounding box center [490, 140] width 126 height 22
type input "[DATE]"
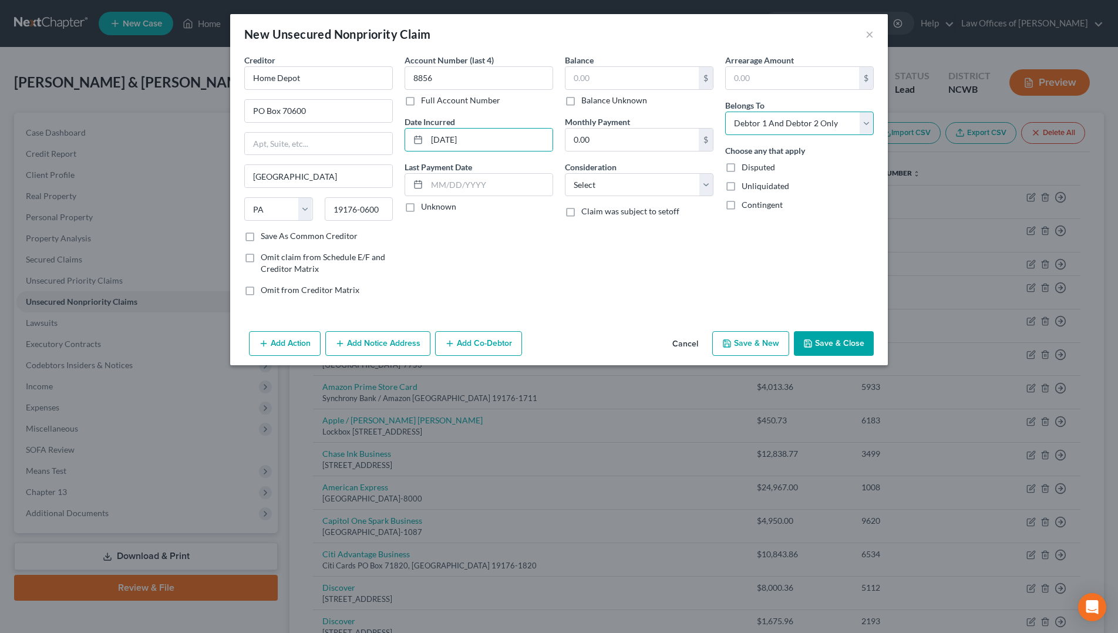
click at [749, 128] on select "Select Debtor 1 Only Debtor 2 Only Debtor 1 And Debtor 2 Only At Least One Of T…" at bounding box center [799, 123] width 149 height 23
select select "1"
click at [725, 112] on select "Select Debtor 1 Only Debtor 2 Only Debtor 1 And Debtor 2 Only At Least One Of T…" at bounding box center [799, 123] width 149 height 23
click at [657, 76] on input "text" at bounding box center [632, 78] width 133 height 22
type input "602.89"
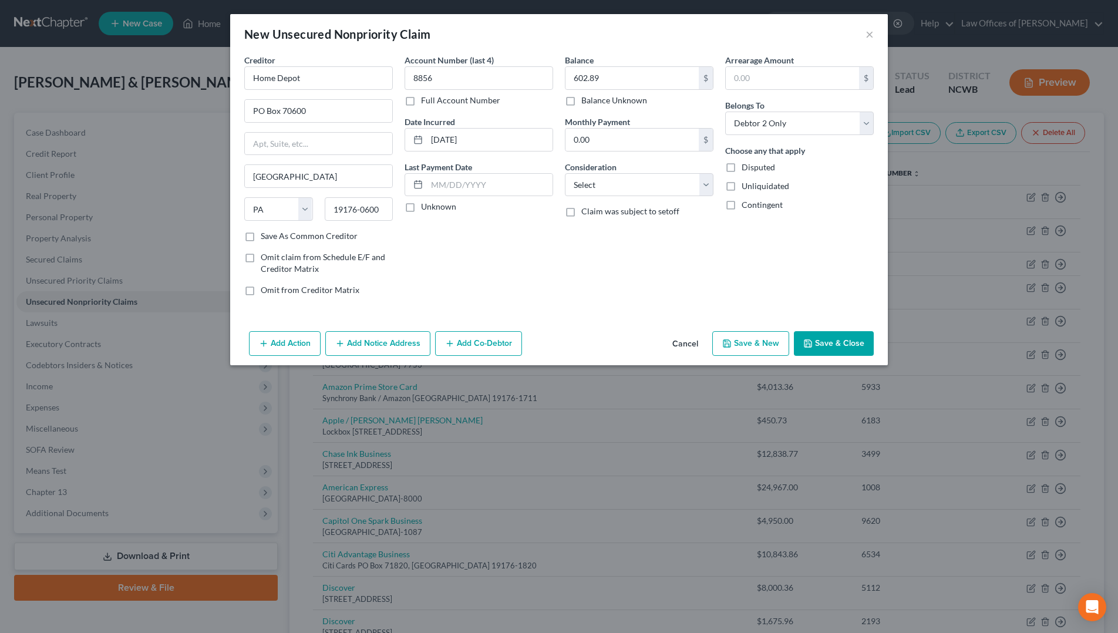
click at [819, 340] on button "Save & Close" at bounding box center [834, 343] width 80 height 25
